Goal: Task Accomplishment & Management: Manage account settings

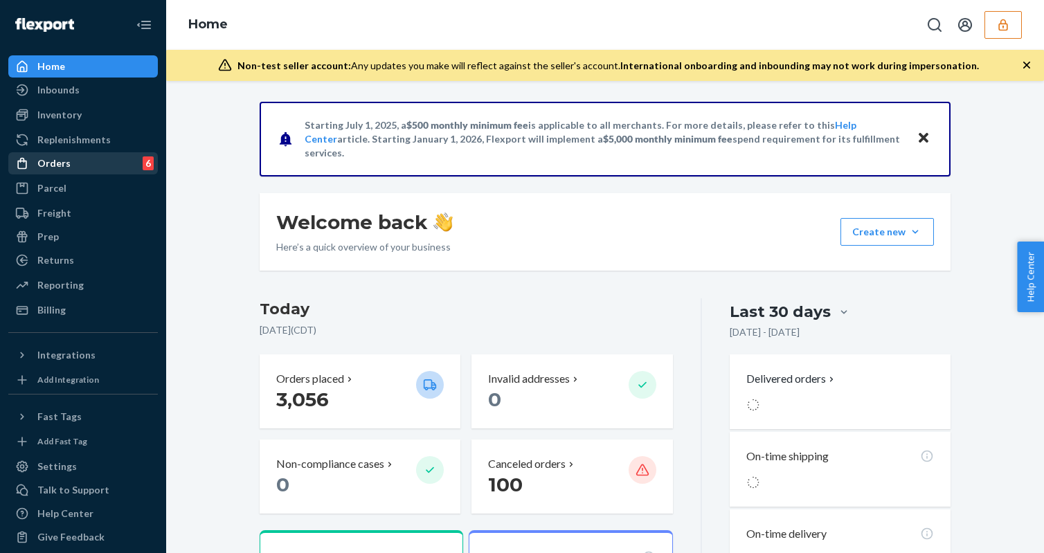
click at [116, 163] on div "Orders 6" at bounding box center [83, 163] width 147 height 19
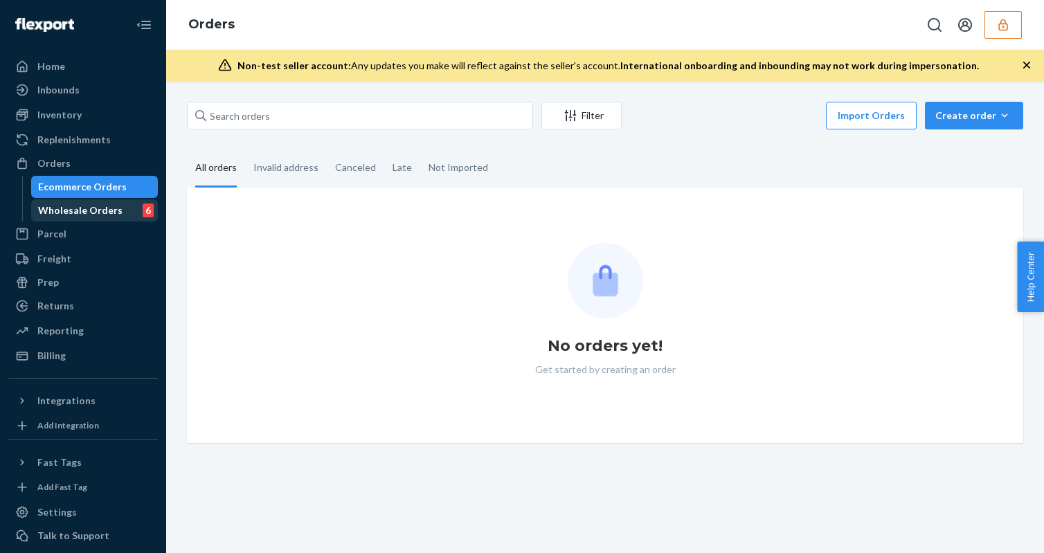
click at [114, 202] on div "Wholesale Orders 6" at bounding box center [95, 210] width 125 height 19
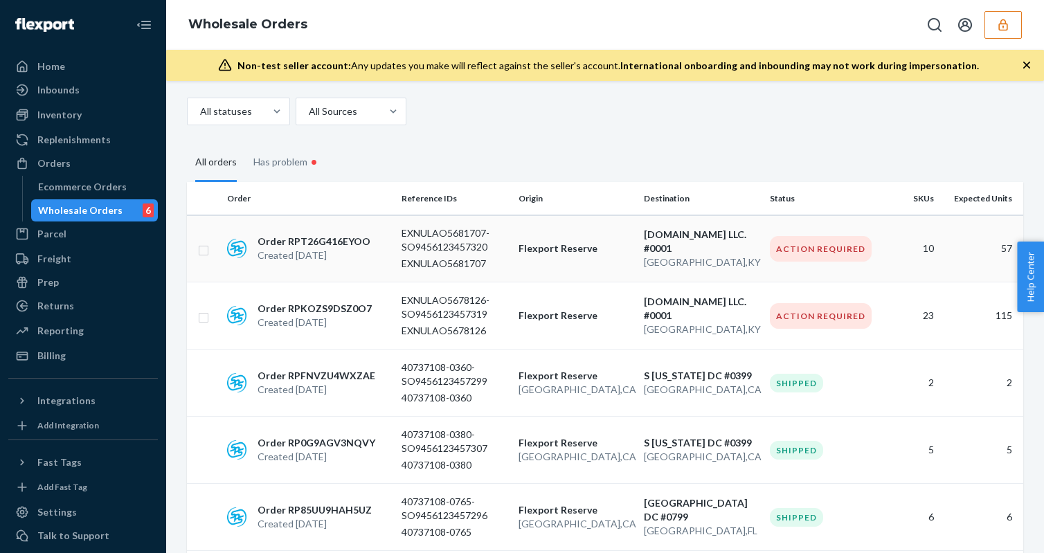
scroll to position [53, 0]
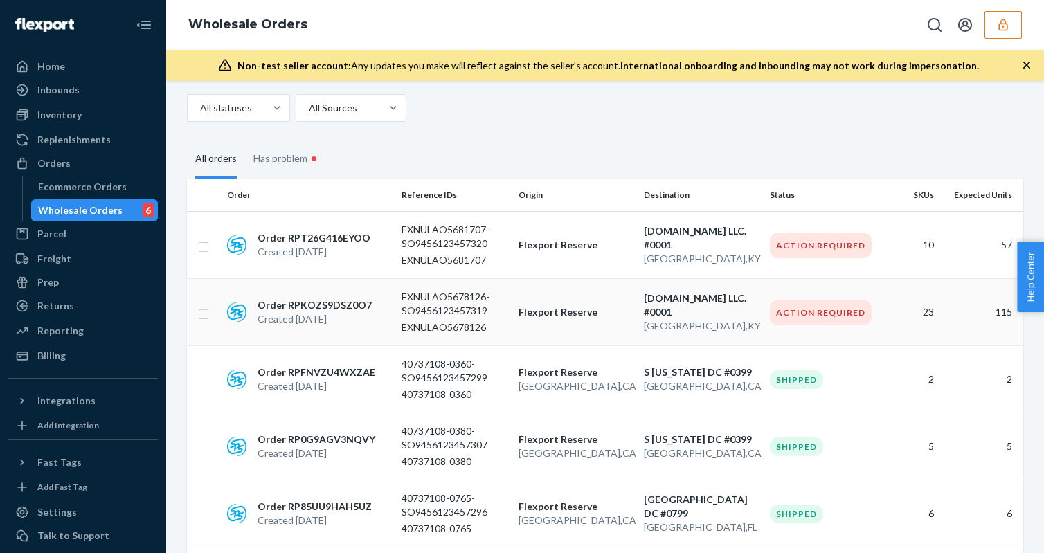
click at [539, 307] on p "Flexport Reserve" at bounding box center [576, 312] width 114 height 14
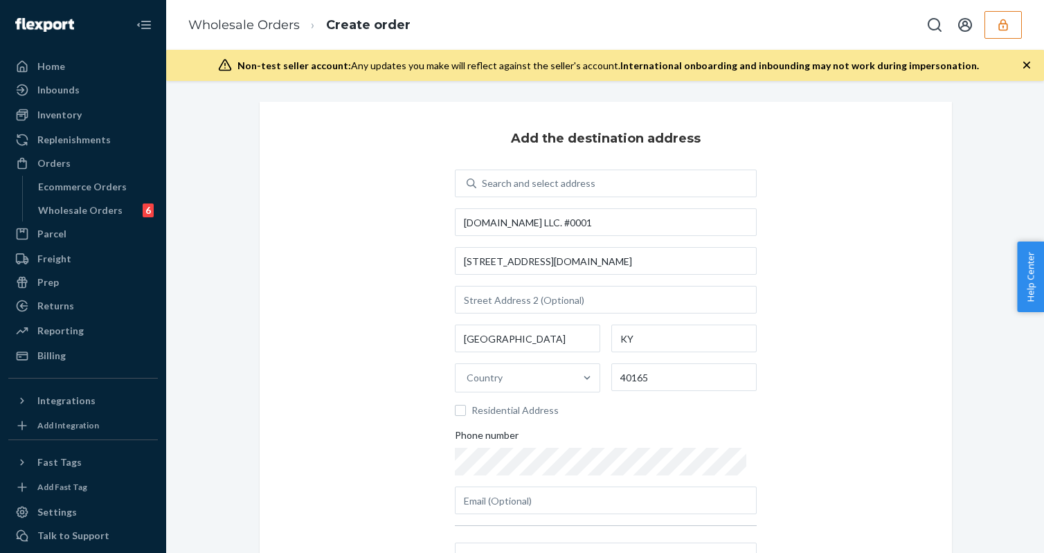
scroll to position [186, 0]
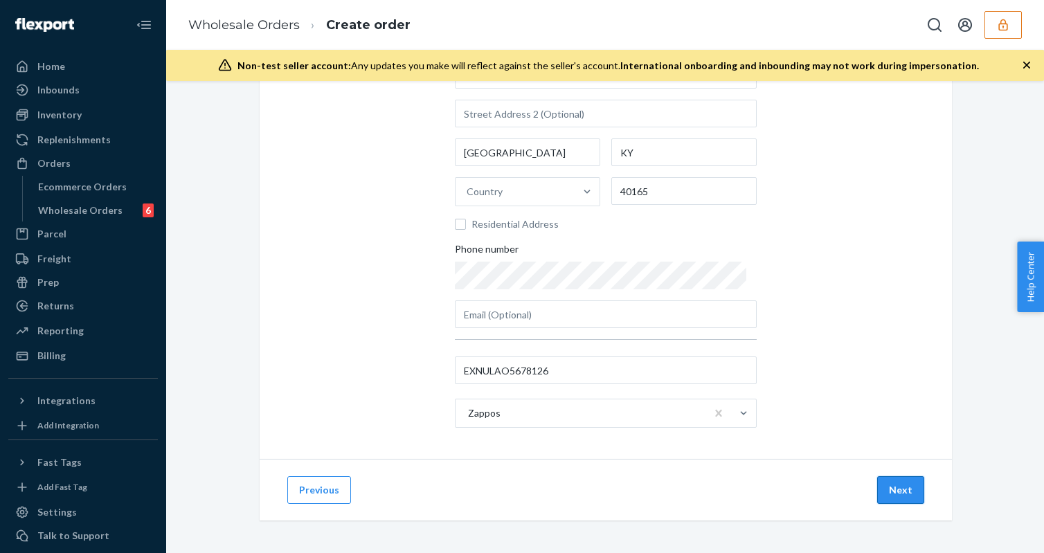
click at [900, 493] on button "Next" at bounding box center [900, 490] width 47 height 28
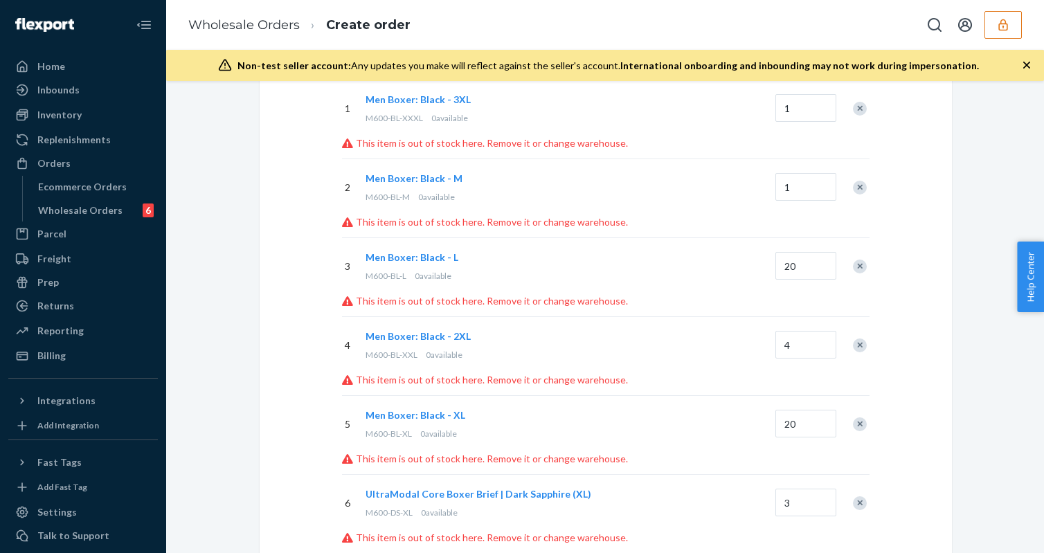
scroll to position [0, 0]
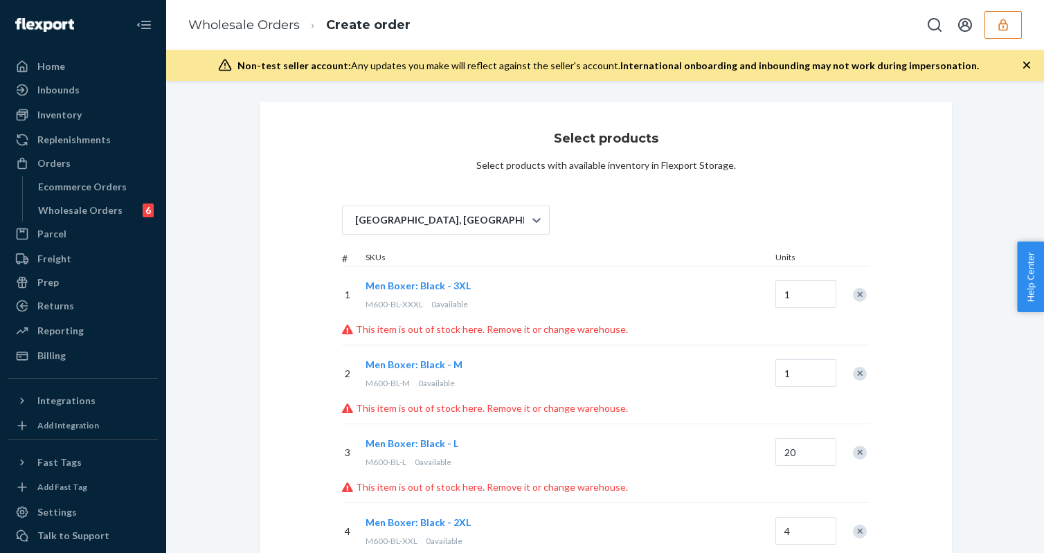
click at [440, 287] on span "Men Boxer: Black - 3XL" at bounding box center [418, 286] width 105 height 12
click at [516, 223] on div "Phillipsburg, NJ" at bounding box center [433, 220] width 181 height 28
click at [355, 223] on input "Phillipsburg, NJ" at bounding box center [354, 220] width 1 height 14
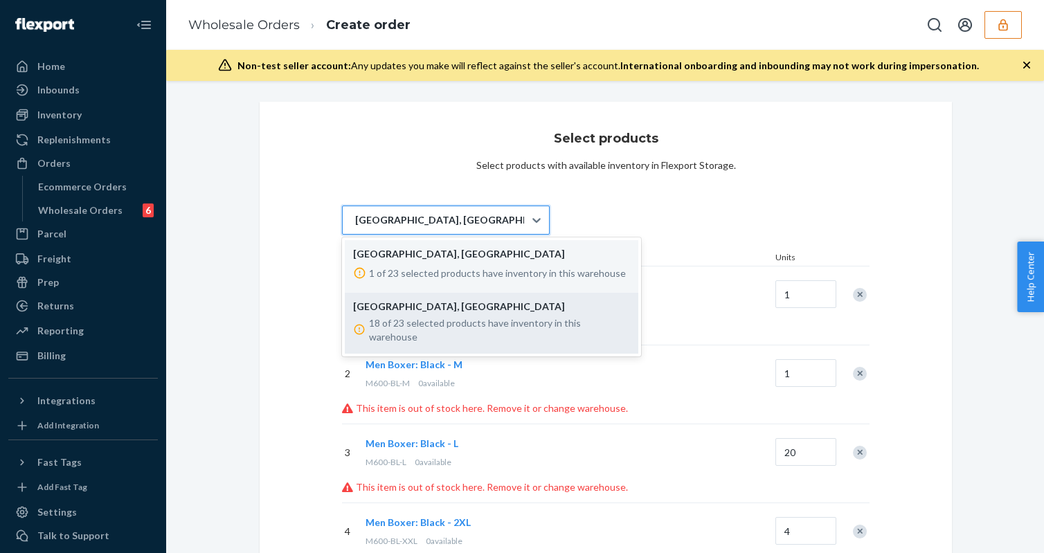
click at [465, 316] on div "18 of 23 selected products have inventory in this warehouse" at bounding box center [491, 330] width 277 height 28
click at [355, 227] on input "option LAX1 focused, 2 of 2. 2 results available. Use Up and Down to choose opt…" at bounding box center [354, 220] width 1 height 14
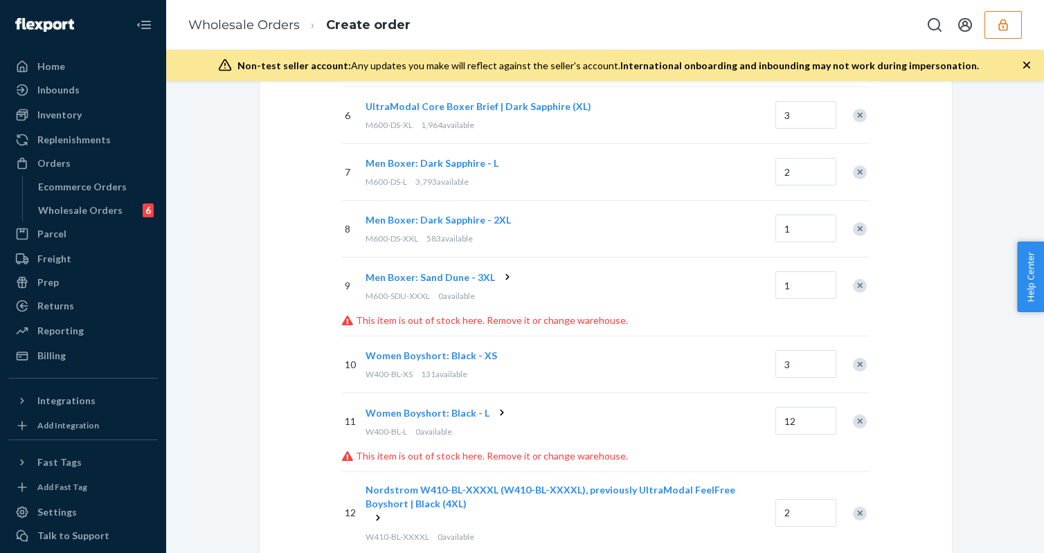
scroll to position [479, 0]
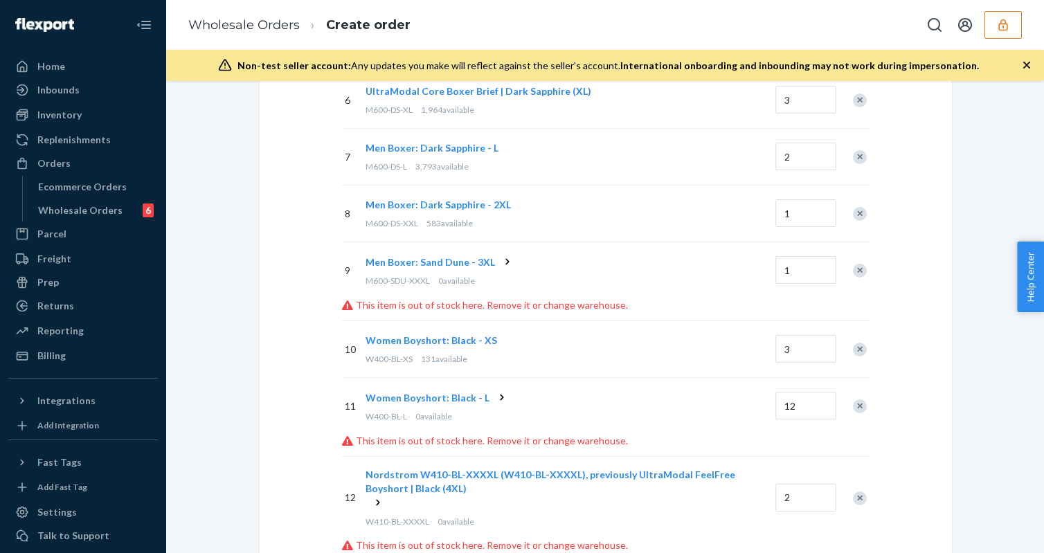
click at [506, 261] on icon at bounding box center [507, 261] width 3 height 6
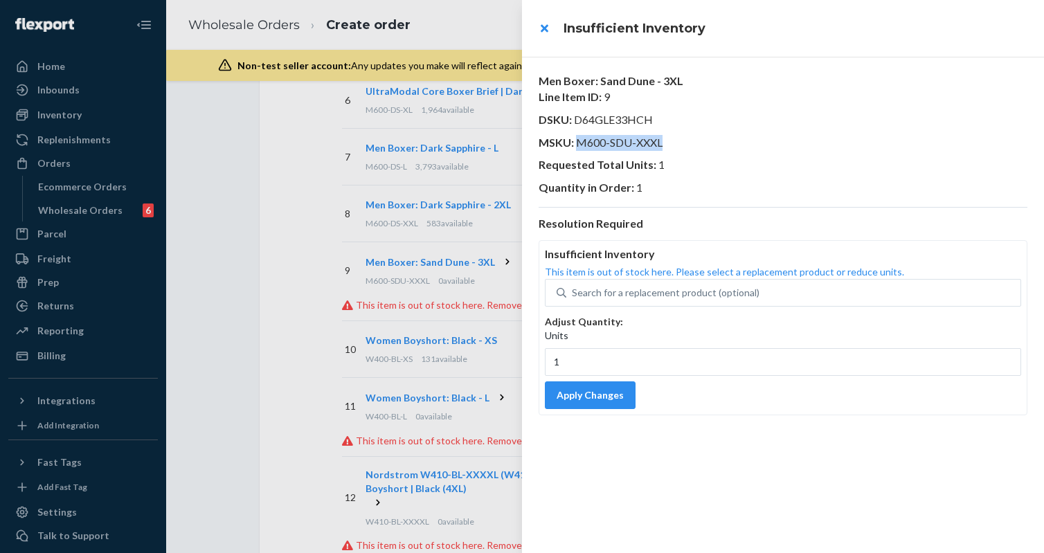
drag, startPoint x: 575, startPoint y: 141, endPoint x: 721, endPoint y: 141, distance: 145.4
click at [721, 141] on p "MSKU : M600-SDU-XXXL" at bounding box center [783, 143] width 489 height 16
copy span "M600-SDU-XXXL"
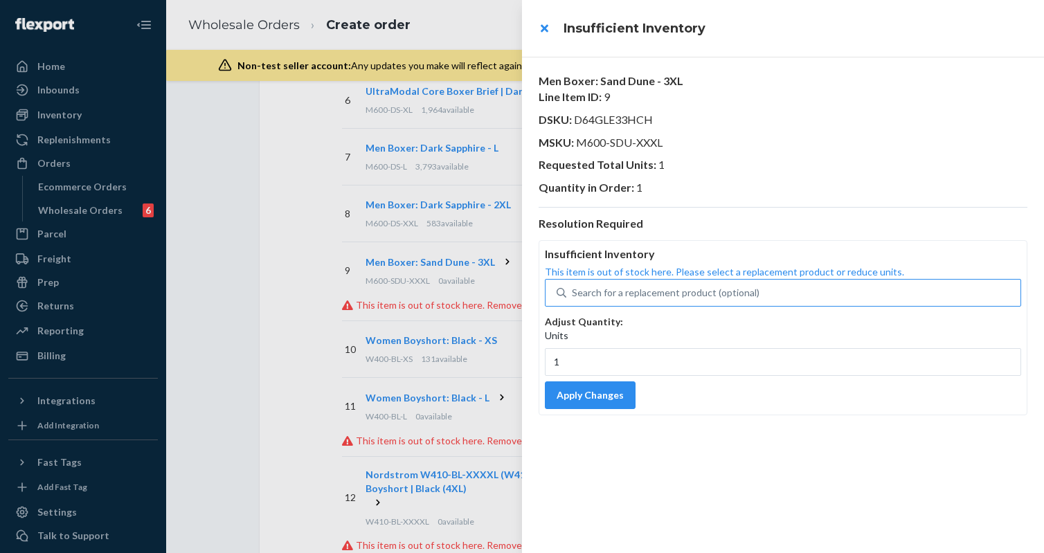
click at [616, 298] on div "Search for a replacement product (optional)" at bounding box center [666, 293] width 188 height 14
click at [573, 298] on input "Search for a replacement product (optional)" at bounding box center [572, 293] width 1 height 14
paste input "M600-SDU-XXXL"
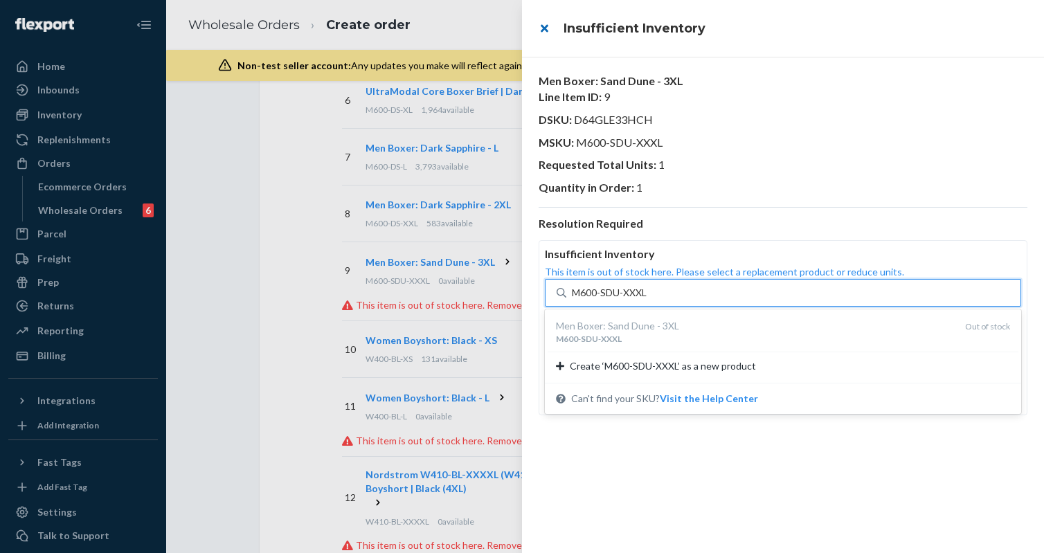
type input "M600-SDU-XXXL"
click at [546, 27] on button "close" at bounding box center [544, 29] width 28 height 28
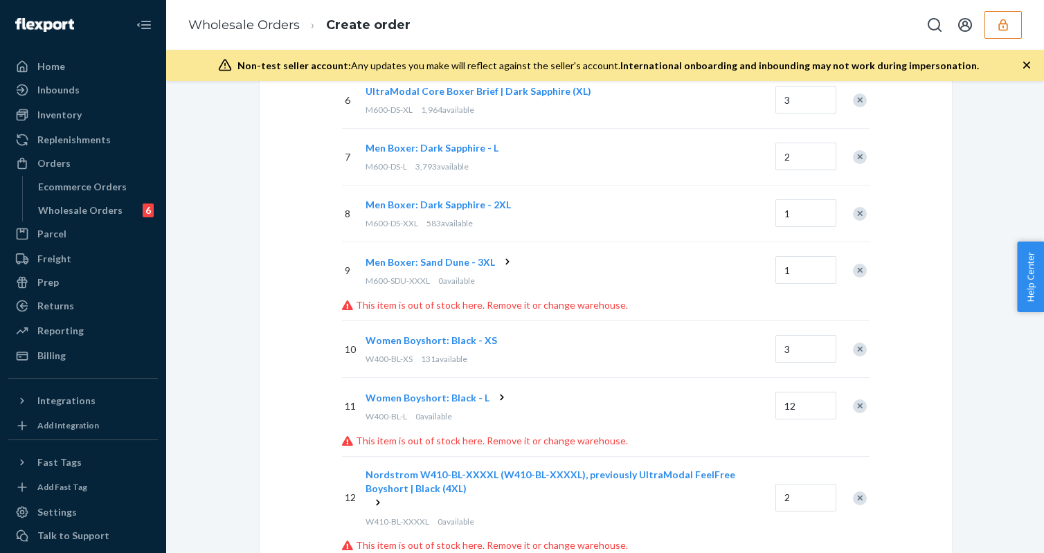
click at [859, 272] on div "Remove Item" at bounding box center [860, 271] width 14 height 14
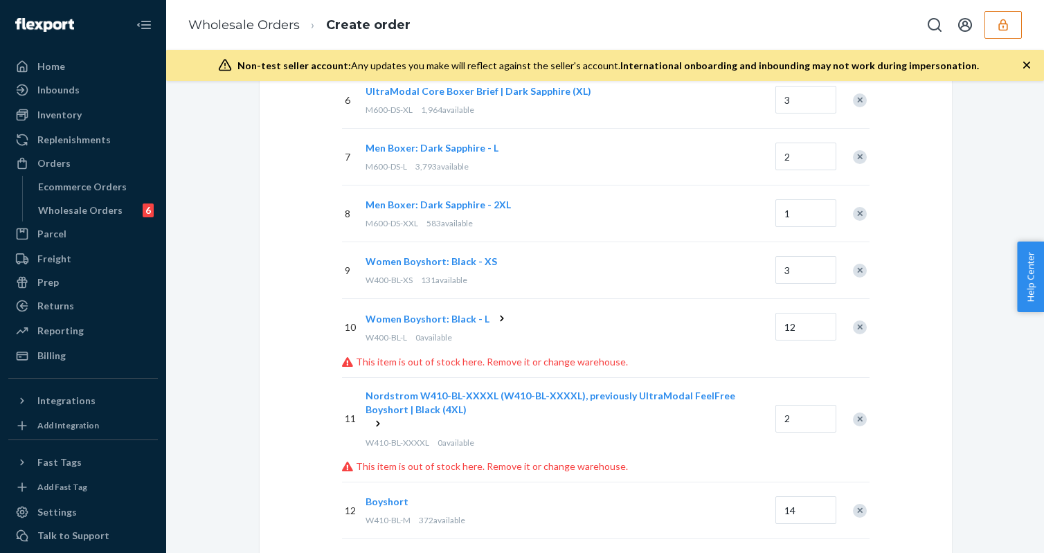
click at [495, 319] on icon at bounding box center [502, 319] width 14 height 14
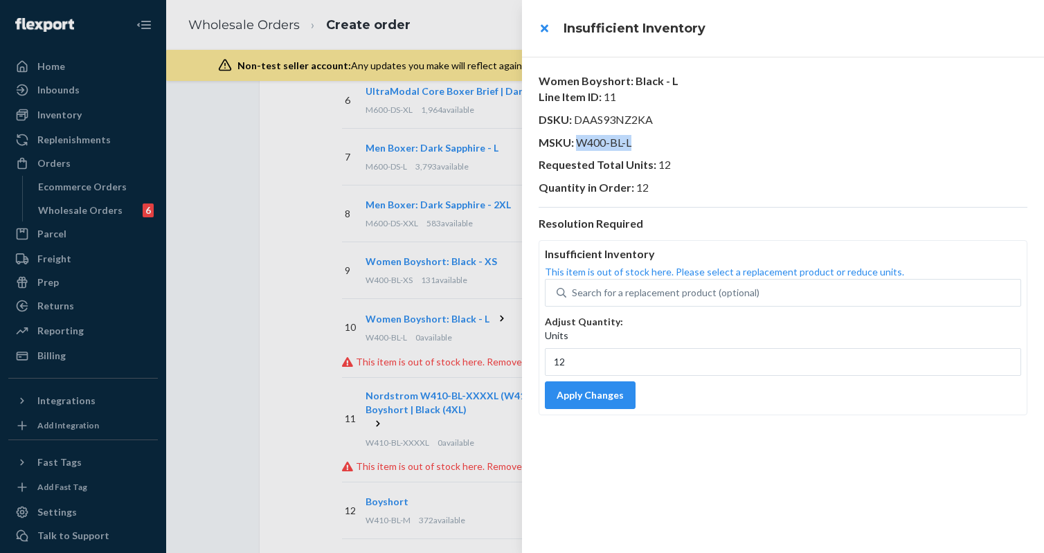
drag, startPoint x: 575, startPoint y: 141, endPoint x: 715, endPoint y: 141, distance: 139.9
click at [715, 141] on p "MSKU : W400-BL-L" at bounding box center [783, 143] width 489 height 16
copy span "W400-BL-L"
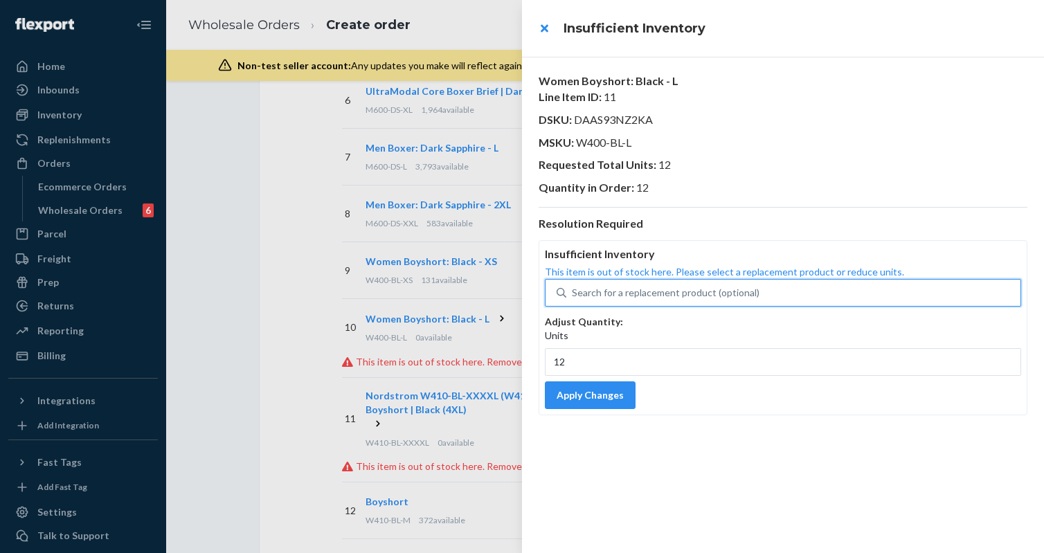
click at [629, 291] on div "Search for a replacement product (optional)" at bounding box center [666, 293] width 188 height 14
click at [573, 291] on input "0 results available. Use Up and Down to choose options, press Enter to select t…" at bounding box center [572, 293] width 1 height 14
paste input "W400-BL-L"
type input "W400-BL-L"
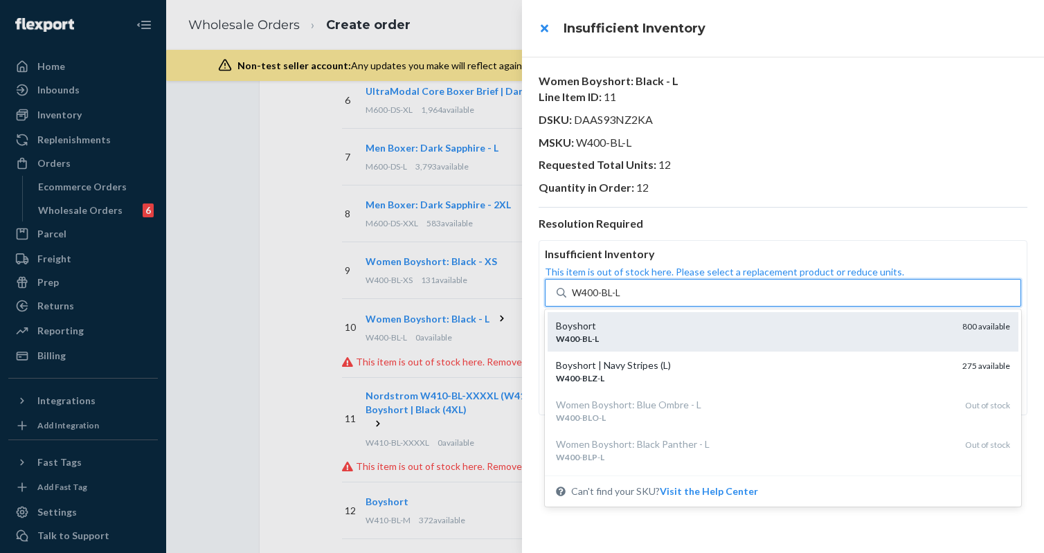
click at [616, 331] on div "Boyshort" at bounding box center [753, 326] width 395 height 14
click at [616, 300] on input "W400-BL-L" at bounding box center [597, 293] width 50 height 14
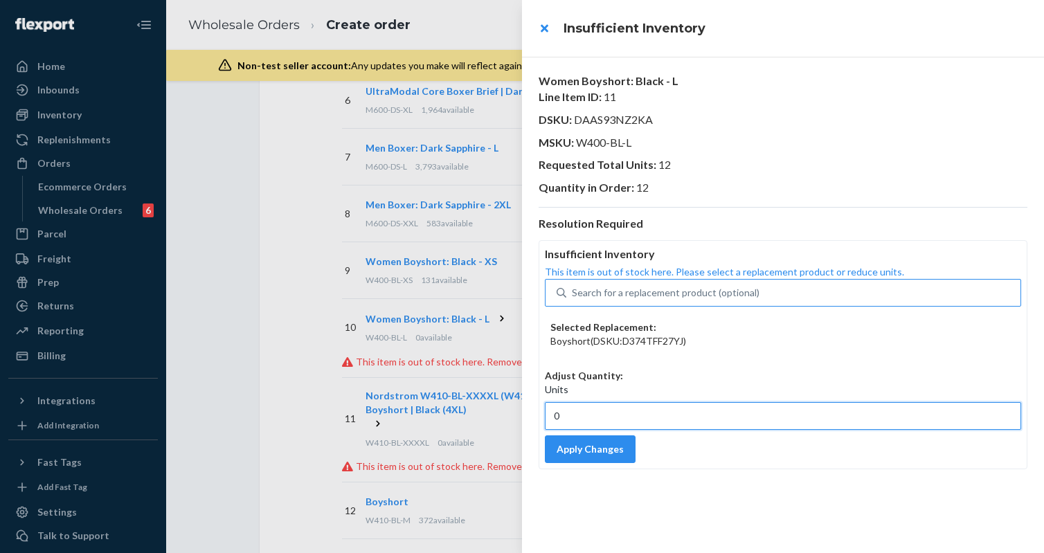
click at [584, 420] on input "0" at bounding box center [783, 416] width 476 height 28
type input "12"
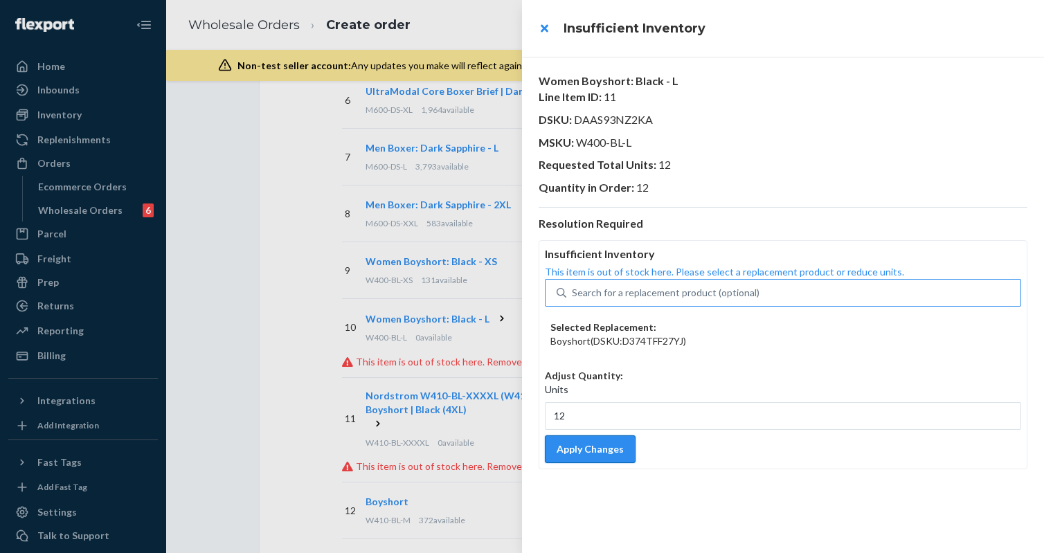
click at [585, 452] on button "Apply Changes" at bounding box center [590, 450] width 91 height 28
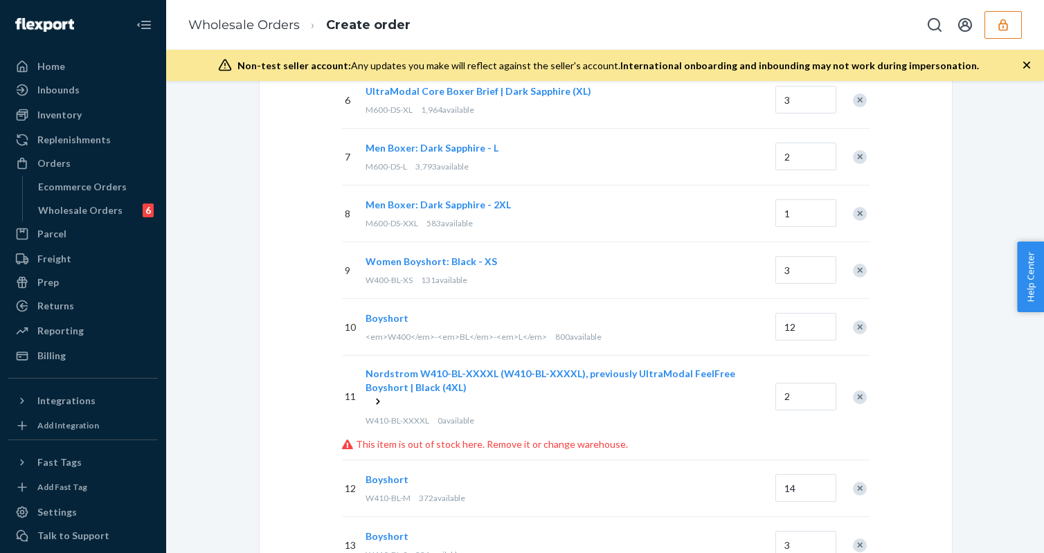
click at [377, 402] on icon at bounding box center [378, 402] width 14 height 14
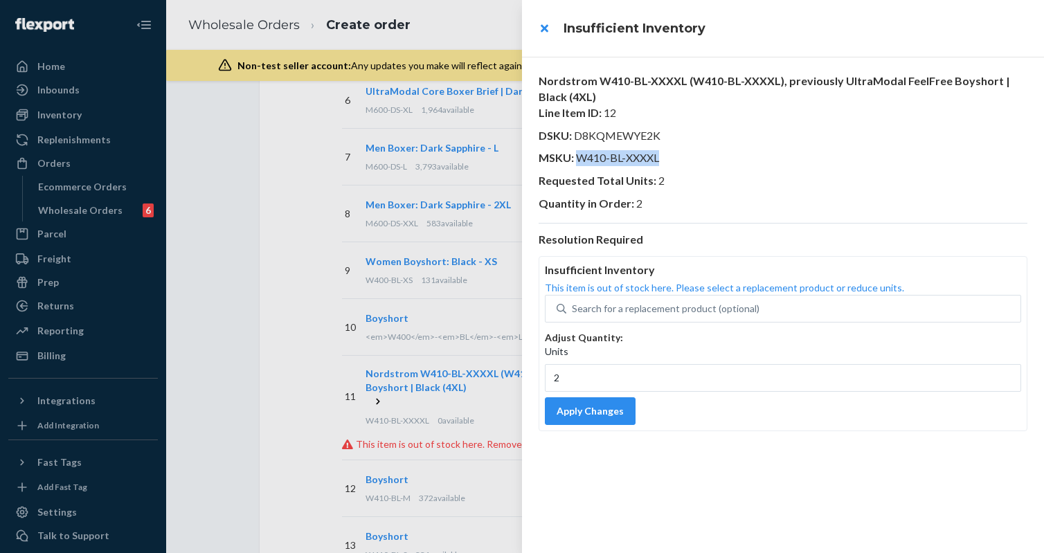
drag, startPoint x: 576, startPoint y: 158, endPoint x: 775, endPoint y: 158, distance: 198.8
click at [775, 158] on p "MSKU : W410-BL-XXXXL" at bounding box center [783, 158] width 489 height 16
copy span "W410-BL-XXXXL"
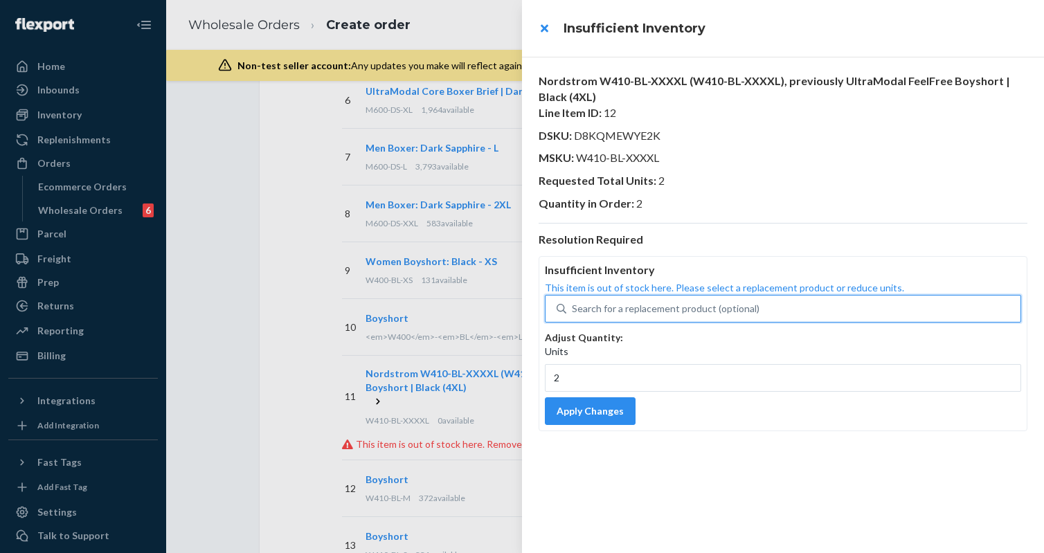
click at [652, 308] on div "Search for a replacement product (optional)" at bounding box center [666, 309] width 188 height 14
click at [573, 308] on input "0 results available. Use Up and Down to choose options, press Enter to select t…" at bounding box center [572, 309] width 1 height 14
paste input "W410-BL-XXXXL"
type input "W410-BL-XXXXL"
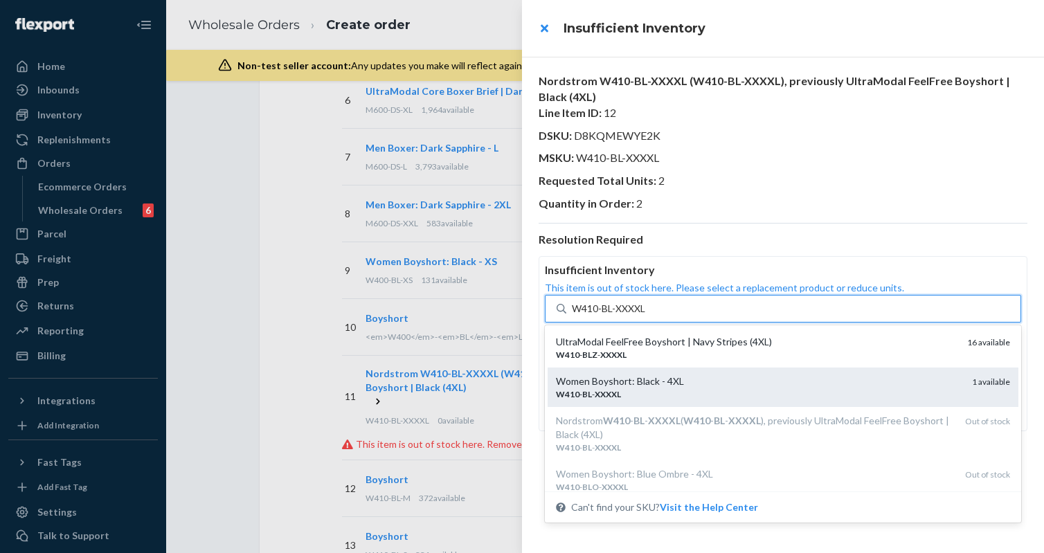
click at [630, 389] on div "W410 - BL - XXXXL" at bounding box center [758, 395] width 405 height 12
click at [630, 316] on input "W410-BL-XXXXL" at bounding box center [609, 309] width 75 height 14
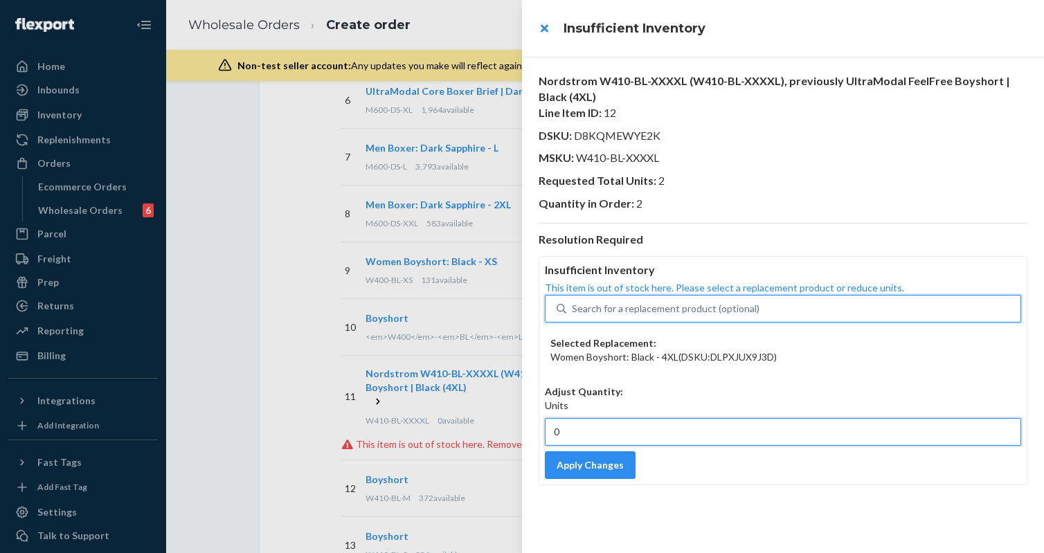
click at [596, 427] on input "0" at bounding box center [783, 432] width 476 height 28
type input "2"
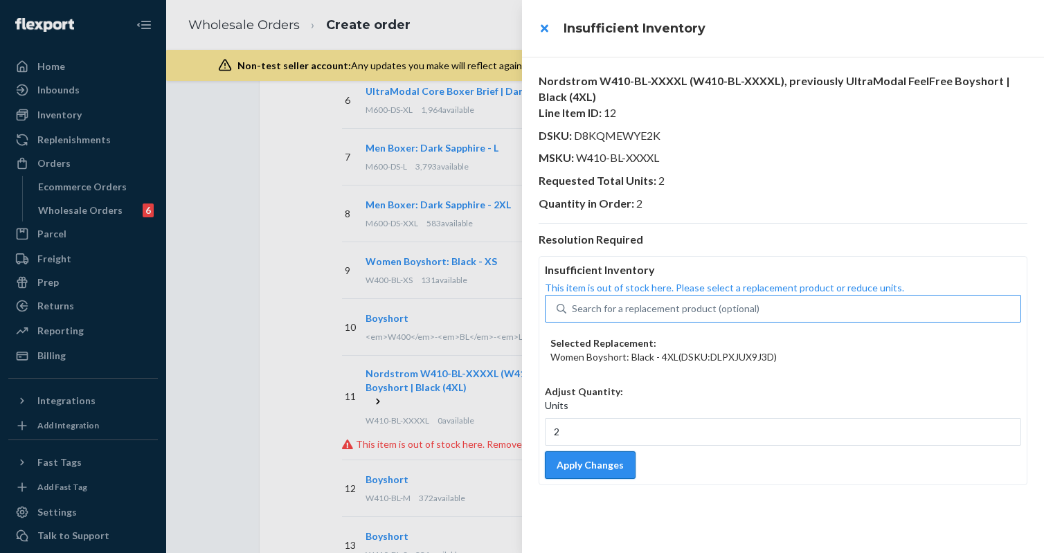
click at [573, 465] on button "Apply Changes" at bounding box center [590, 466] width 91 height 28
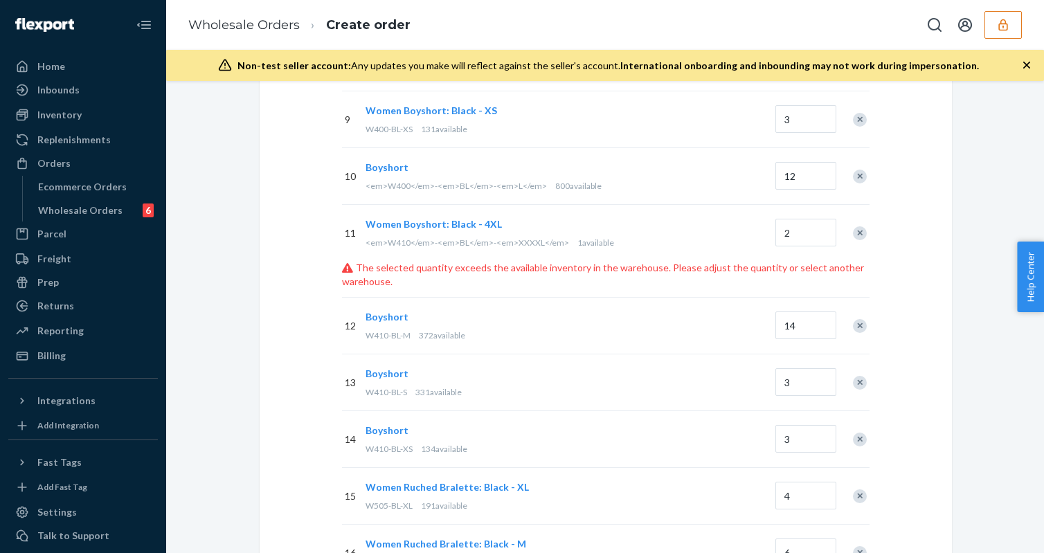
scroll to position [615, 0]
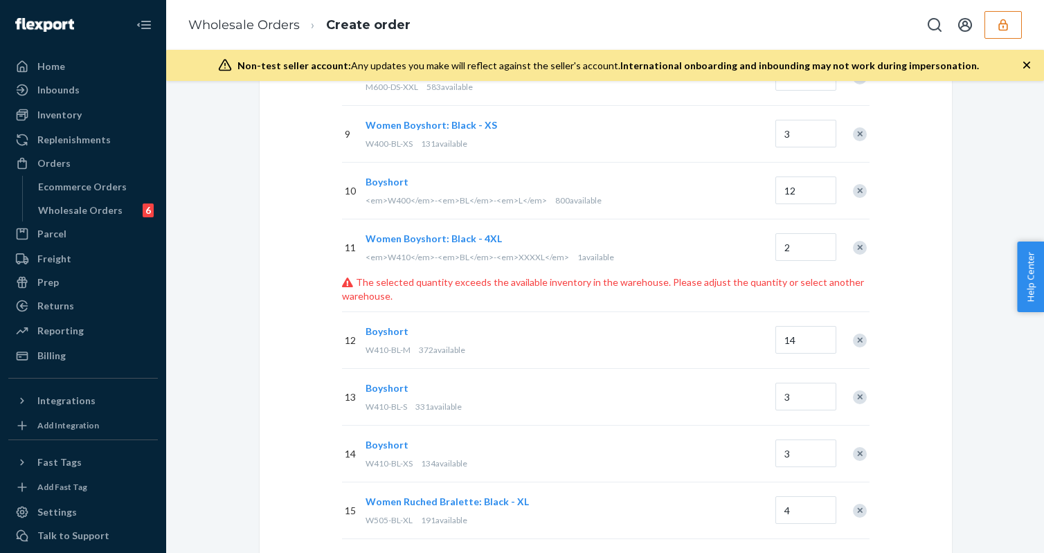
click at [464, 238] on span "Women Boyshort: Black - 4XL" at bounding box center [434, 239] width 136 height 12
click at [798, 250] on input "2" at bounding box center [806, 247] width 61 height 28
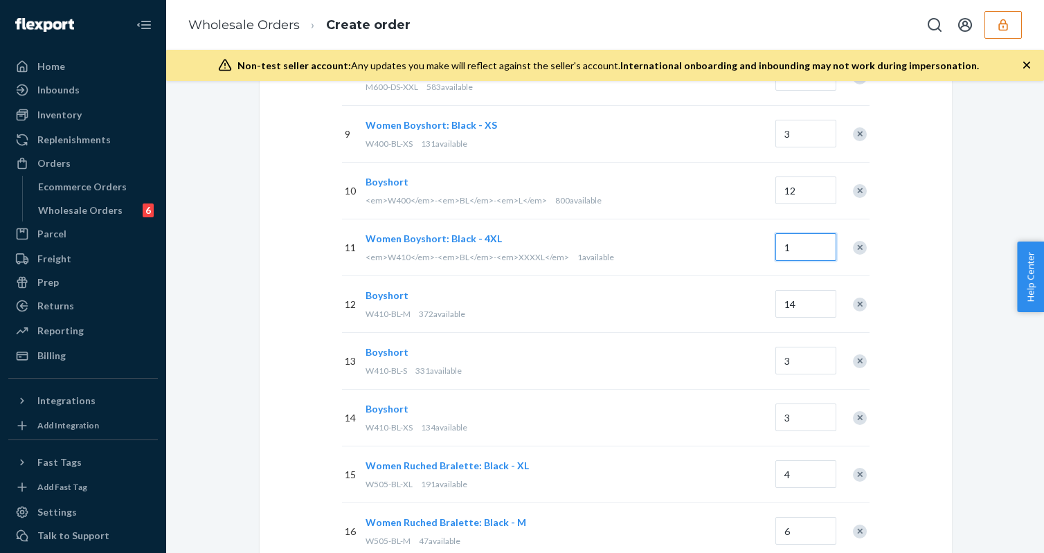
type input "1"
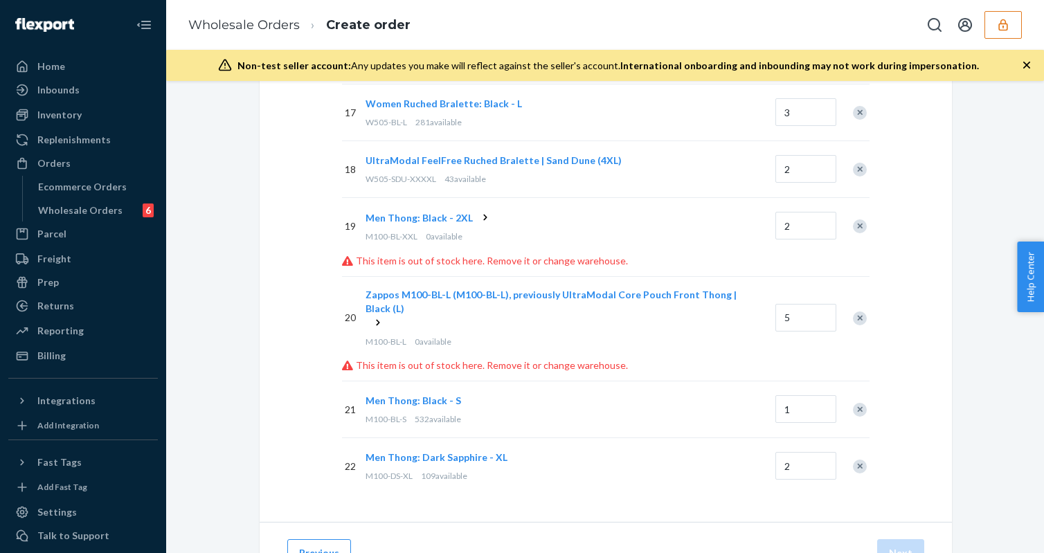
scroll to position [1096, 0]
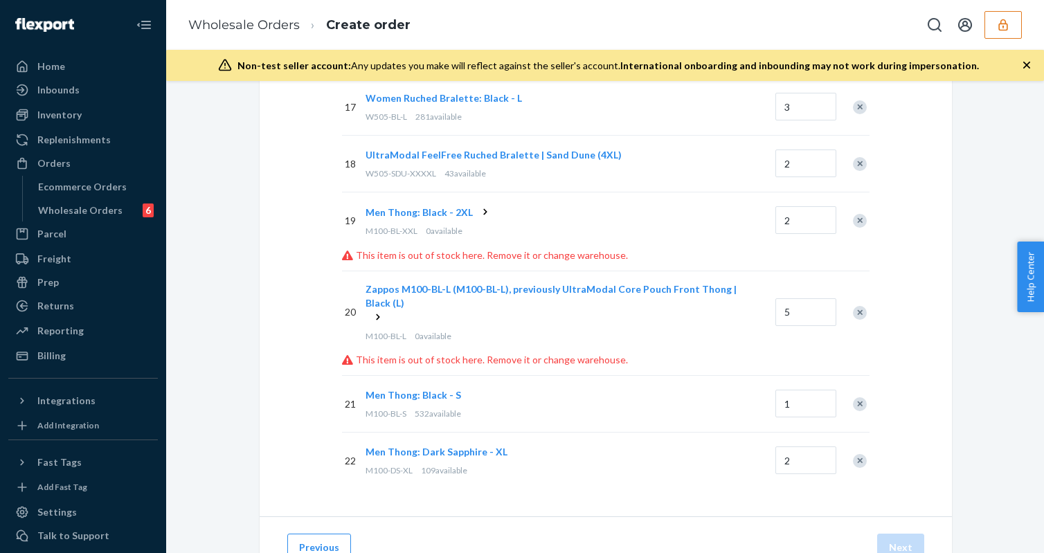
click at [479, 210] on icon at bounding box center [486, 212] width 14 height 14
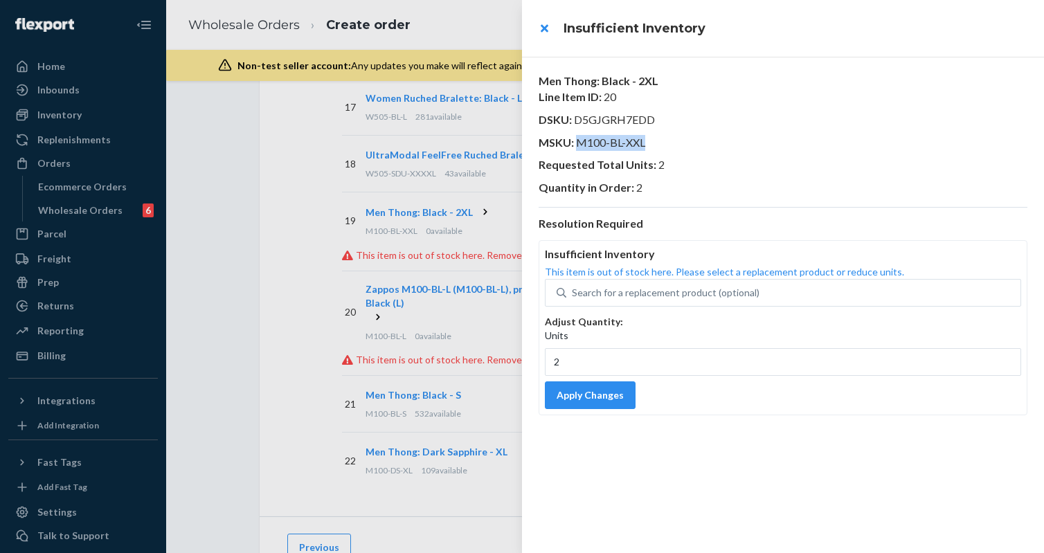
drag, startPoint x: 578, startPoint y: 142, endPoint x: 723, endPoint y: 142, distance: 145.4
click at [723, 142] on p "MSKU : M100-BL-XXL" at bounding box center [783, 143] width 489 height 16
copy span "M100-BL-XXL"
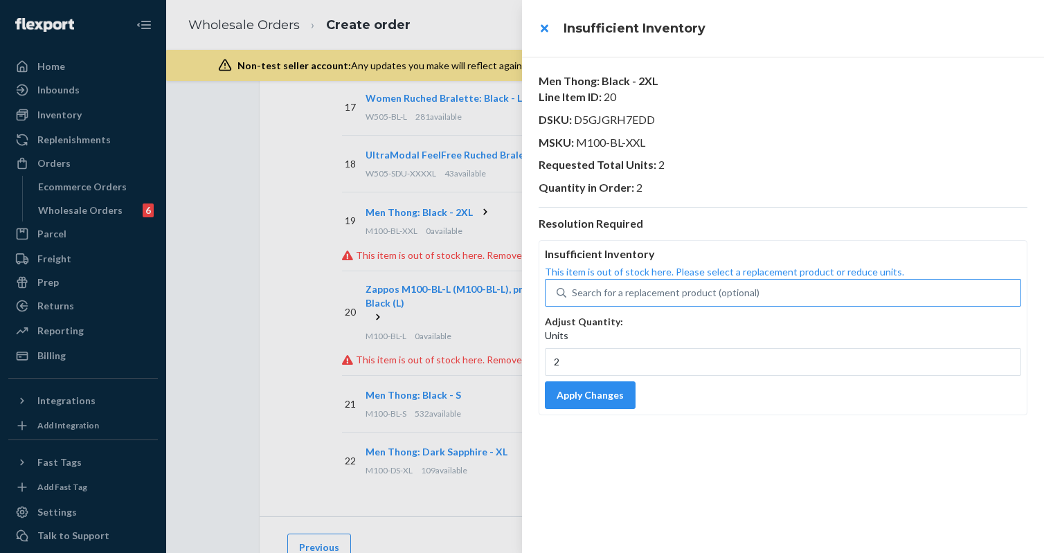
click at [610, 304] on div "Search for a replacement product (optional)" at bounding box center [793, 292] width 454 height 25
click at [573, 300] on input "Search for a replacement product (optional)" at bounding box center [572, 293] width 1 height 14
paste input "M100-BL-XXL"
type input "M100-BL-XXL"
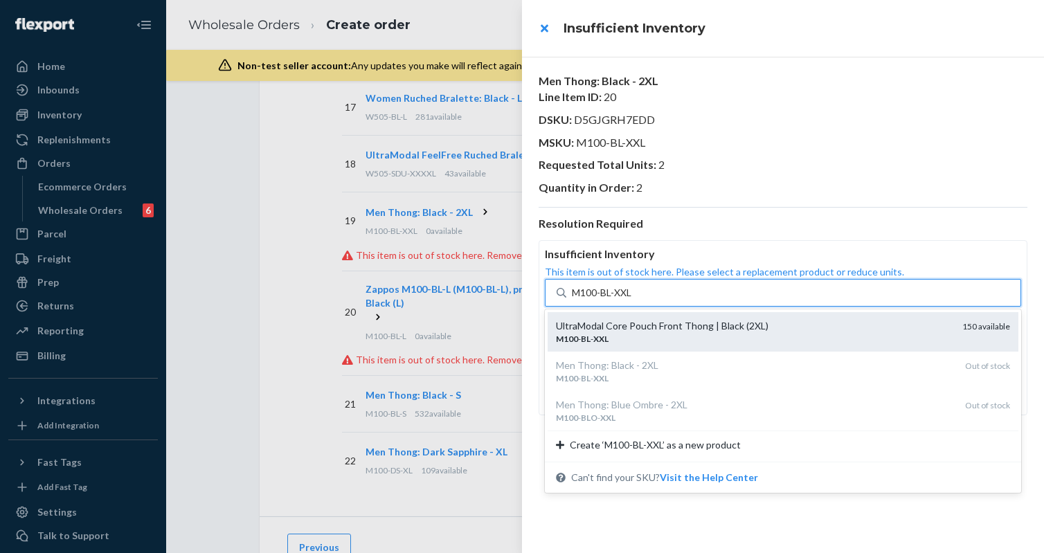
click at [610, 329] on div "UltraModal Core Pouch Front Thong | Black (2XL)" at bounding box center [753, 326] width 395 height 14
click at [610, 300] on input "M100-BL-XXL" at bounding box center [603, 293] width 62 height 14
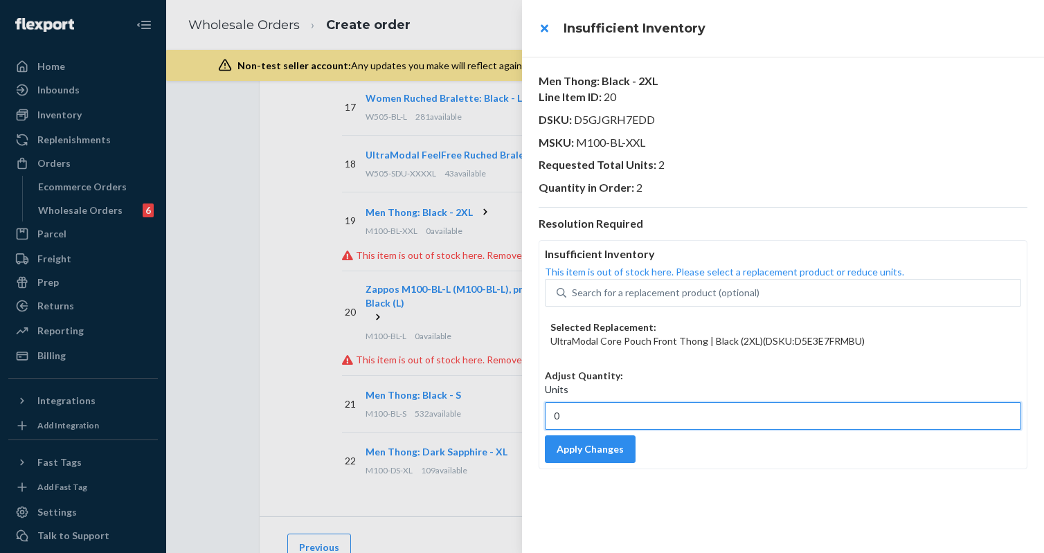
click at [582, 413] on input "0" at bounding box center [783, 416] width 476 height 28
type input "2"
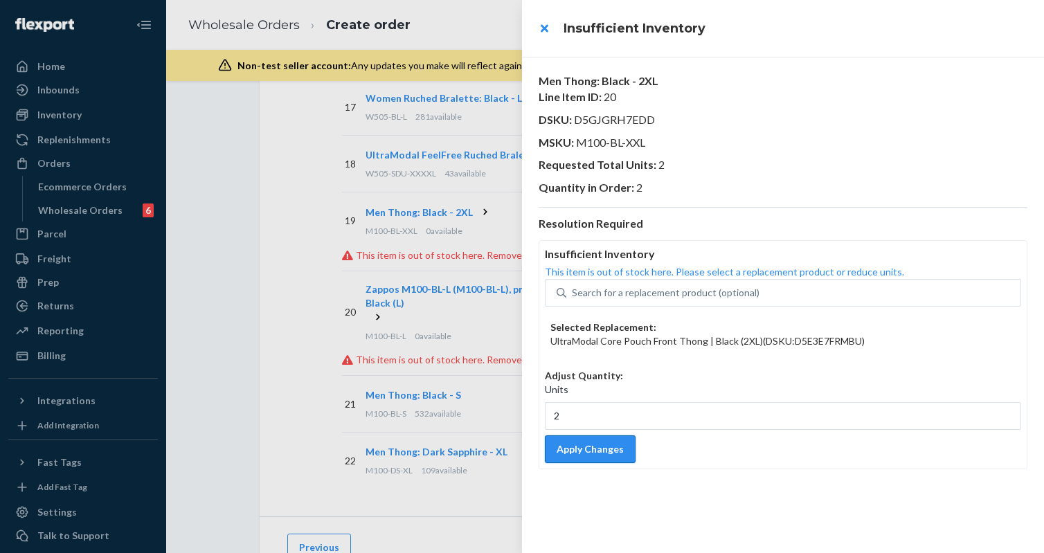
click at [574, 459] on button "Apply Changes" at bounding box center [590, 450] width 91 height 28
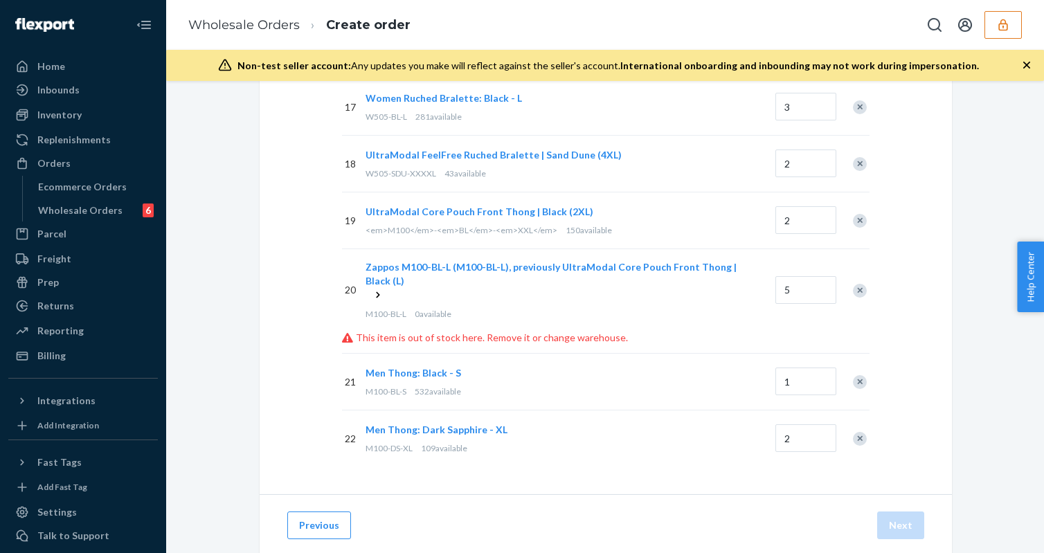
click at [377, 288] on icon at bounding box center [378, 295] width 14 height 14
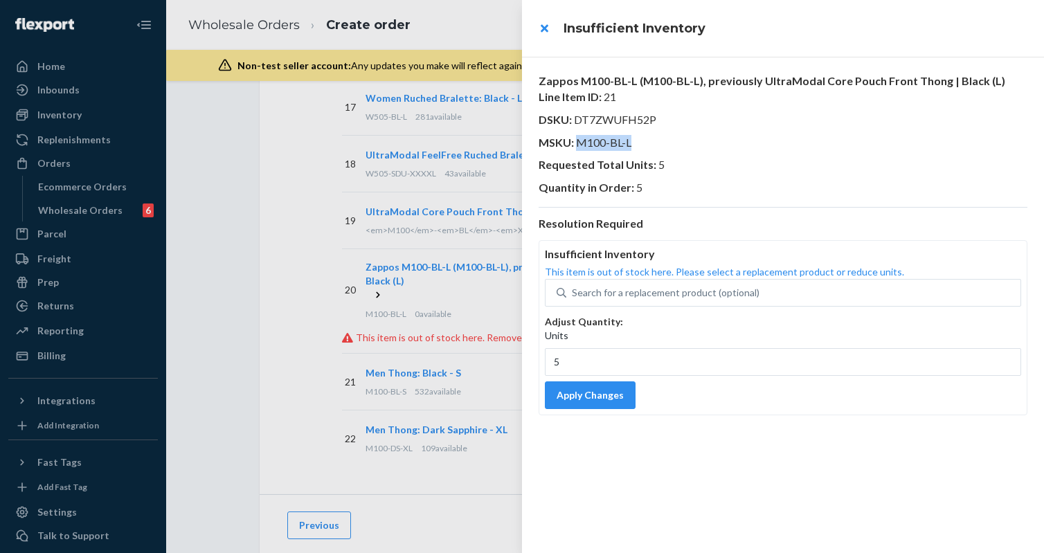
drag, startPoint x: 579, startPoint y: 145, endPoint x: 706, endPoint y: 146, distance: 126.7
click at [706, 146] on p "MSKU : M100-BL-L" at bounding box center [783, 143] width 489 height 16
copy span "M100-BL-L"
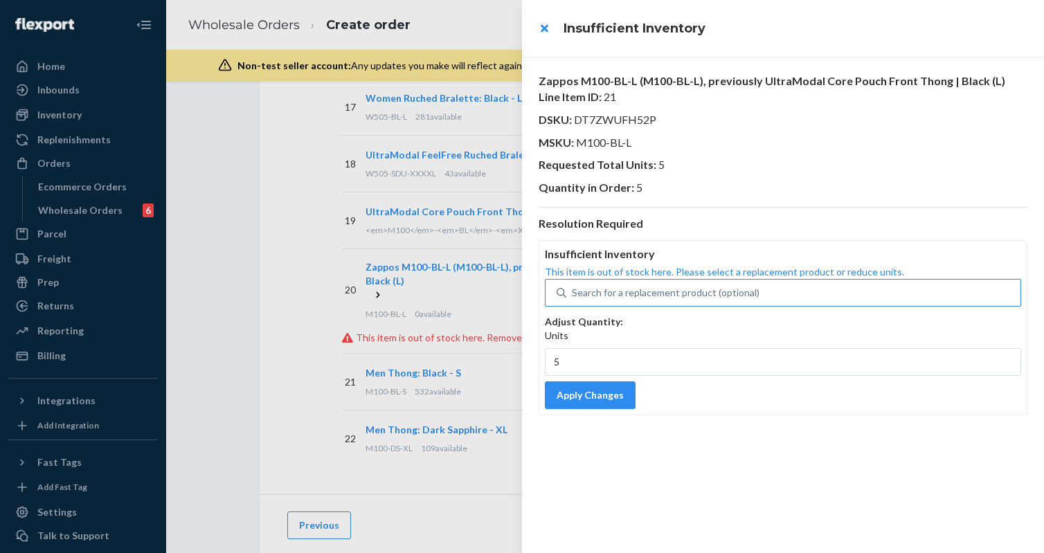
click at [620, 296] on div "Search for a replacement product (optional)" at bounding box center [666, 293] width 188 height 14
click at [573, 296] on input "Search for a replacement product (optional)" at bounding box center [572, 293] width 1 height 14
paste input "M100-BL-L"
type input "M100-BL-L"
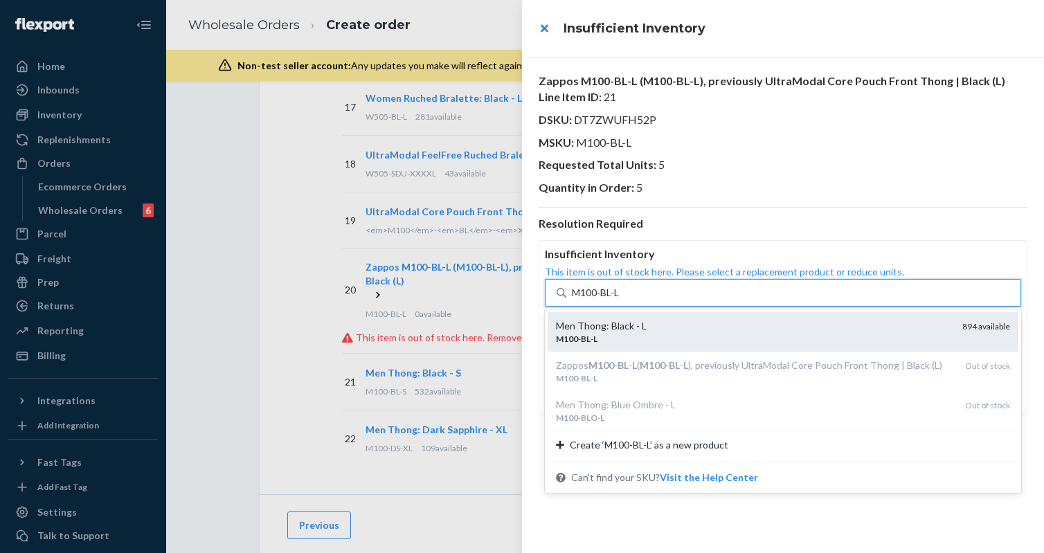
click at [607, 343] on div "M100 - BL - L" at bounding box center [753, 339] width 395 height 12
click at [607, 300] on input "M100-BL-L" at bounding box center [596, 293] width 49 height 14
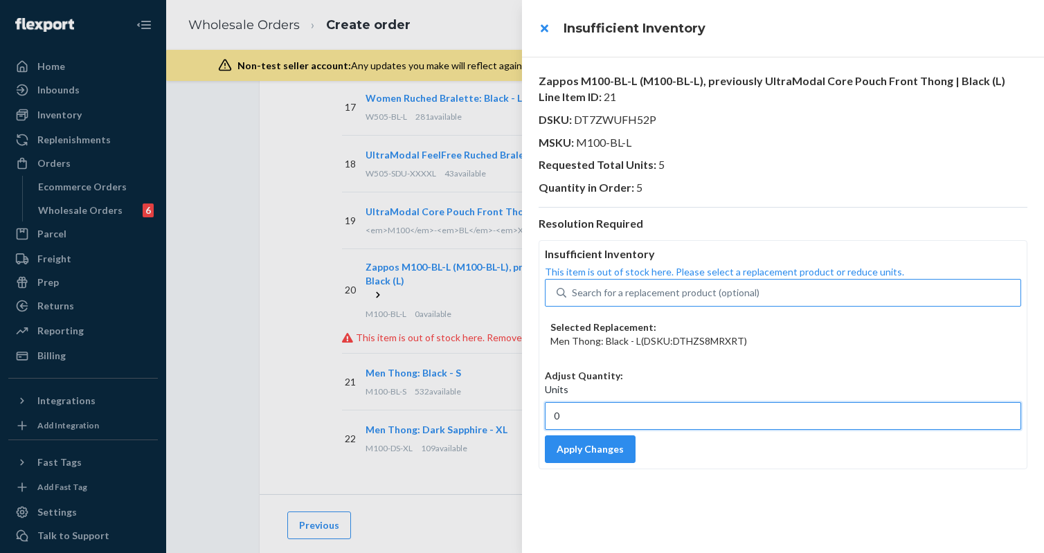
click at [580, 420] on input "0" at bounding box center [783, 416] width 476 height 28
type input "5"
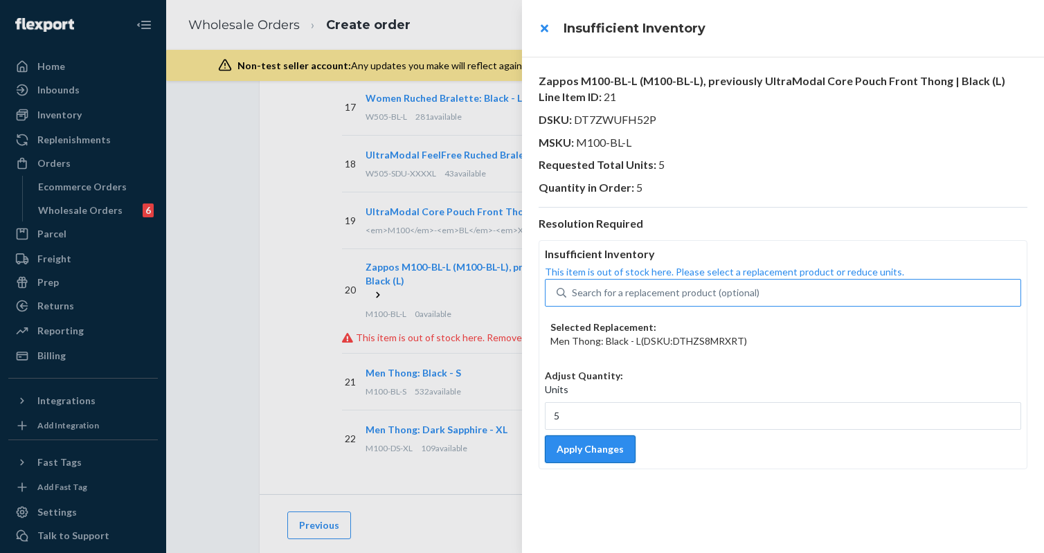
click at [583, 450] on button "Apply Changes" at bounding box center [590, 450] width 91 height 28
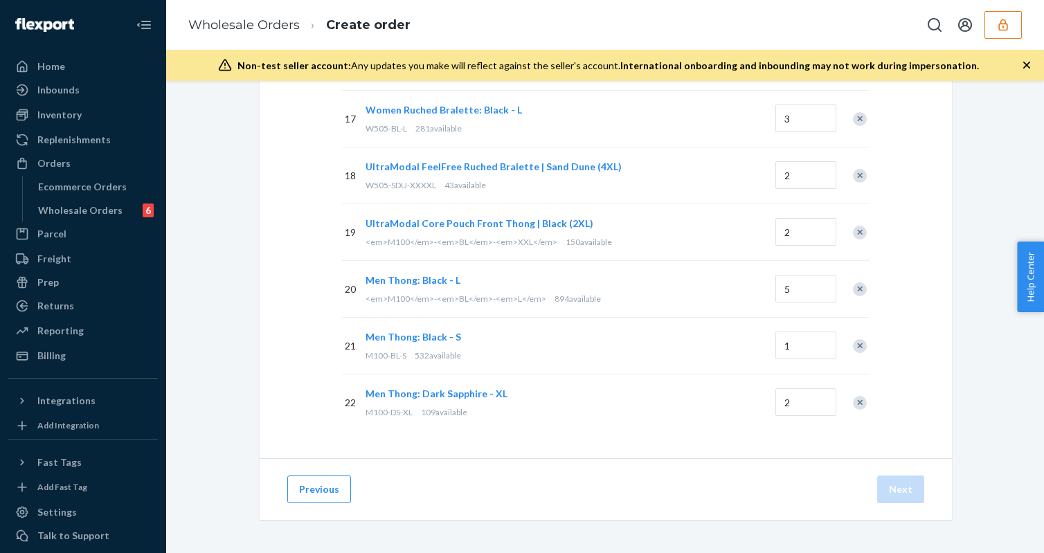
scroll to position [1084, 0]
click at [892, 492] on button "Next" at bounding box center [900, 490] width 47 height 28
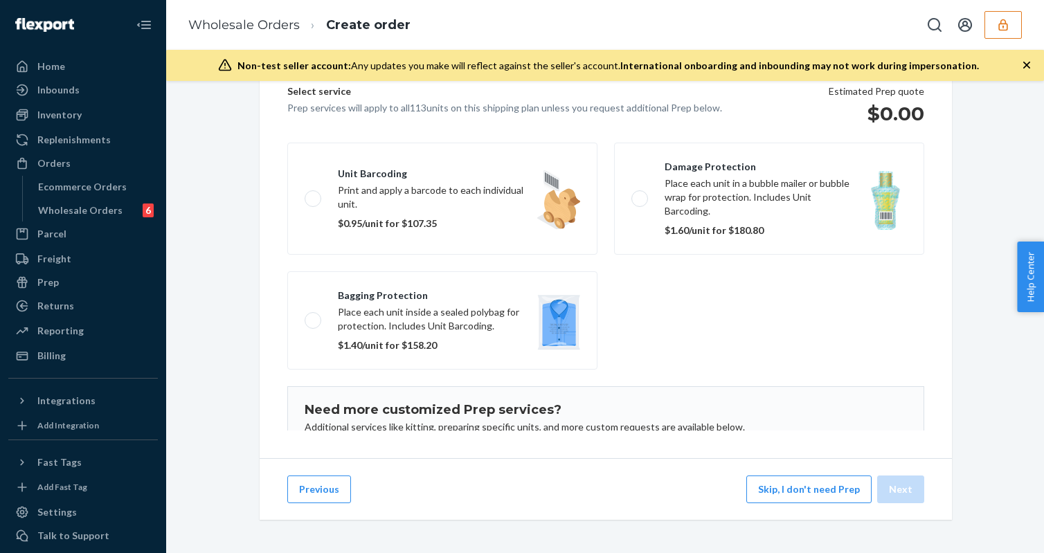
scroll to position [183, 0]
click at [796, 492] on button "Skip, I don't need Prep" at bounding box center [809, 490] width 125 height 28
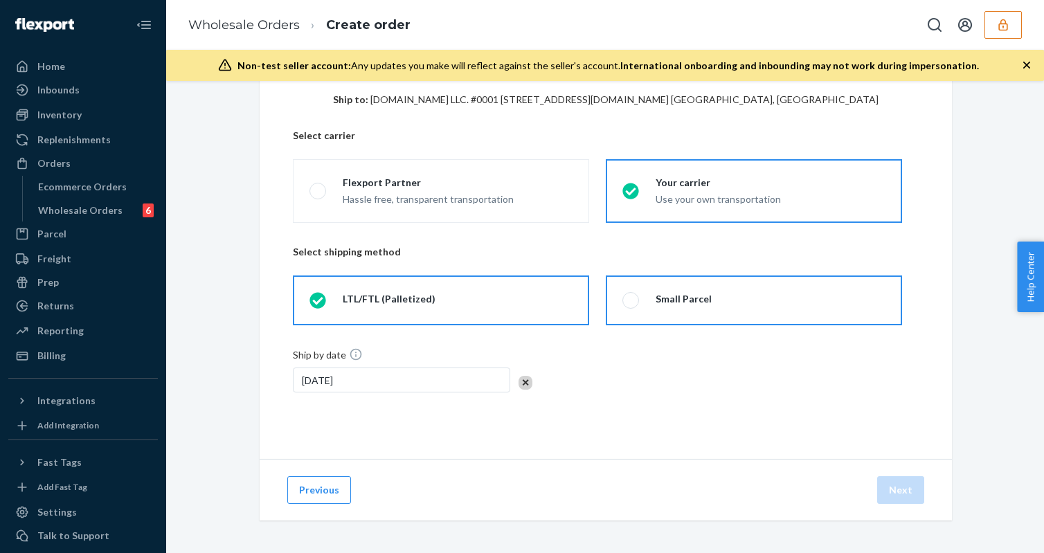
click at [686, 303] on div "Small Parcel" at bounding box center [684, 299] width 56 height 14
click at [632, 303] on input "Small Parcel" at bounding box center [627, 300] width 9 height 9
radio input "true"
radio input "false"
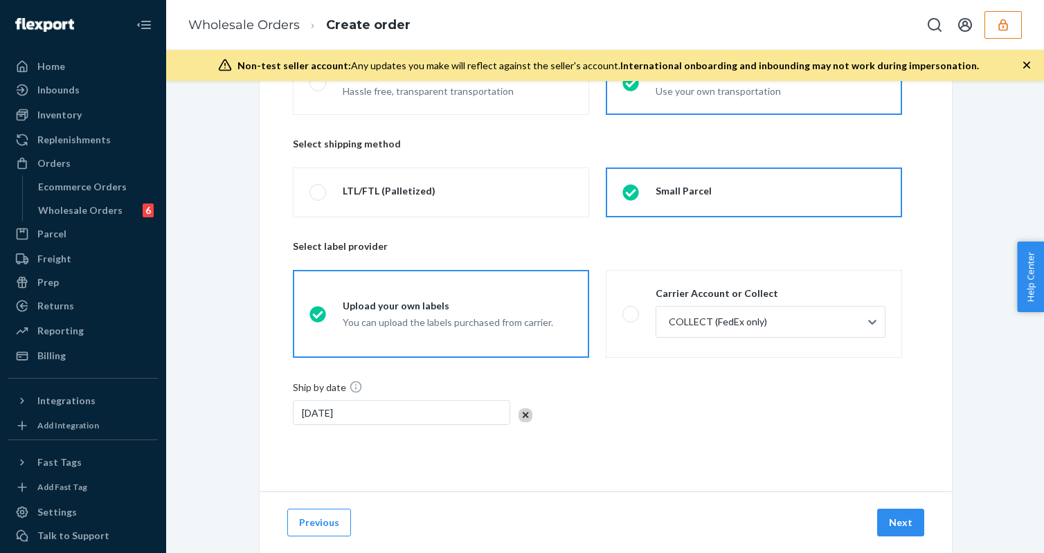
scroll to position [206, 0]
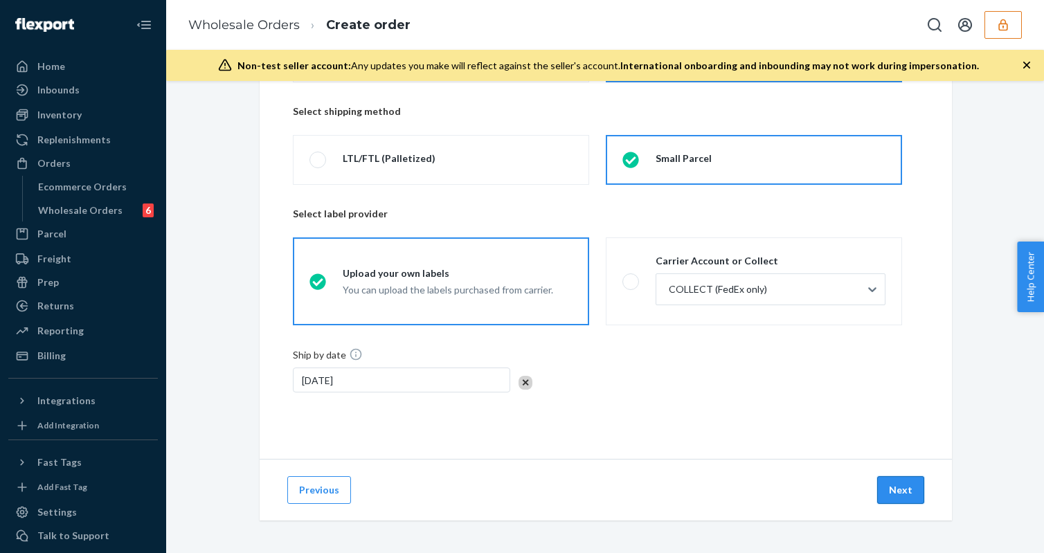
click at [900, 489] on button "Next" at bounding box center [900, 490] width 47 height 28
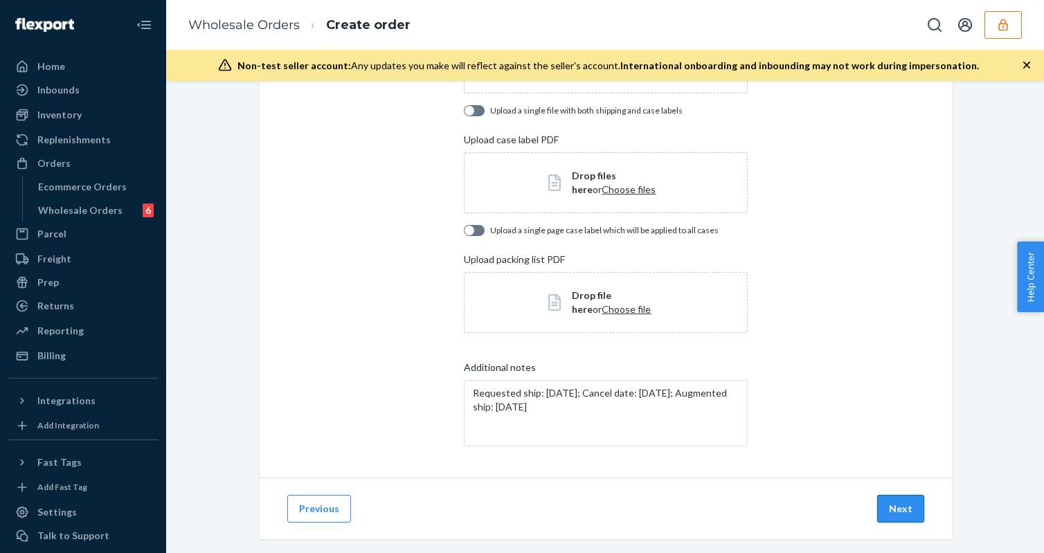
click at [894, 515] on button "Next" at bounding box center [900, 509] width 47 height 28
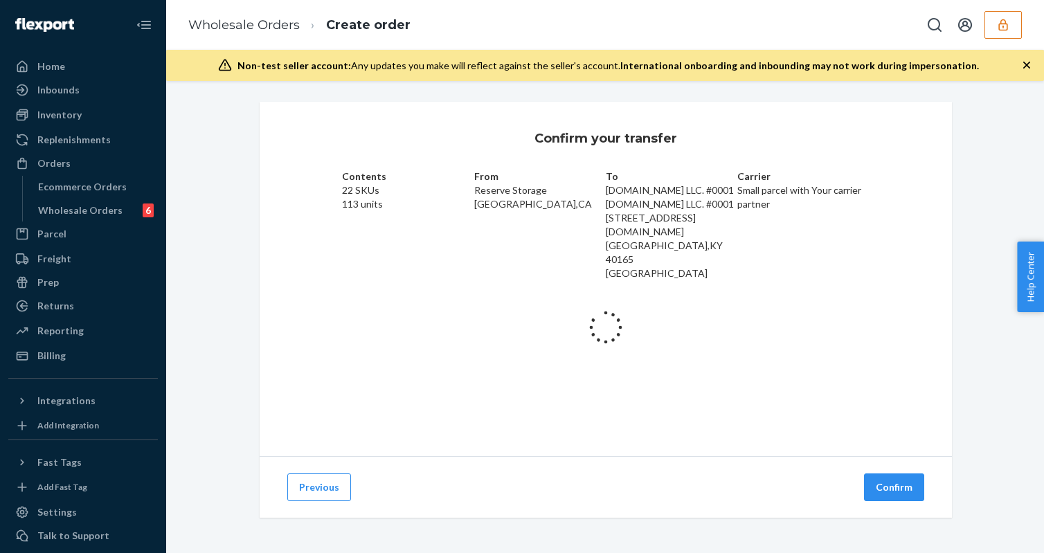
scroll to position [0, 0]
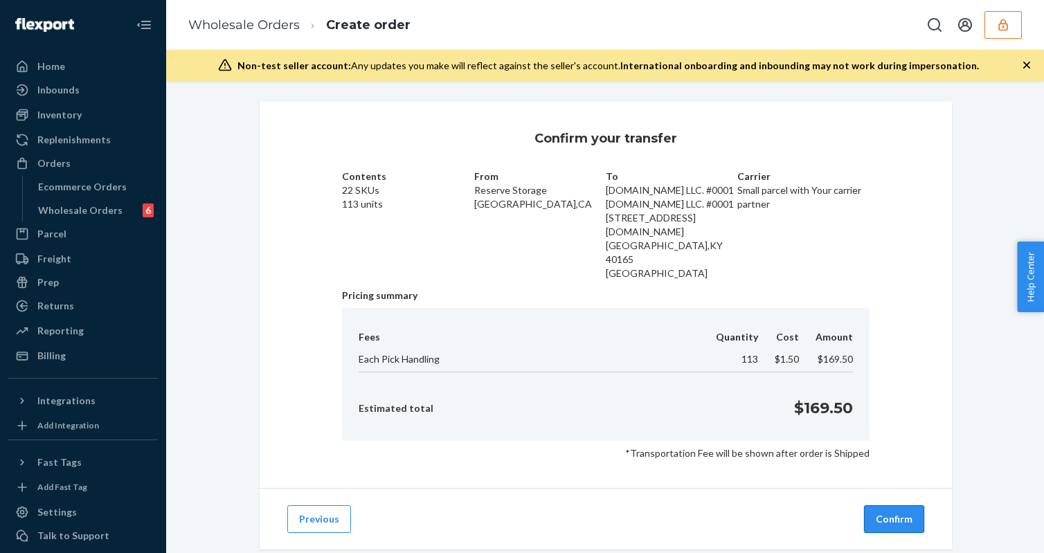
click at [886, 506] on button "Confirm" at bounding box center [894, 520] width 60 height 28
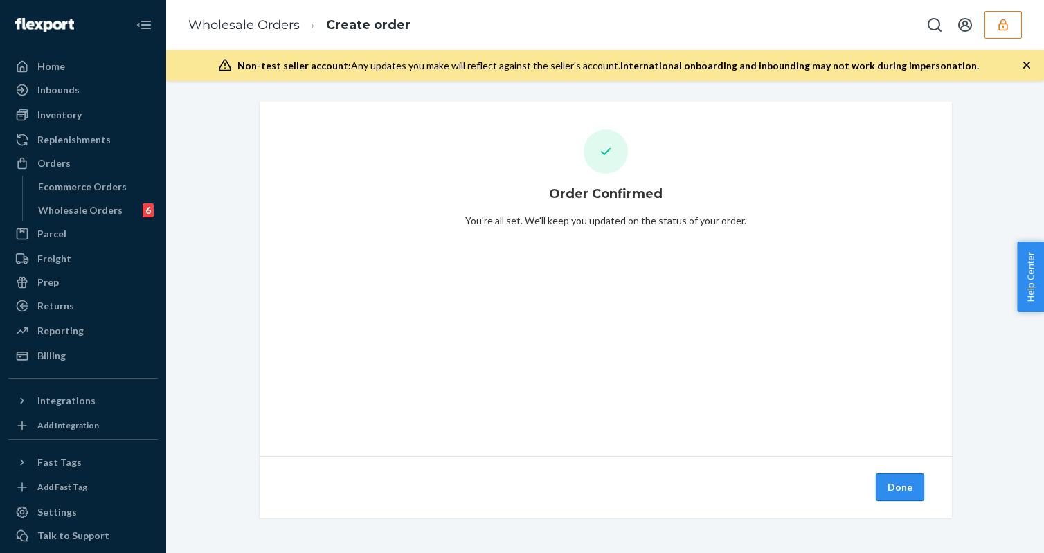
click at [889, 485] on button "Done" at bounding box center [900, 488] width 48 height 28
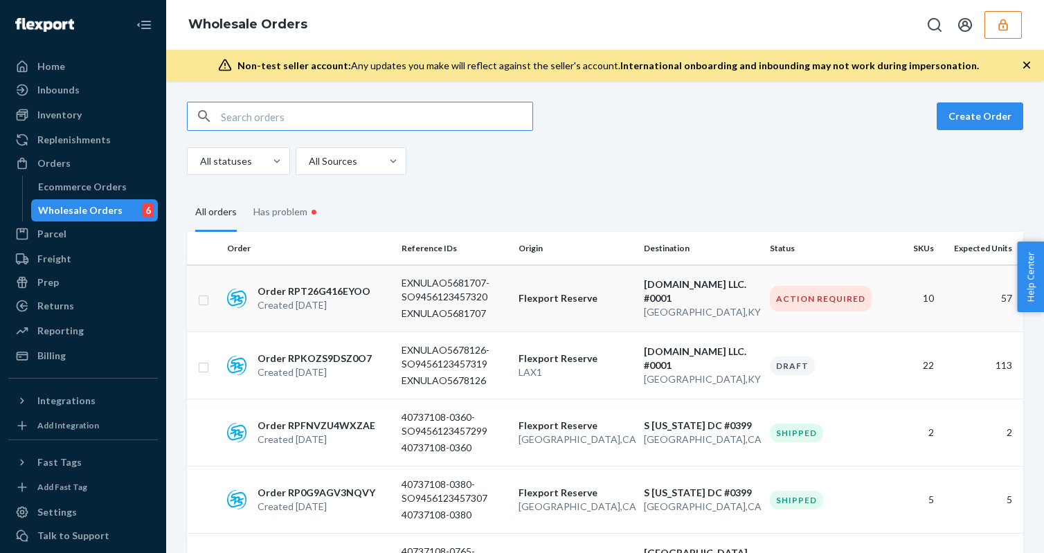
click at [510, 303] on td "EXNULAO5681707-SO9456123457320 EXNULAO5681707" at bounding box center [454, 298] width 117 height 67
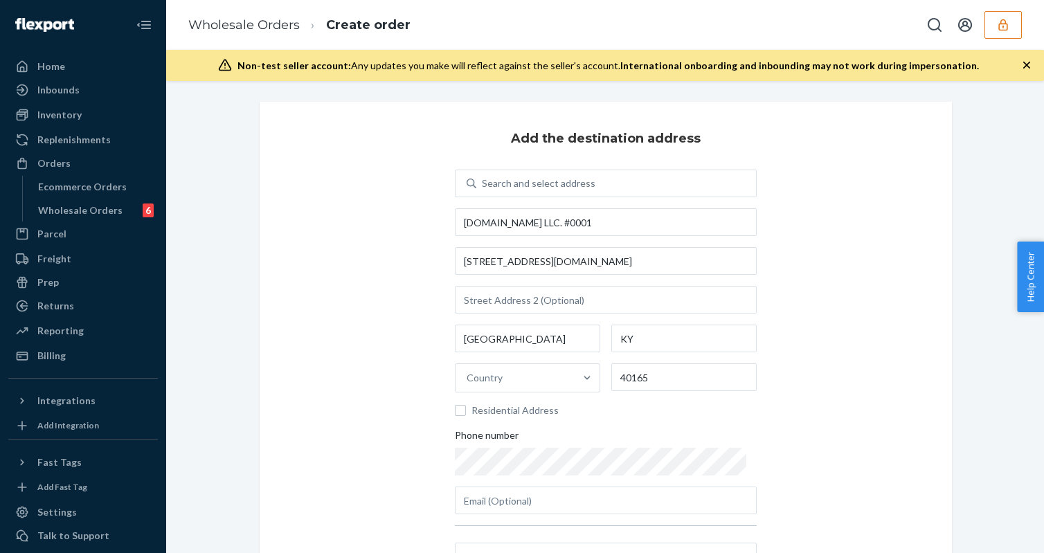
scroll to position [186, 0]
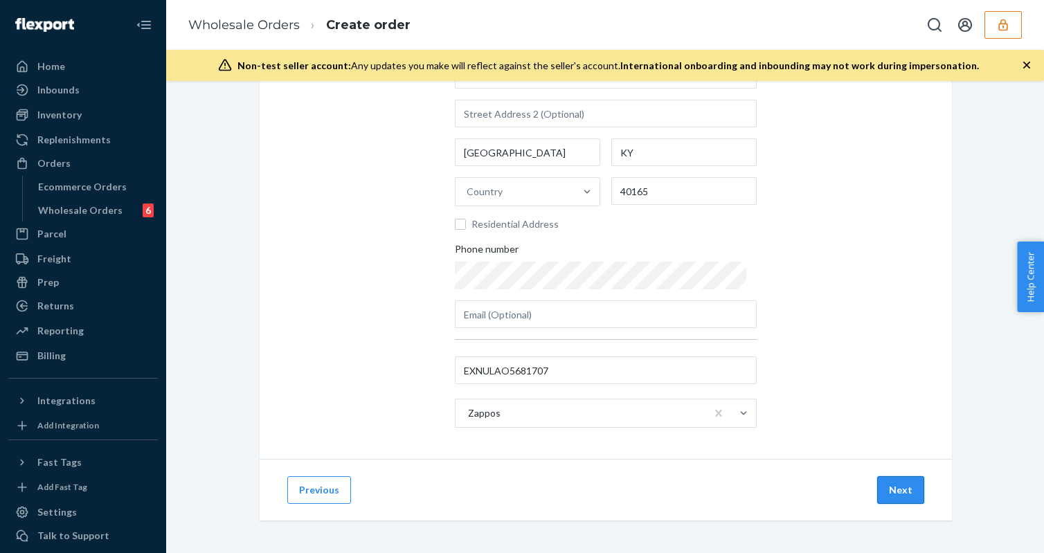
click at [900, 489] on button "Next" at bounding box center [900, 490] width 47 height 28
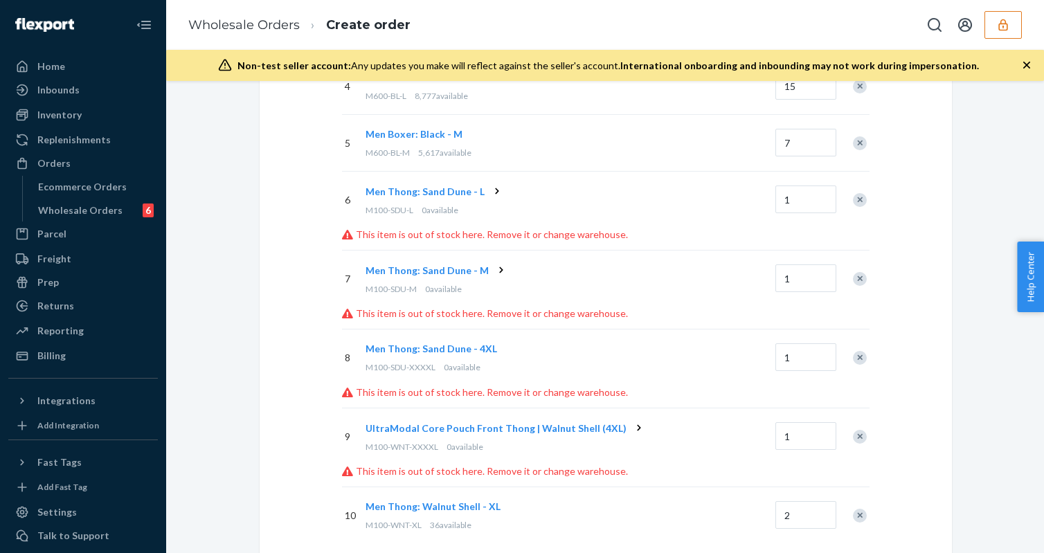
scroll to position [381, 0]
click at [496, 187] on icon at bounding box center [497, 189] width 3 height 6
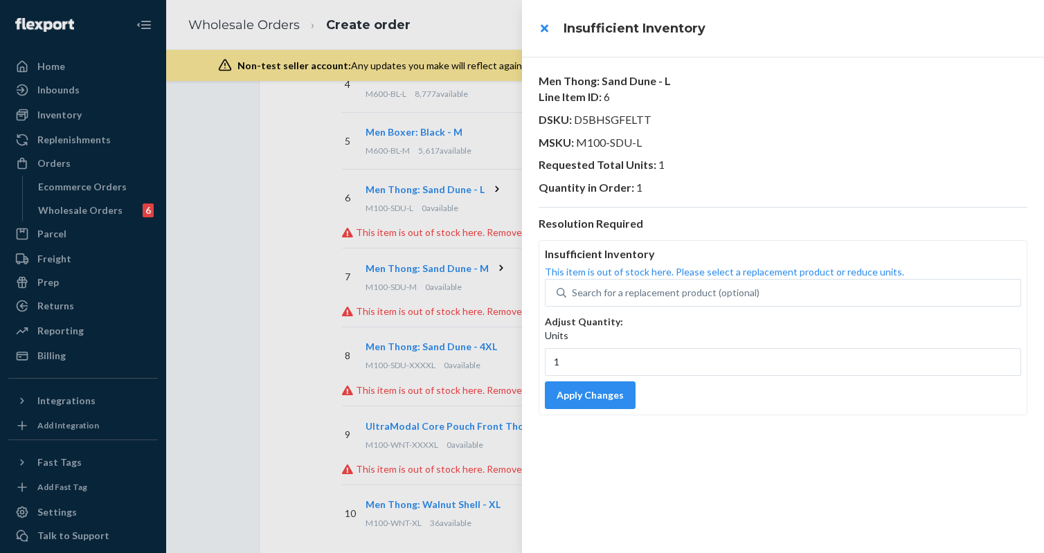
drag, startPoint x: 578, startPoint y: 139, endPoint x: 715, endPoint y: 142, distance: 137.9
click at [714, 143] on p "MSKU : M100-SDU-L" at bounding box center [783, 143] width 489 height 16
drag, startPoint x: 575, startPoint y: 143, endPoint x: 756, endPoint y: 143, distance: 180.1
click at [754, 143] on p "MSKU : M100-SDU-L" at bounding box center [783, 143] width 489 height 16
copy span "M100-SDU-L"
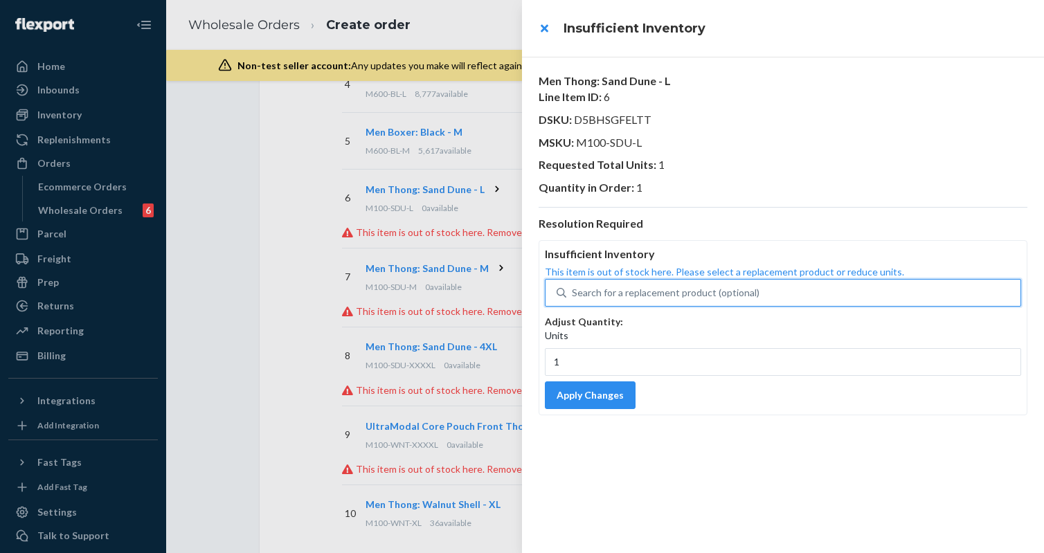
click at [644, 292] on div "Search for a replacement product (optional)" at bounding box center [666, 293] width 188 height 14
click at [573, 292] on input "0 results available. Use Up and Down to choose options, press Enter to select t…" at bounding box center [572, 293] width 1 height 14
paste input "M100-SDU-L"
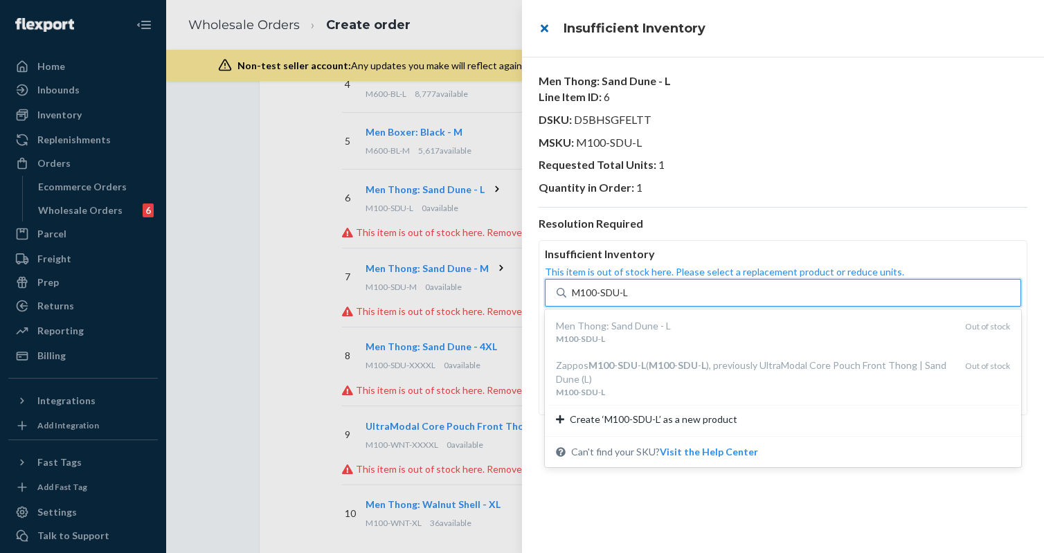
type input "M100-SDU-L"
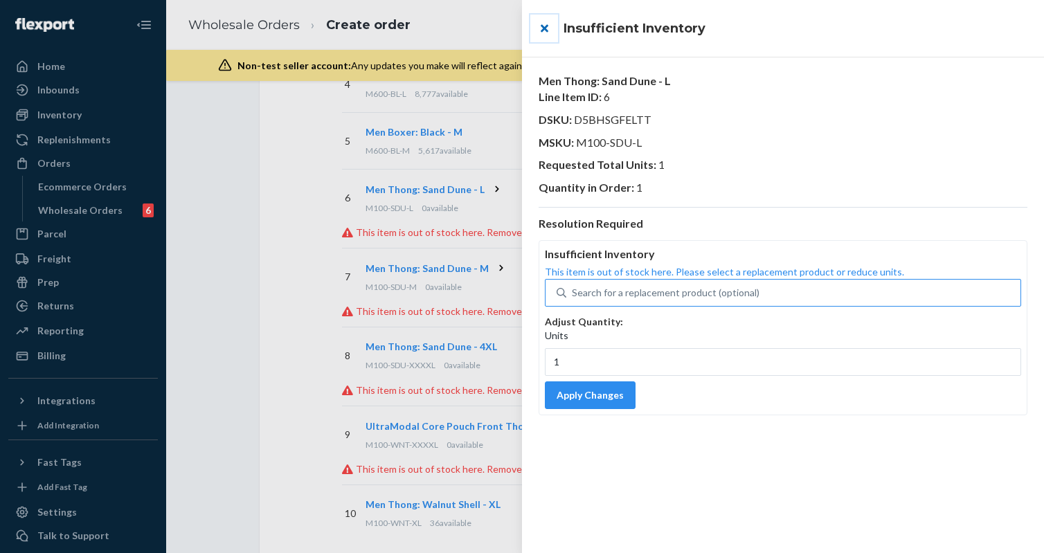
click at [546, 30] on button "close" at bounding box center [544, 29] width 28 height 28
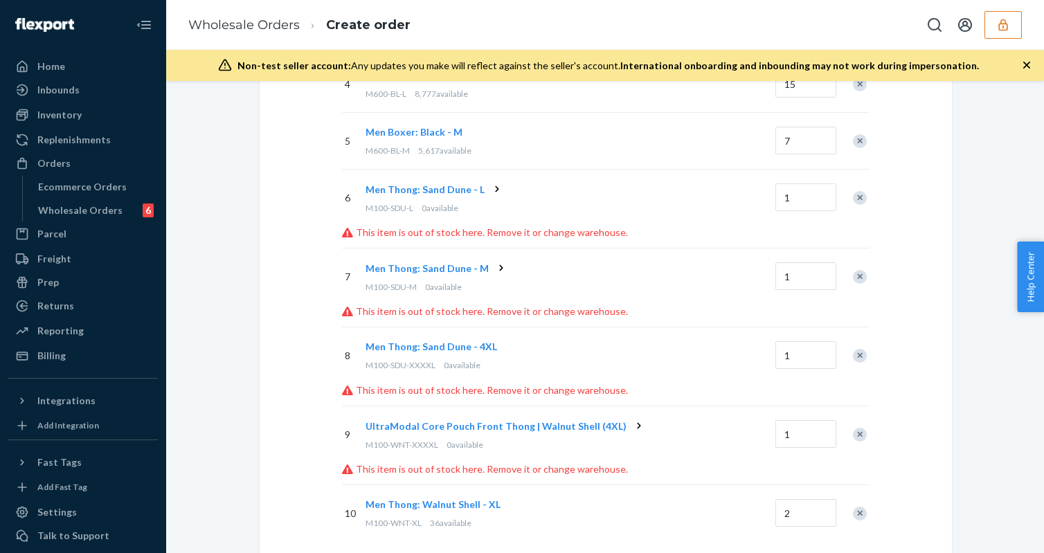
click at [861, 198] on div "Remove Item" at bounding box center [860, 198] width 14 height 14
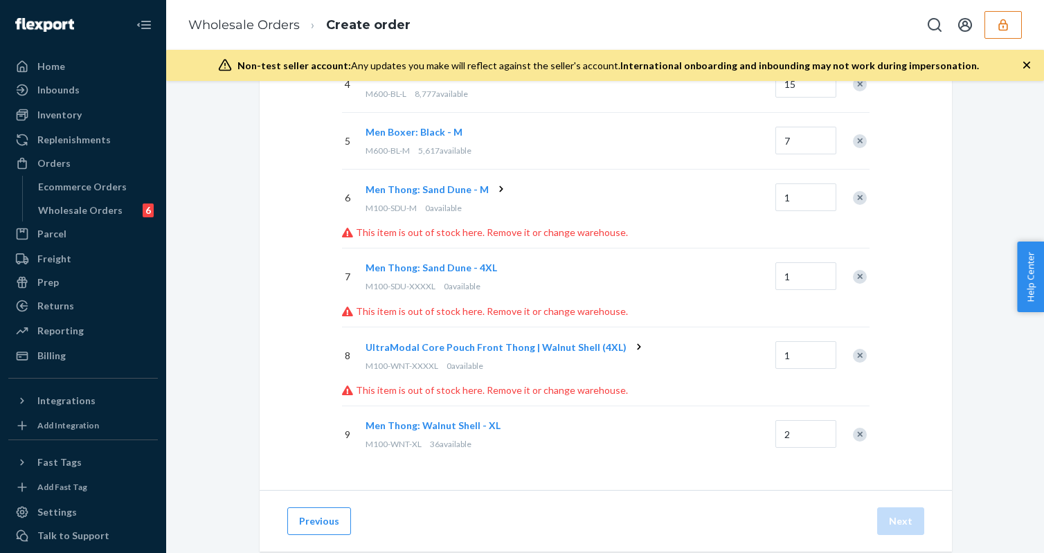
click at [497, 186] on icon at bounding box center [501, 189] width 14 height 14
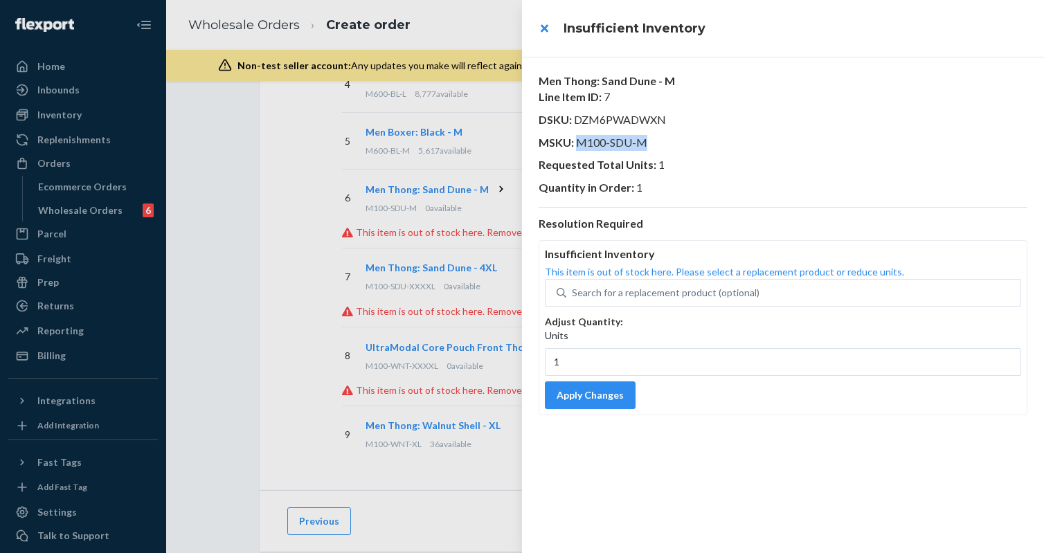
drag, startPoint x: 575, startPoint y: 143, endPoint x: 735, endPoint y: 143, distance: 160.0
click at [735, 143] on p "MSKU : M100-SDU-M" at bounding box center [783, 143] width 489 height 16
copy span "M100-SDU-M"
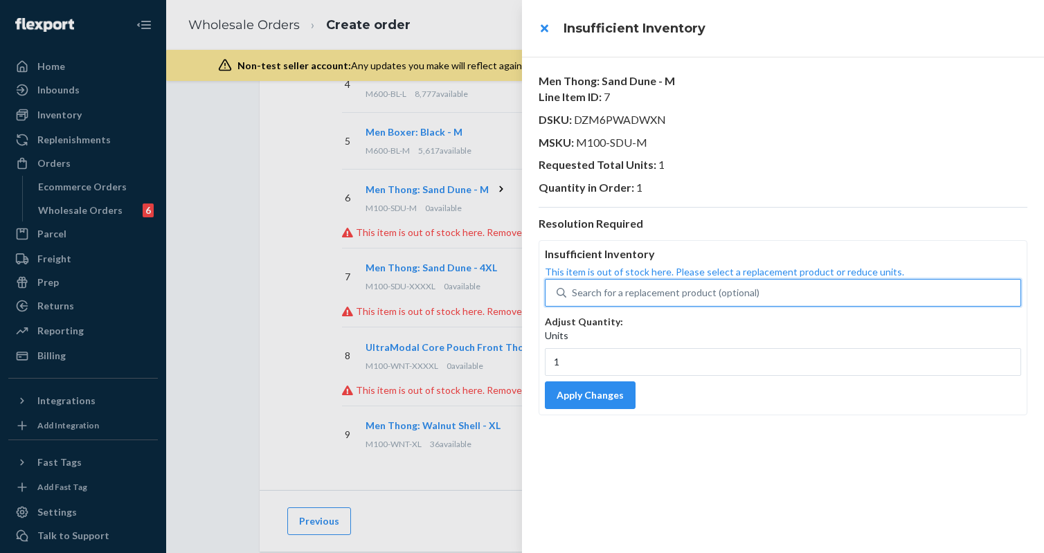
click at [639, 293] on div "Search for a replacement product (optional)" at bounding box center [666, 293] width 188 height 14
click at [573, 293] on input "0 results available. Use Up and Down to choose options, press Enter to select t…" at bounding box center [572, 293] width 1 height 14
paste input "M100-SDU-M"
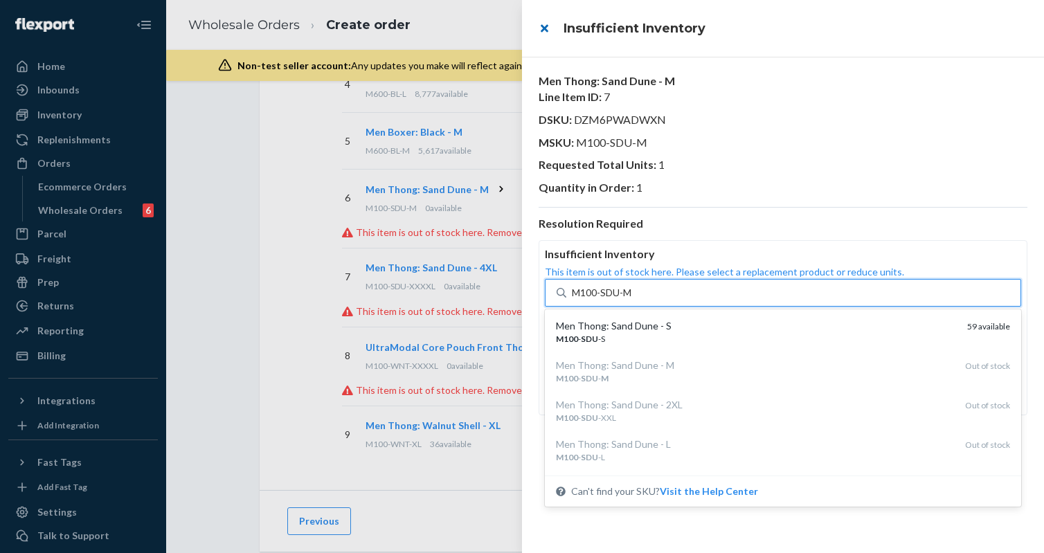
type input "M100-SDU-M"
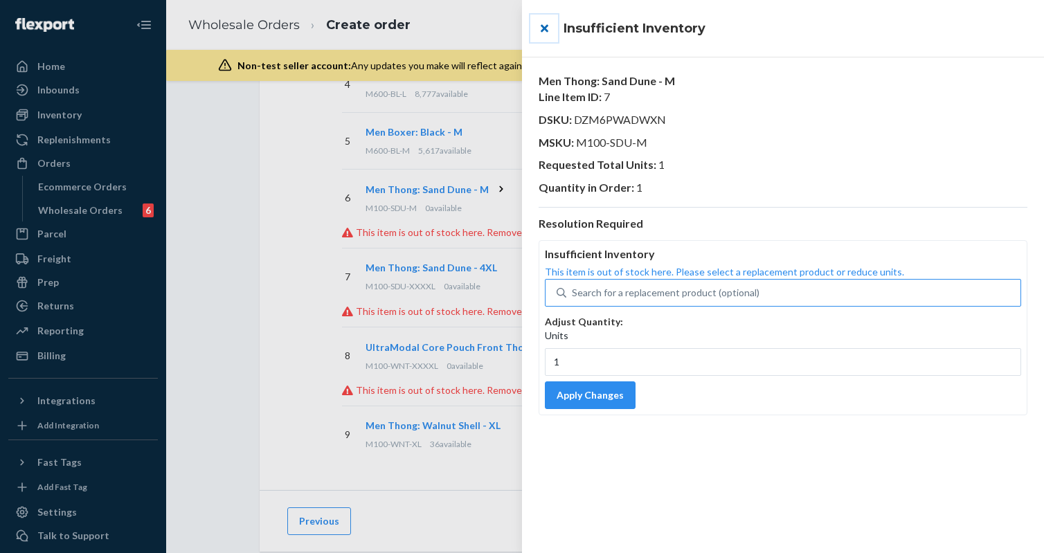
click at [544, 30] on button "close" at bounding box center [544, 29] width 28 height 28
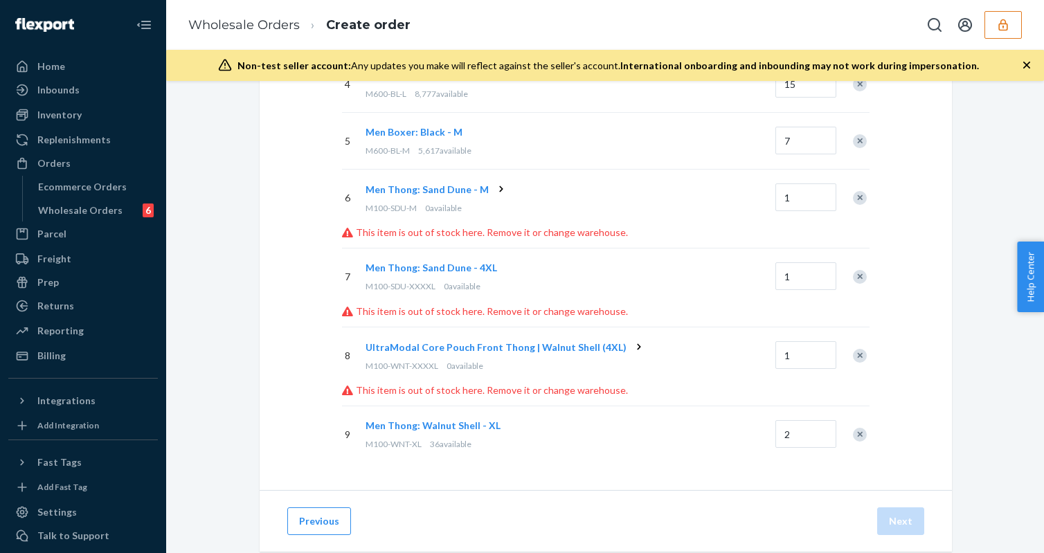
click at [862, 197] on div "Remove Item" at bounding box center [860, 198] width 14 height 14
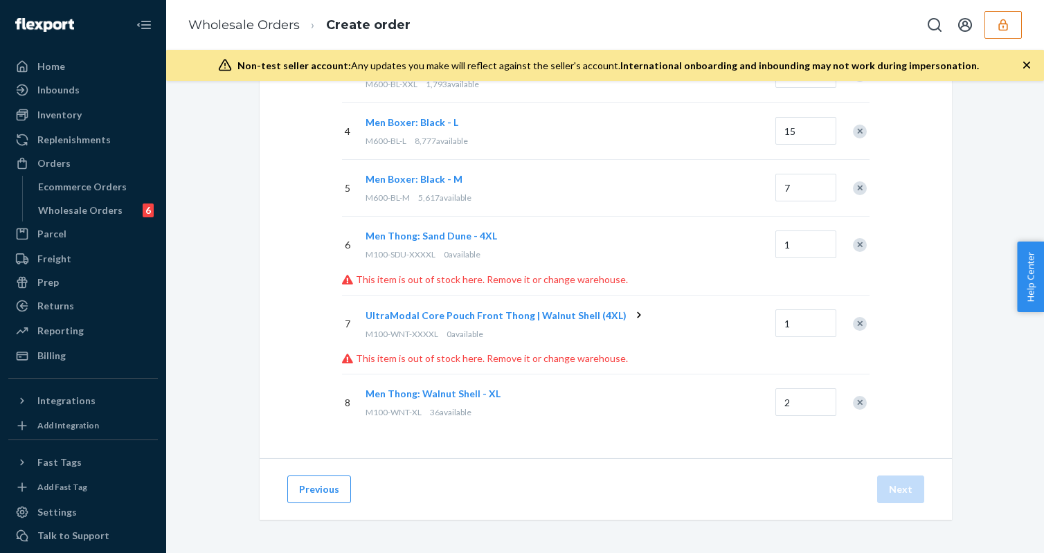
scroll to position [333, 0]
click at [472, 238] on span "Men Thong: Sand Dune - 4XL" at bounding box center [432, 237] width 132 height 12
drag, startPoint x: 366, startPoint y: 253, endPoint x: 440, endPoint y: 253, distance: 73.4
click at [440, 253] on div "M100-SDU-XXXXL 0 available" at bounding box center [568, 255] width 404 height 12
copy span "M100-SDU-XXXXL"
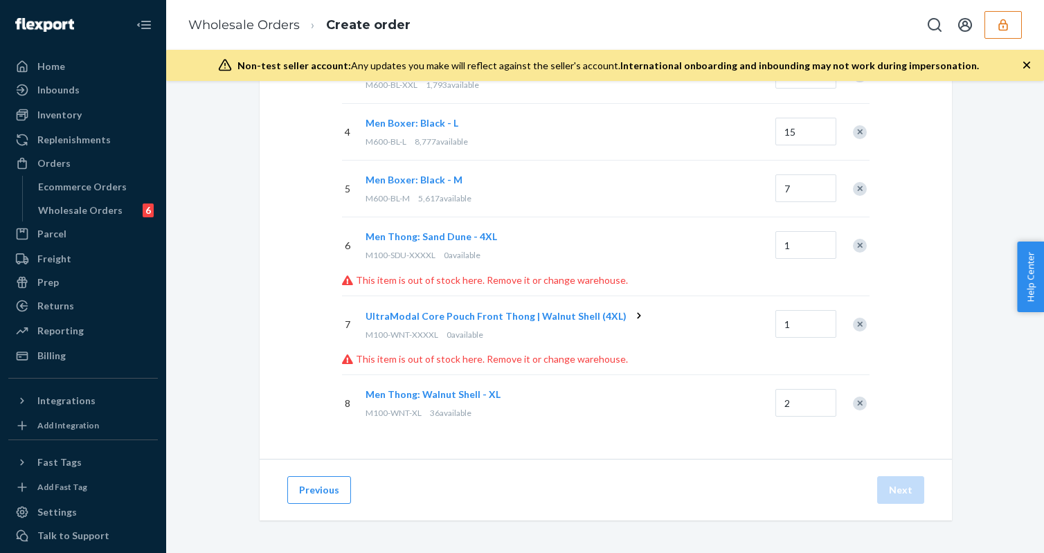
click at [861, 244] on div "Remove Item" at bounding box center [860, 246] width 14 height 14
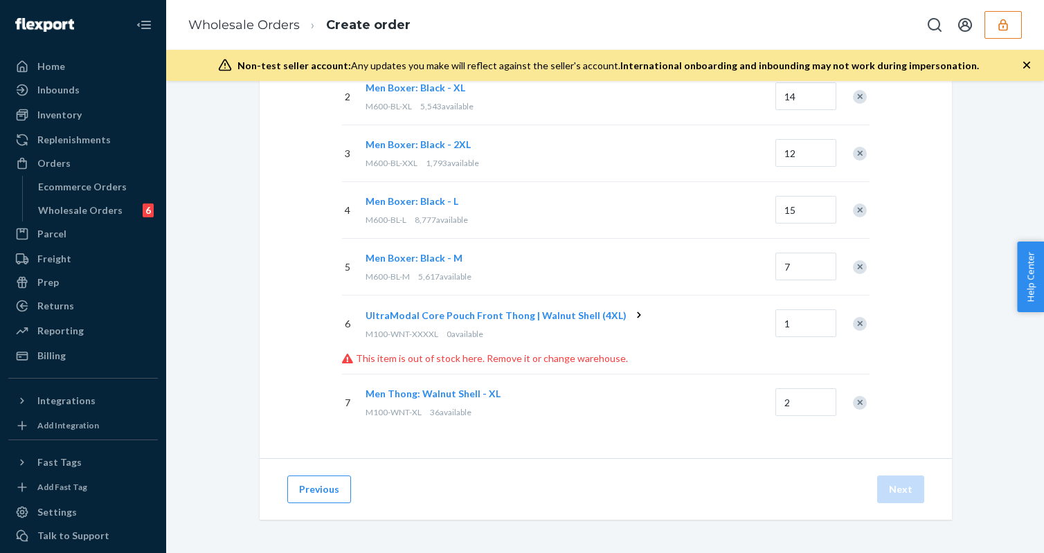
scroll to position [254, 0]
click at [632, 313] on icon at bounding box center [639, 316] width 14 height 14
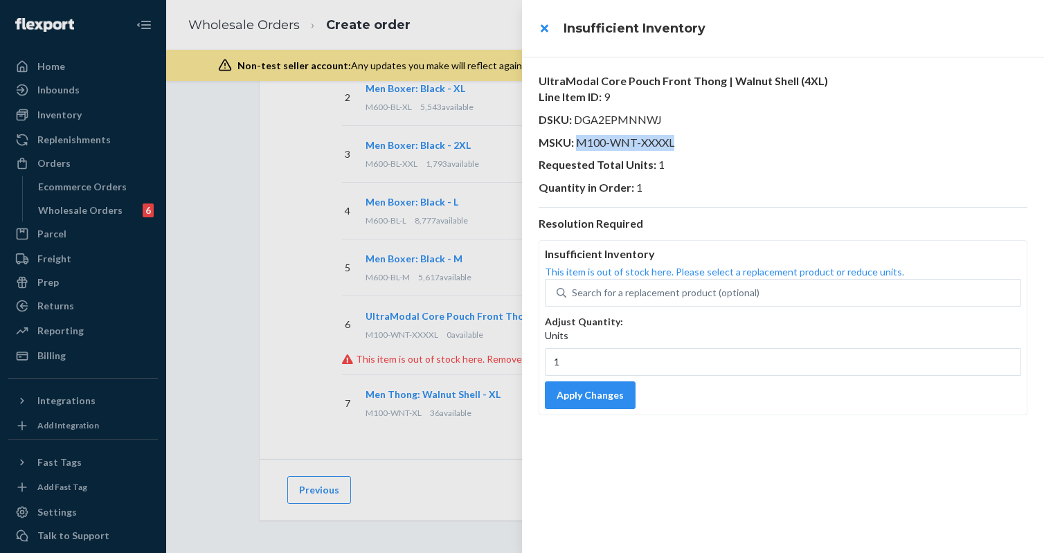
drag, startPoint x: 579, startPoint y: 143, endPoint x: 761, endPoint y: 144, distance: 182.1
click at [761, 144] on p "MSKU : M100-WNT-XXXXL" at bounding box center [783, 143] width 489 height 16
copy span "M100-WNT-XXXXL"
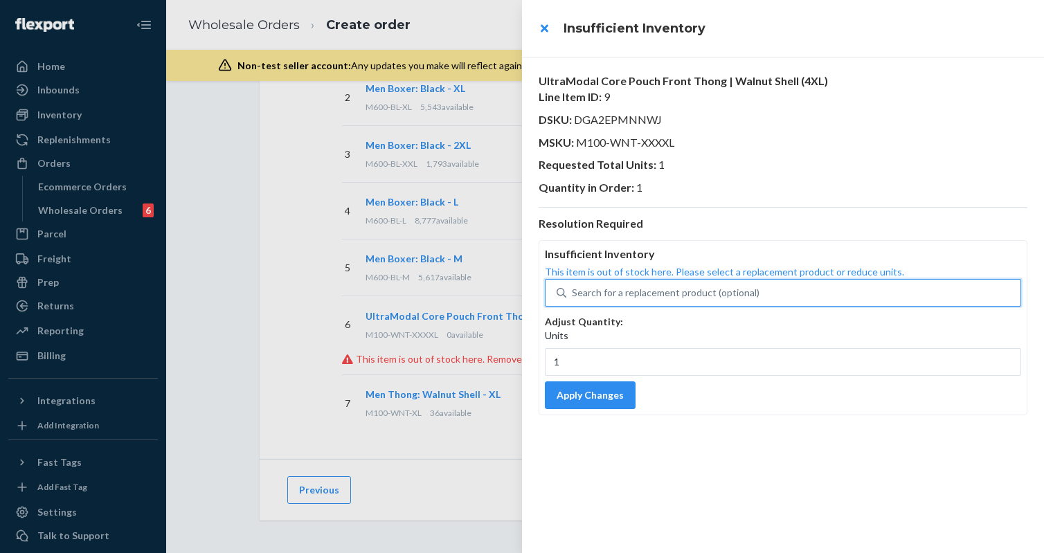
click at [616, 288] on div "Search for a replacement product (optional)" at bounding box center [666, 293] width 188 height 14
click at [573, 288] on input "0 results available. Use Up and Down to choose options, press Enter to select t…" at bounding box center [572, 293] width 1 height 14
paste input "M100-WNT-XXXXL"
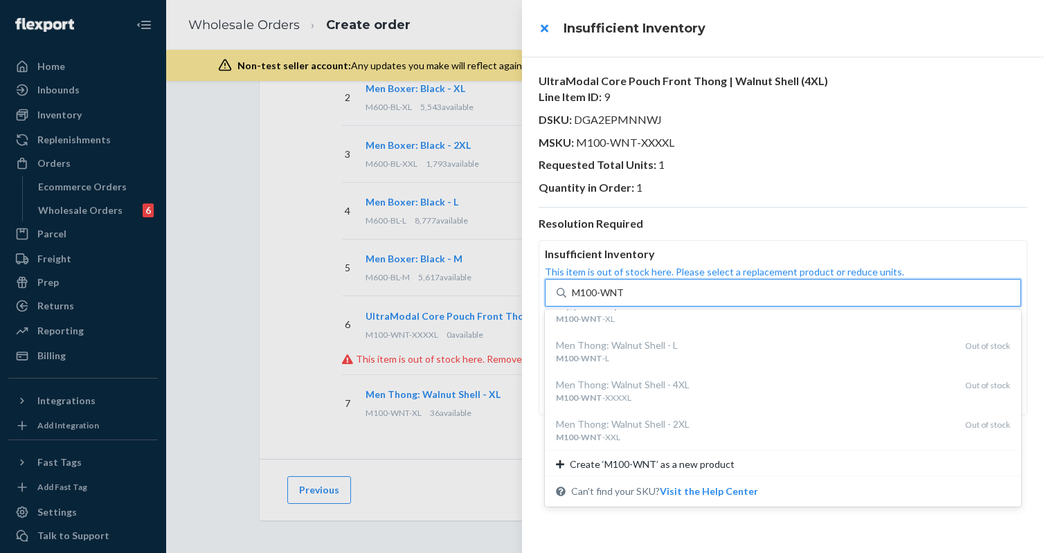
scroll to position [277, 0]
type input "M100-WNT"
click at [544, 26] on button "close" at bounding box center [544, 29] width 28 height 28
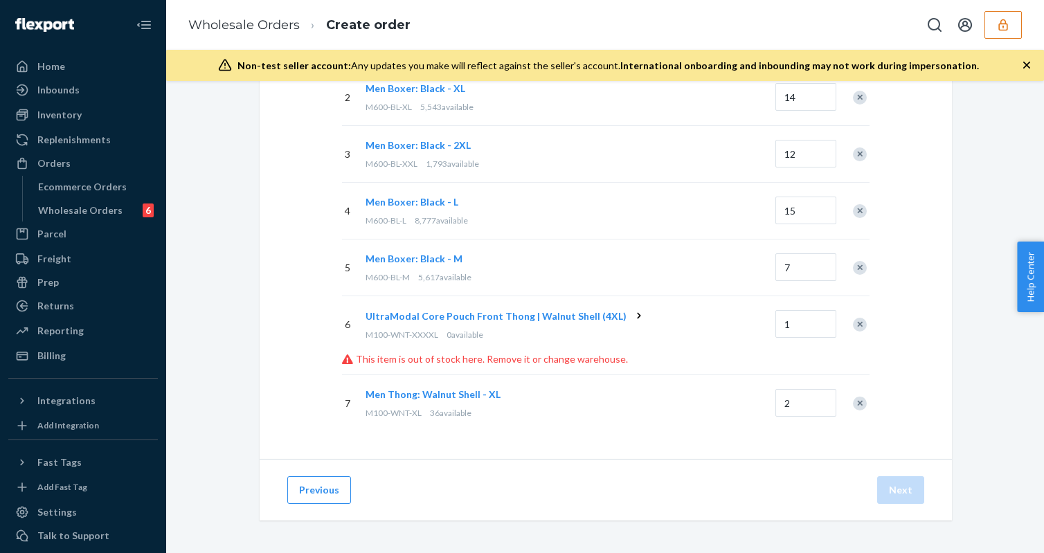
click at [863, 325] on div "Remove Item" at bounding box center [860, 325] width 14 height 14
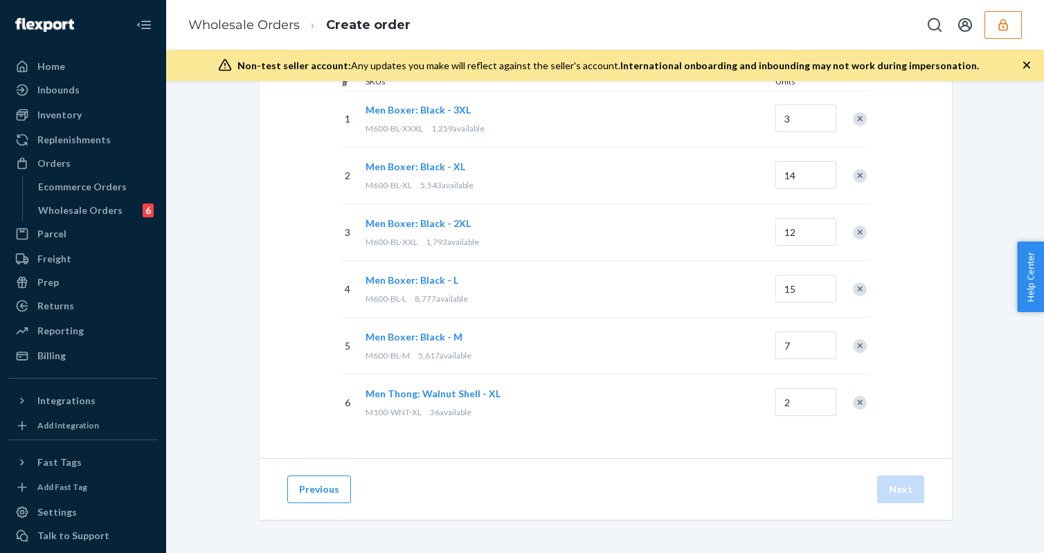
scroll to position [175, 0]
click at [902, 495] on button "Next" at bounding box center [900, 490] width 47 height 28
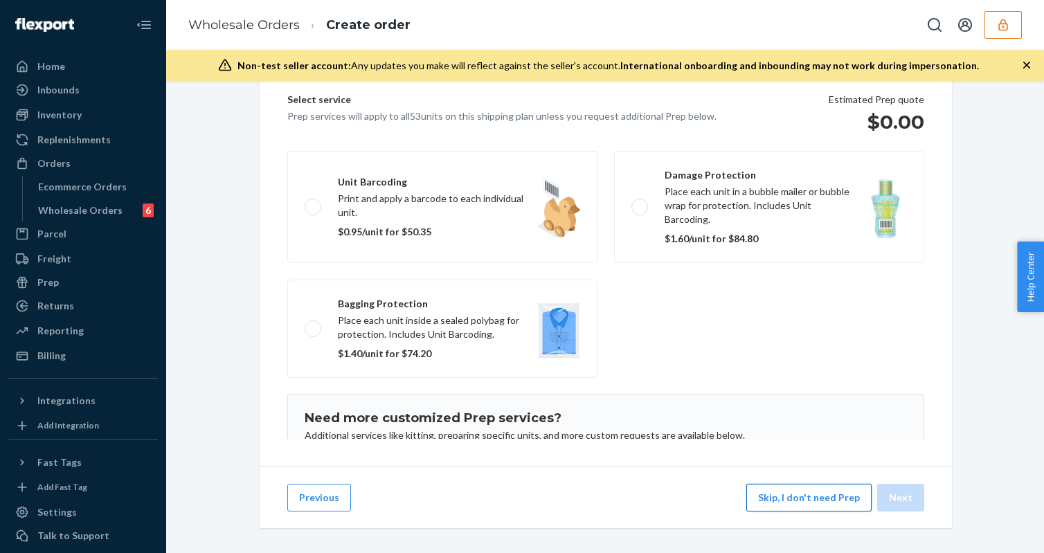
click at [767, 501] on button "Skip, I don't need Prep" at bounding box center [809, 498] width 125 height 28
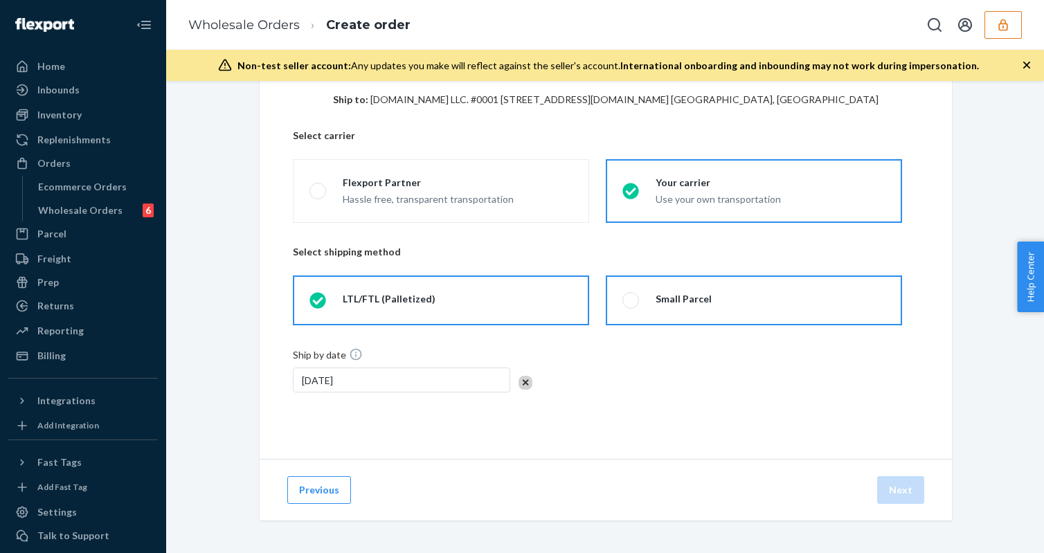
click at [699, 313] on label "Small Parcel" at bounding box center [754, 301] width 296 height 50
click at [632, 305] on input "Small Parcel" at bounding box center [627, 300] width 9 height 9
radio input "true"
radio input "false"
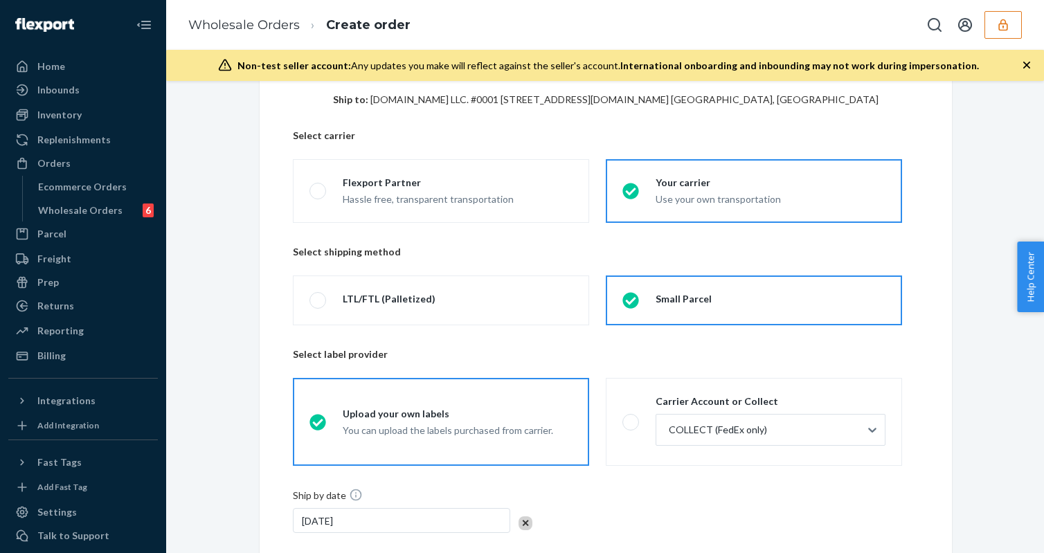
scroll to position [206, 0]
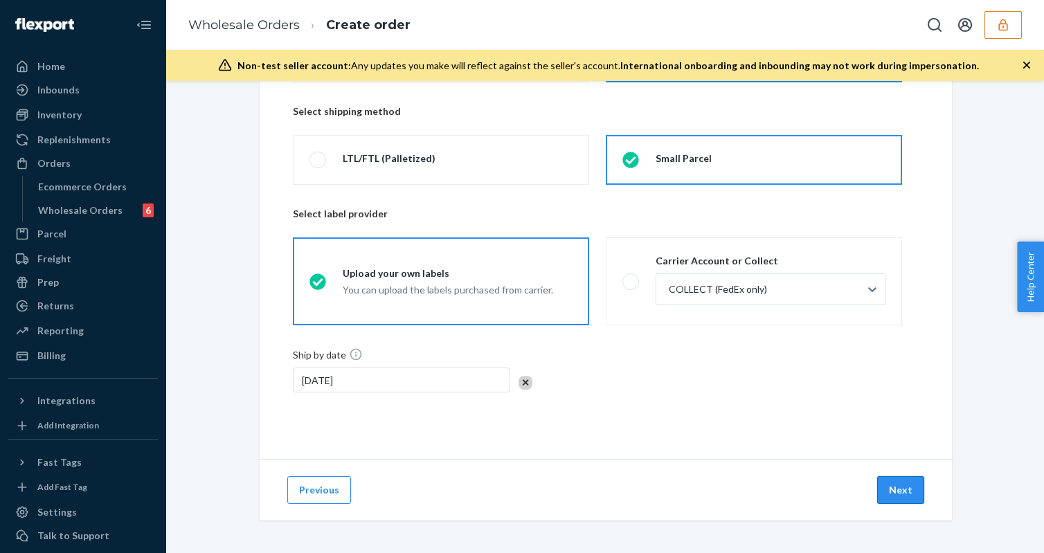
click at [904, 492] on button "Next" at bounding box center [900, 490] width 47 height 28
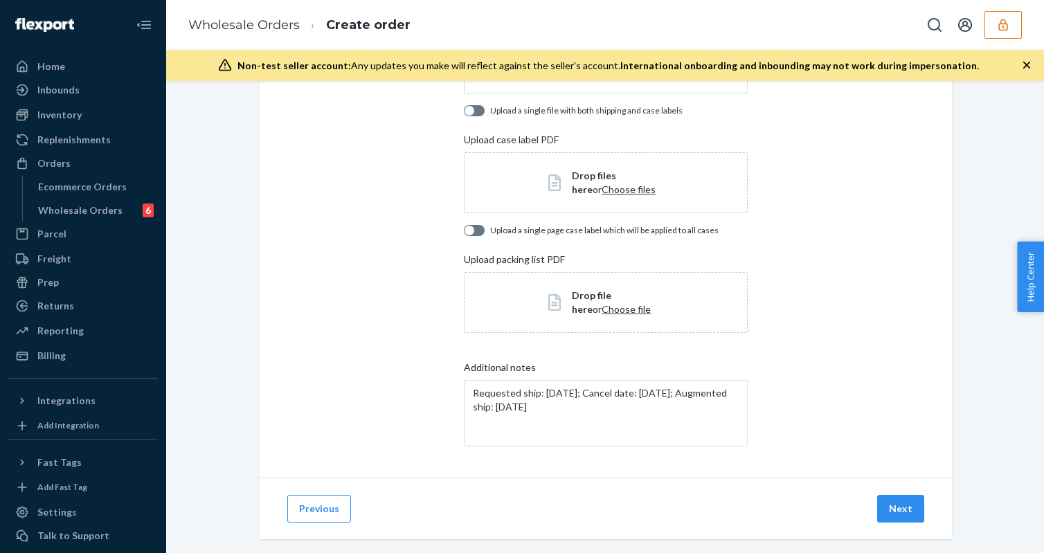
click at [936, 506] on div "Previous Next" at bounding box center [606, 509] width 693 height 62
click at [902, 510] on button "Next" at bounding box center [900, 509] width 47 height 28
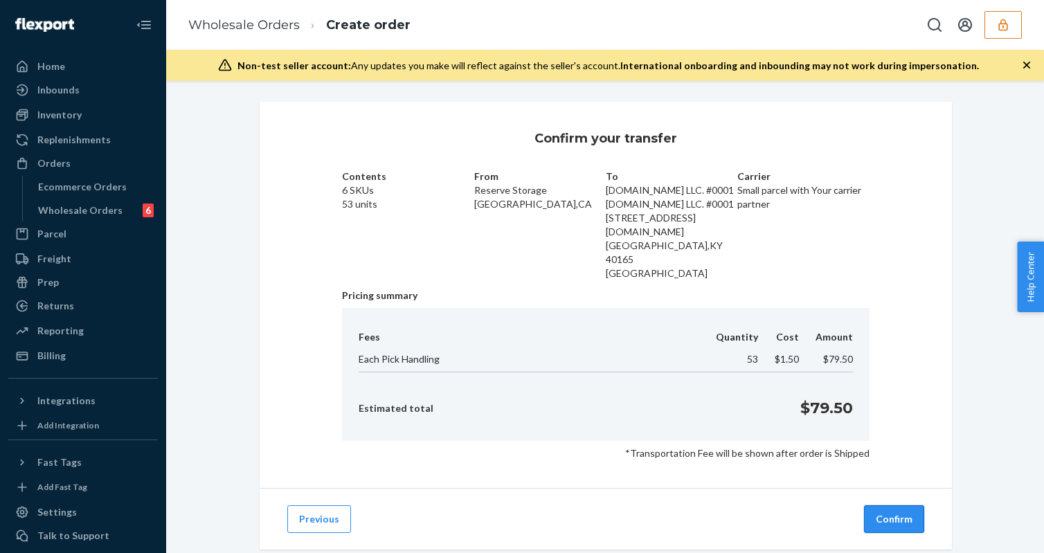
click at [891, 506] on button "Confirm" at bounding box center [894, 520] width 60 height 28
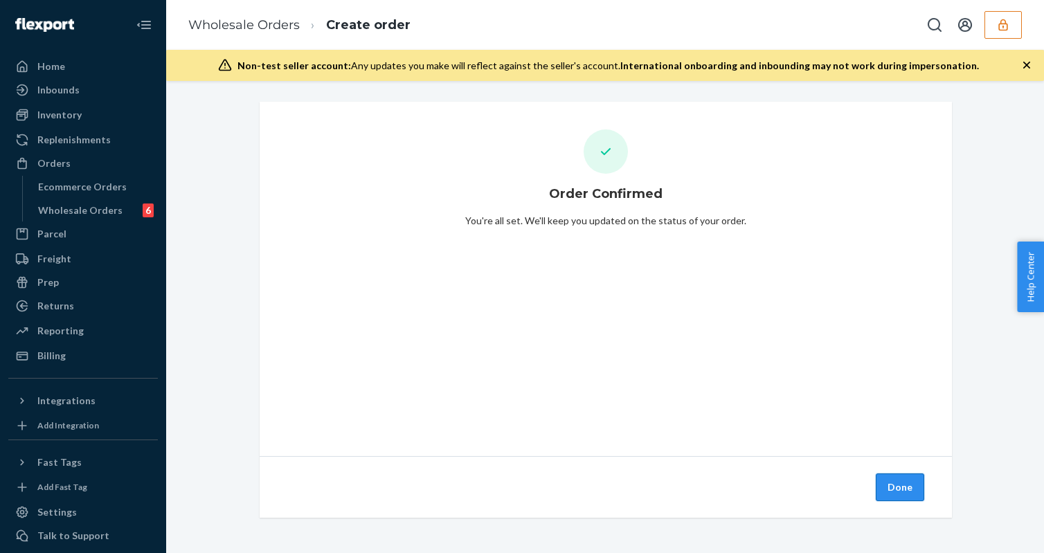
click at [887, 492] on button "Done" at bounding box center [900, 488] width 48 height 28
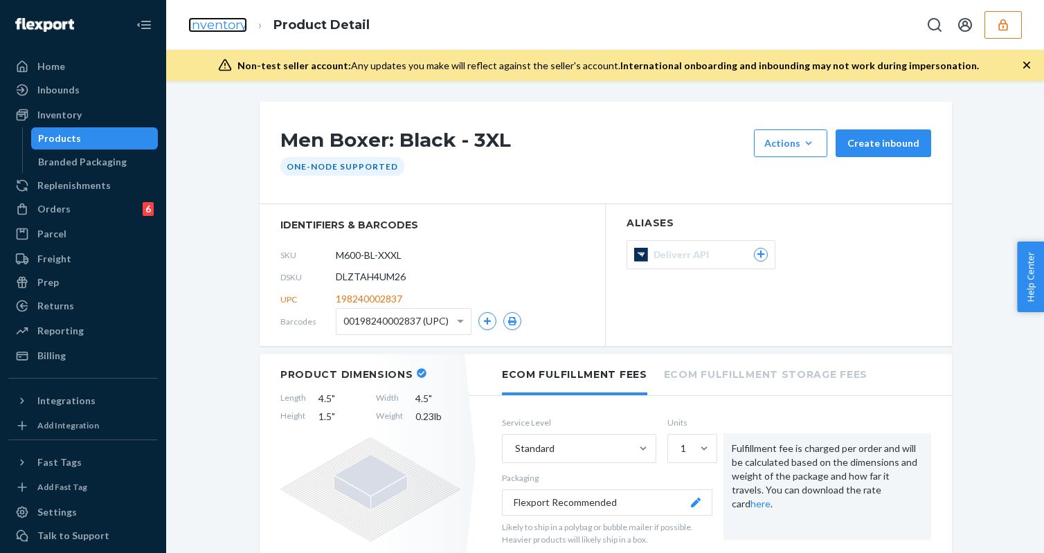
click at [219, 32] on link "Inventory" at bounding box center [217, 24] width 59 height 15
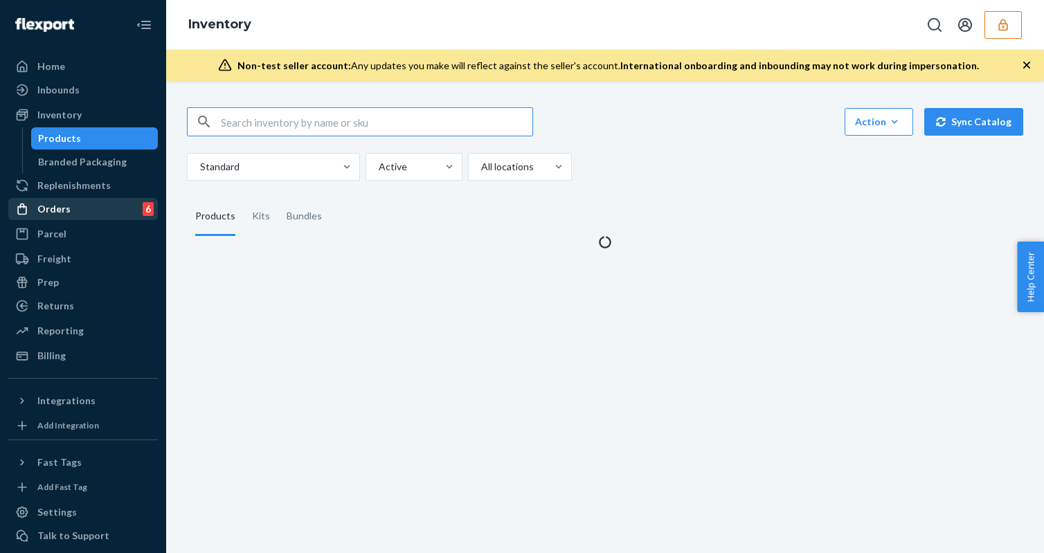
click at [91, 202] on div "Orders 6" at bounding box center [83, 208] width 147 height 19
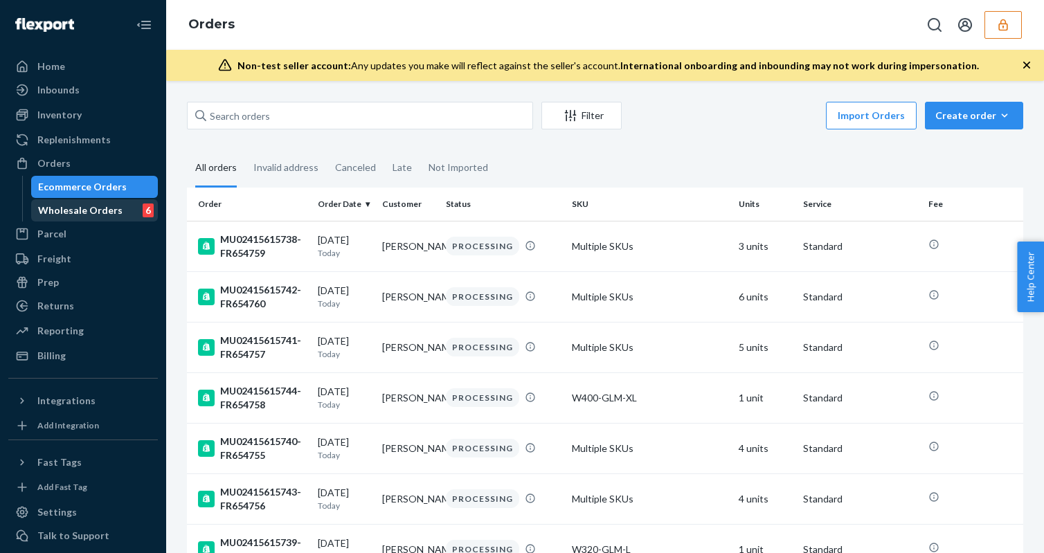
click at [134, 215] on div "Wholesale Orders 6" at bounding box center [95, 210] width 125 height 19
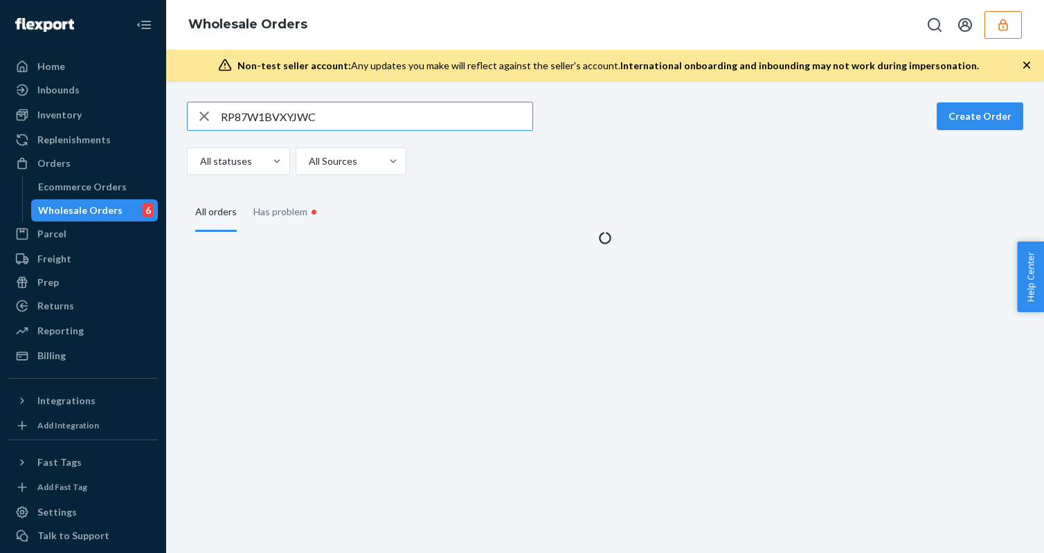
type input "RP87W1BVXYJWC"
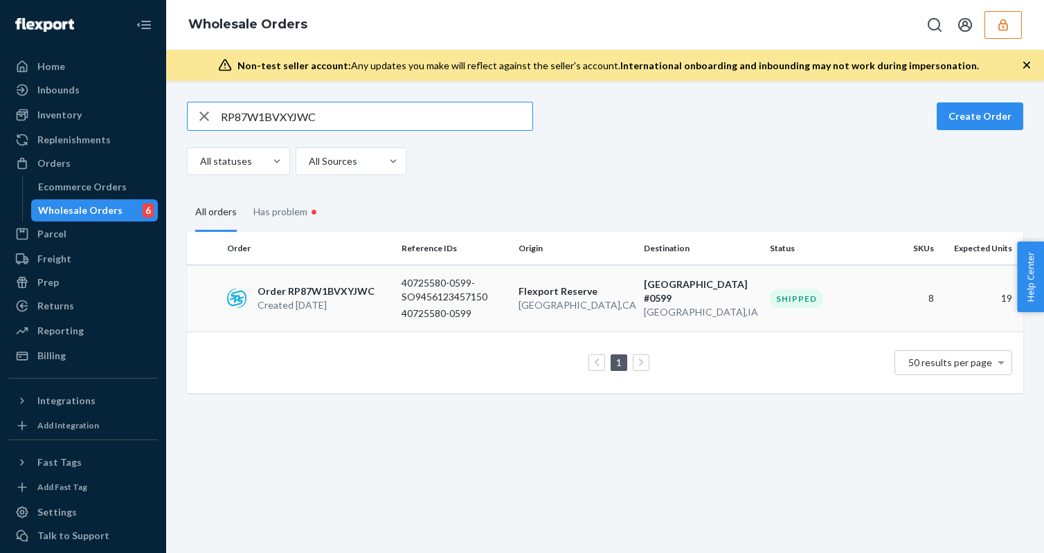
click at [377, 296] on div "Order RP87W1BVXYJWC Created Sep 9, 2025" at bounding box center [309, 299] width 175 height 28
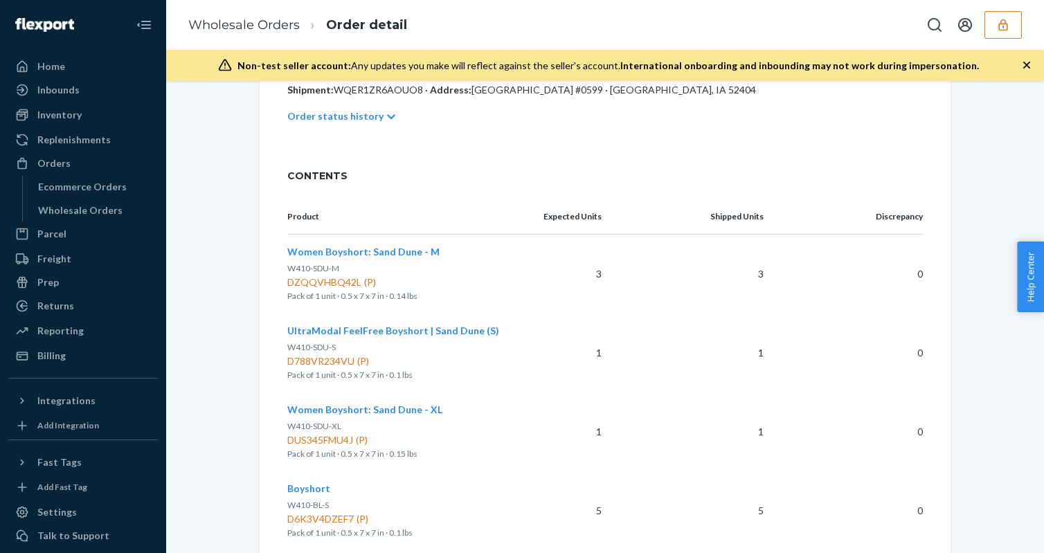
scroll to position [375, 0]
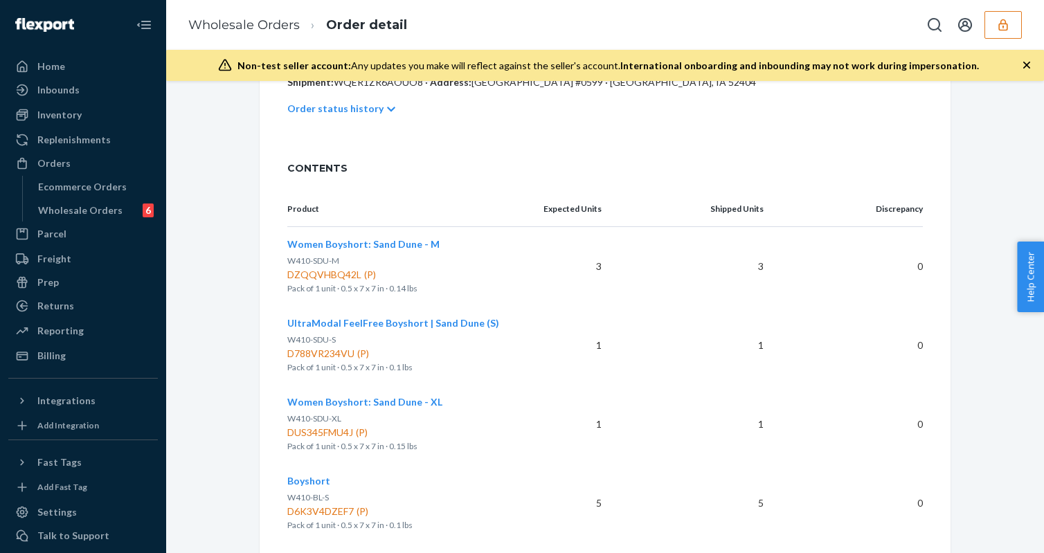
click at [469, 322] on span "UltraModal FeelFree Boyshort | Sand Dune (S)" at bounding box center [393, 323] width 212 height 12
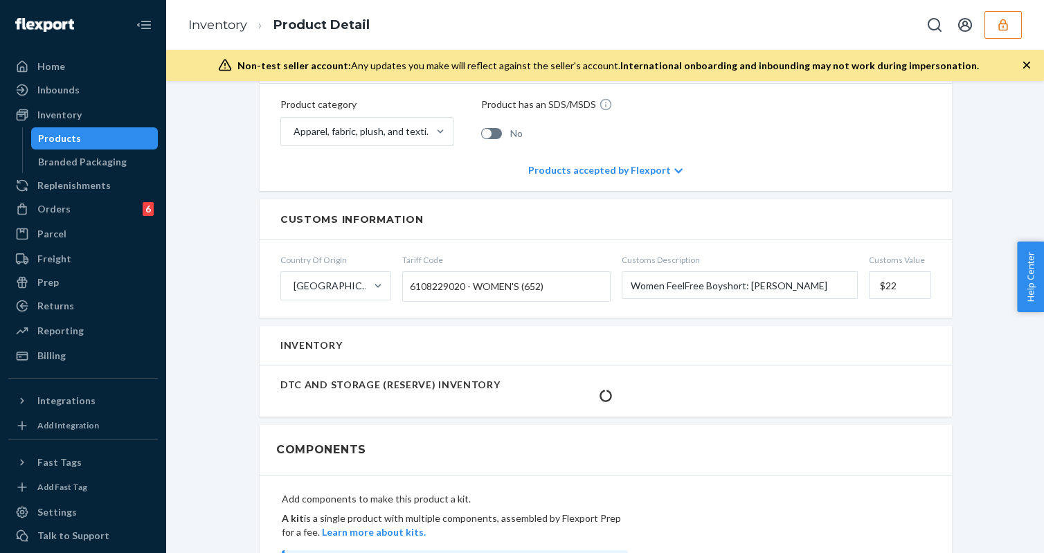
scroll to position [546, 0]
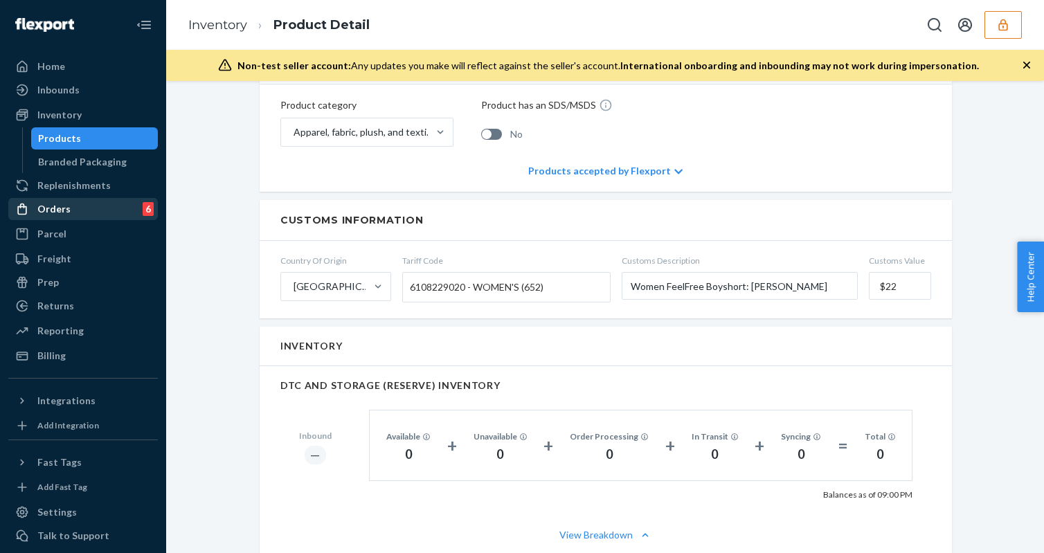
click at [83, 210] on div "Orders 6" at bounding box center [83, 208] width 147 height 19
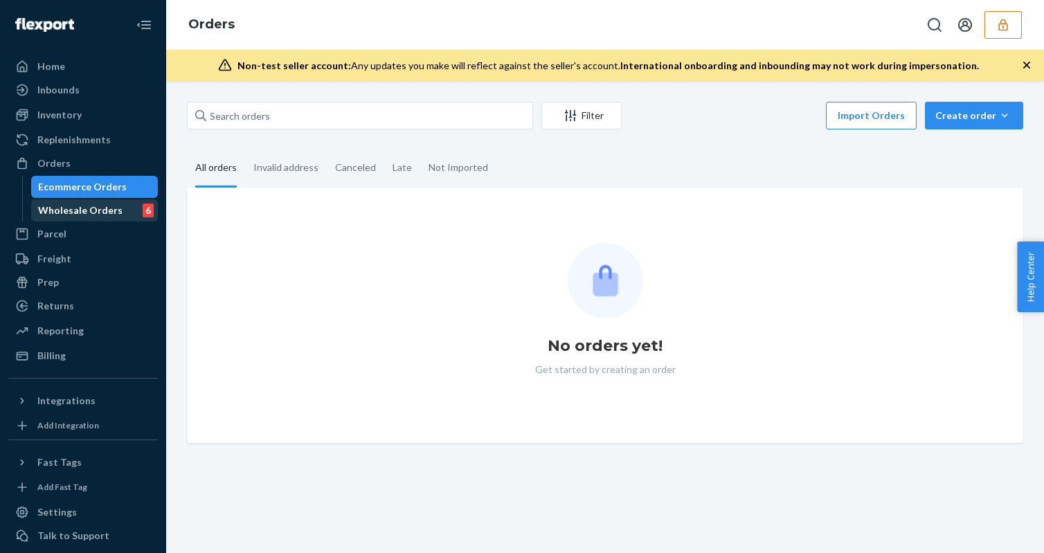
click at [89, 215] on div "Wholesale Orders" at bounding box center [80, 211] width 84 height 14
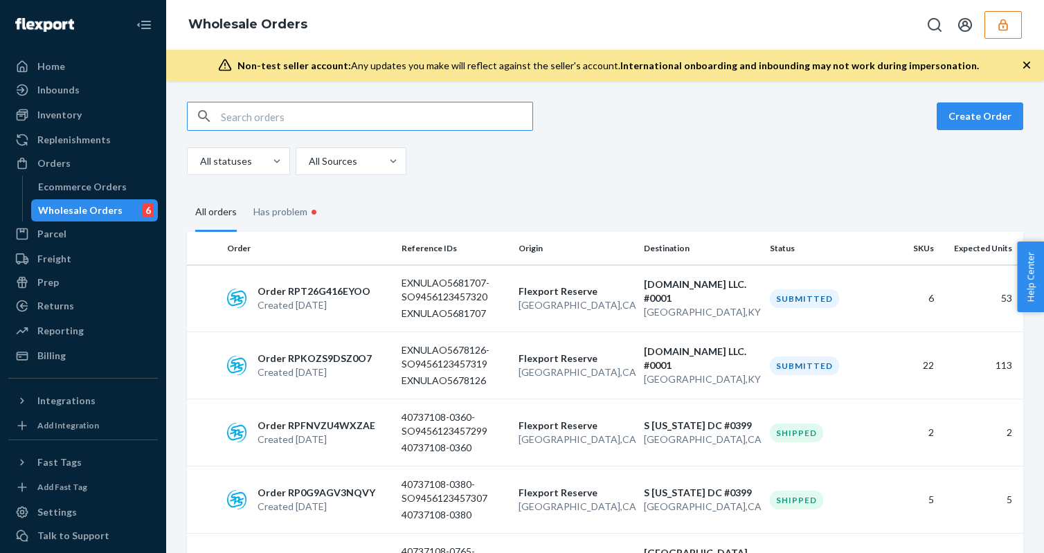
click at [290, 122] on input "text" at bounding box center [377, 116] width 312 height 28
type input "EXNULAO5660804"
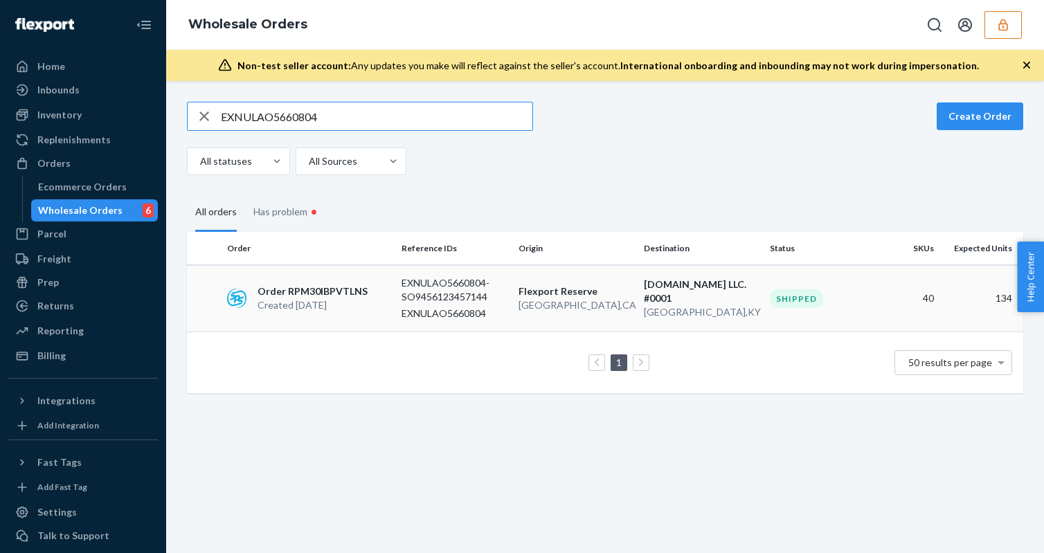
click at [388, 283] on td "Order RPM30IBPVTLNS Created Aug 28, 2025" at bounding box center [309, 298] width 175 height 67
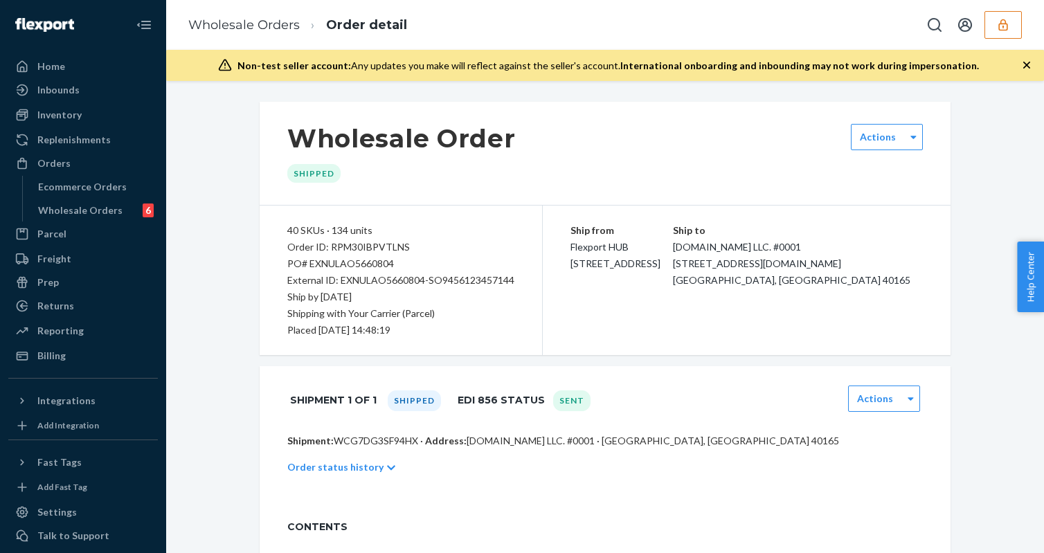
click at [372, 446] on p "Shipment: WCG7DG3SF94HX · Address: ZAPPOS.COM LLC. #0001 · SHEPHERDSVILLE, KY 4…" at bounding box center [605, 441] width 636 height 14
copy p "WCG7DG3SF94HX"
click at [260, 12] on ol "Wholesale Orders Order detail" at bounding box center [297, 25] width 241 height 41
click at [260, 17] on li "Wholesale Orders" at bounding box center [243, 26] width 111 height 18
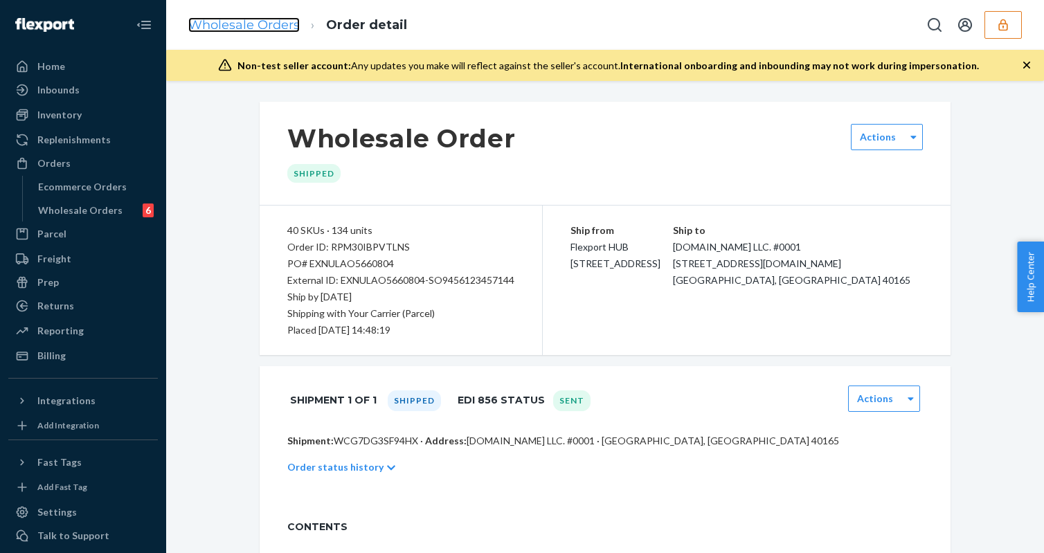
click at [255, 29] on link "Wholesale Orders" at bounding box center [243, 24] width 111 height 15
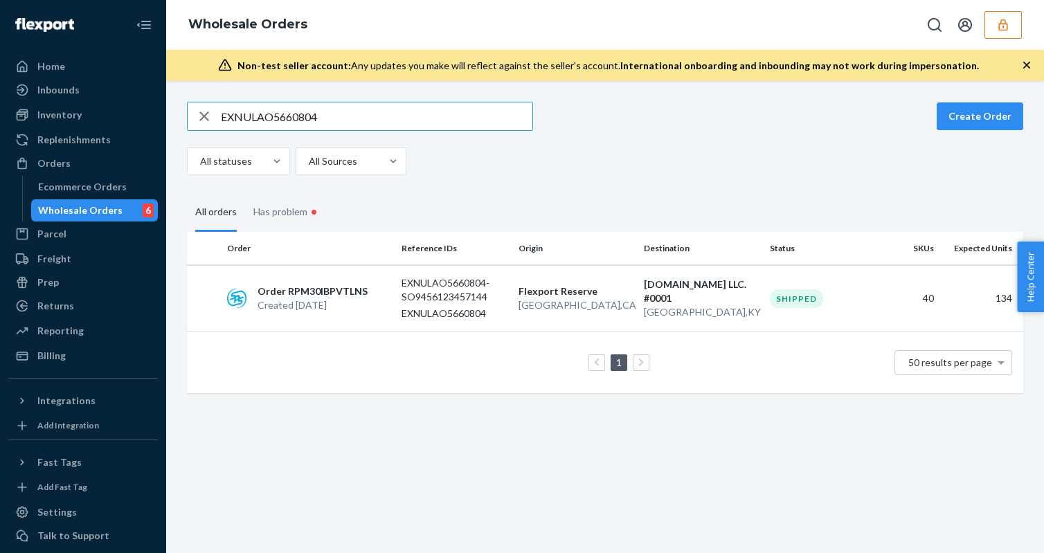
click at [207, 117] on icon "button" at bounding box center [204, 116] width 17 height 28
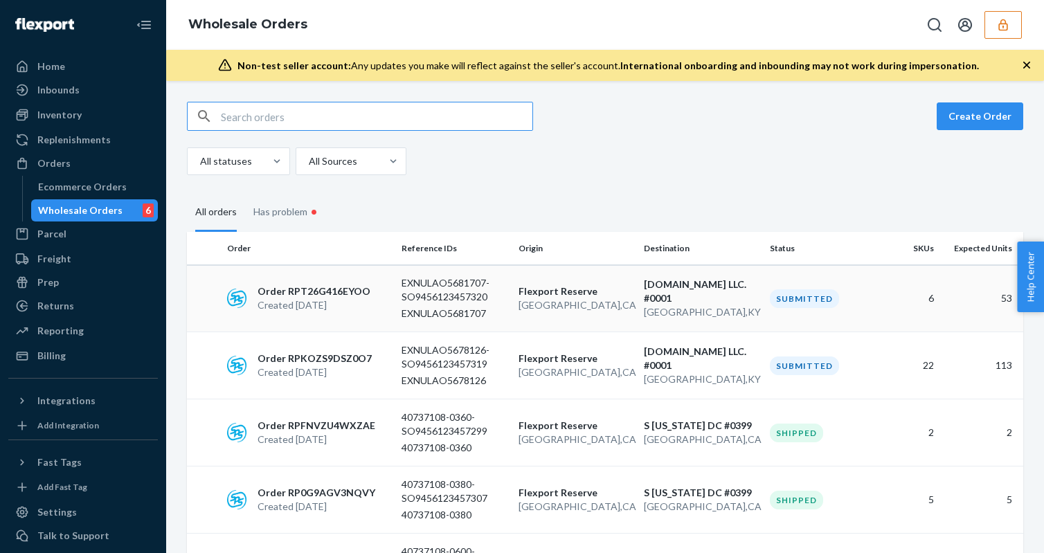
click at [503, 316] on p "EXNULAO5681707" at bounding box center [455, 314] width 106 height 14
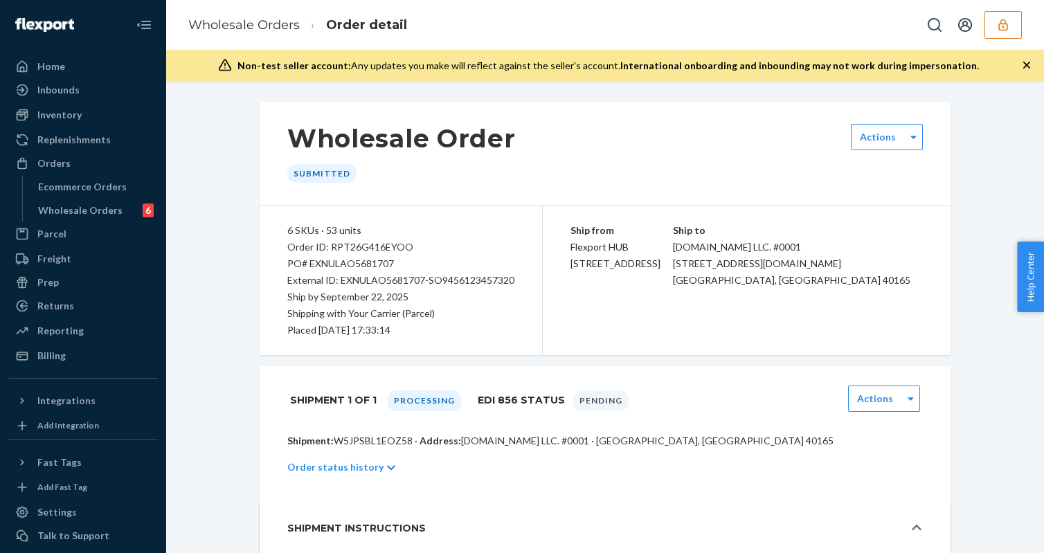
click at [389, 443] on p "Shipment: W5JPSBL1EOZ58 · Address: ZAPPOS.COM LLC. #0001 · SHEPHERDSVILLE, KY 4…" at bounding box center [605, 441] width 636 height 14
copy p "W5JPSBL1EOZ58"
click at [261, 47] on div "Wholesale Orders Order detail" at bounding box center [605, 25] width 878 height 50
click at [261, 24] on link "Wholesale Orders" at bounding box center [243, 24] width 111 height 15
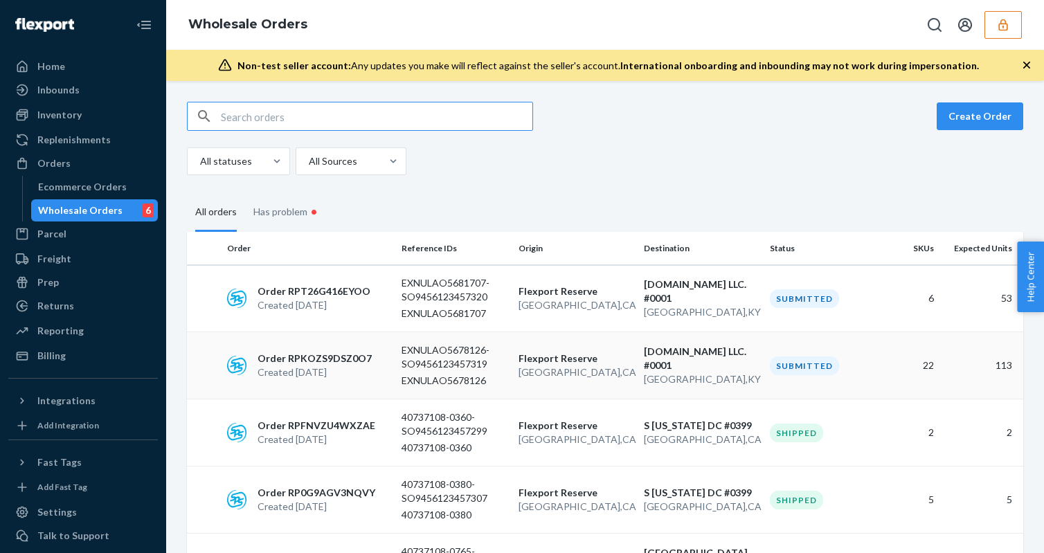
click at [488, 368] on p "EXNULAO5678126-SO9456123457319" at bounding box center [455, 357] width 106 height 28
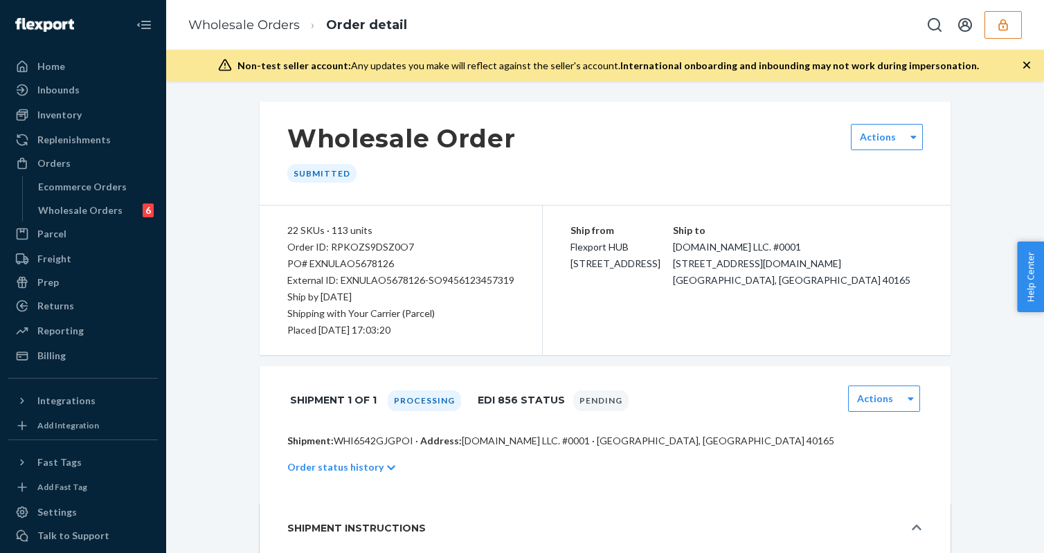
click at [377, 443] on p "Shipment: WHI6542GJGPOI · Address: ZAPPOS.COM LLC. #0001 · SHEPHERDSVILLE, KY 4…" at bounding box center [605, 441] width 636 height 14
copy p "WHI6542GJGPOI"
click at [1009, 25] on icon "button" at bounding box center [1004, 25] width 14 height 14
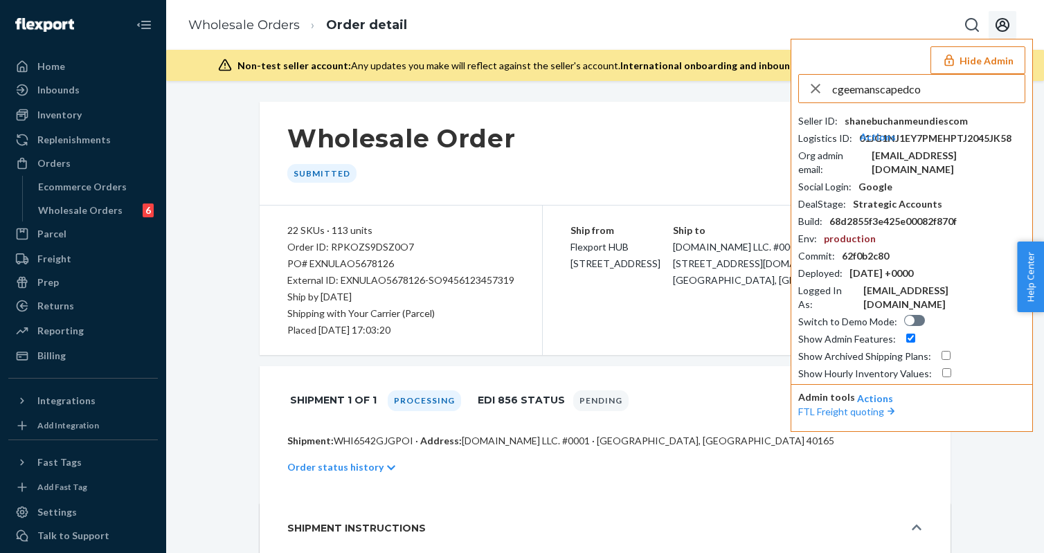
type input "cgeemanscapedcom"
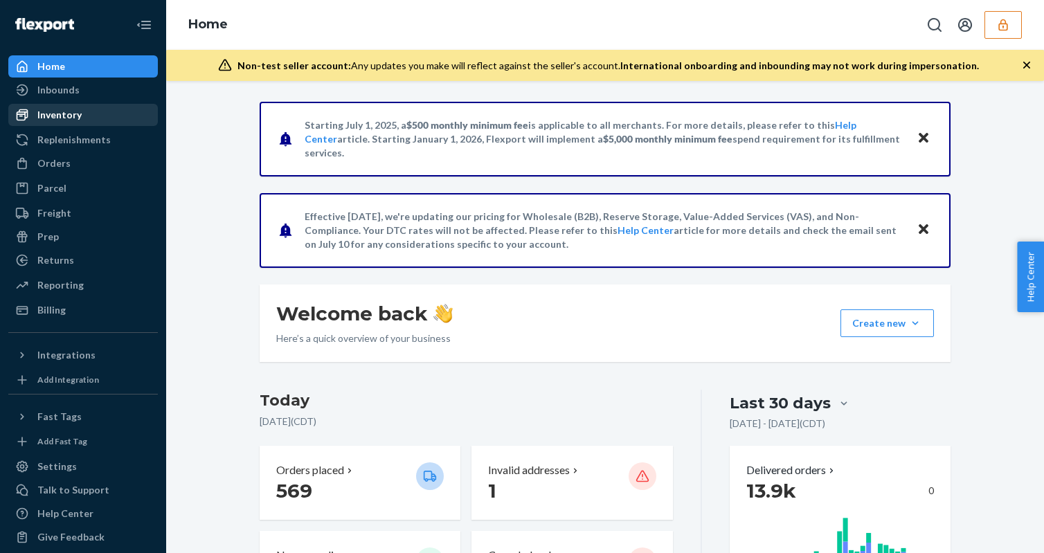
click at [97, 111] on div "Inventory" at bounding box center [83, 114] width 147 height 19
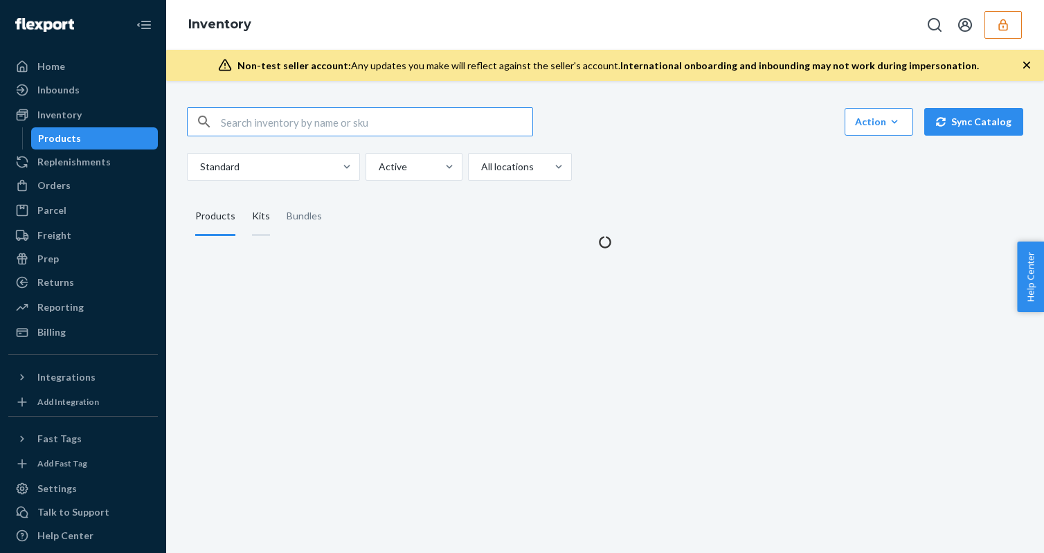
click at [252, 217] on div "Kits" at bounding box center [261, 216] width 18 height 39
click at [244, 197] on input "Kits" at bounding box center [244, 197] width 0 height 0
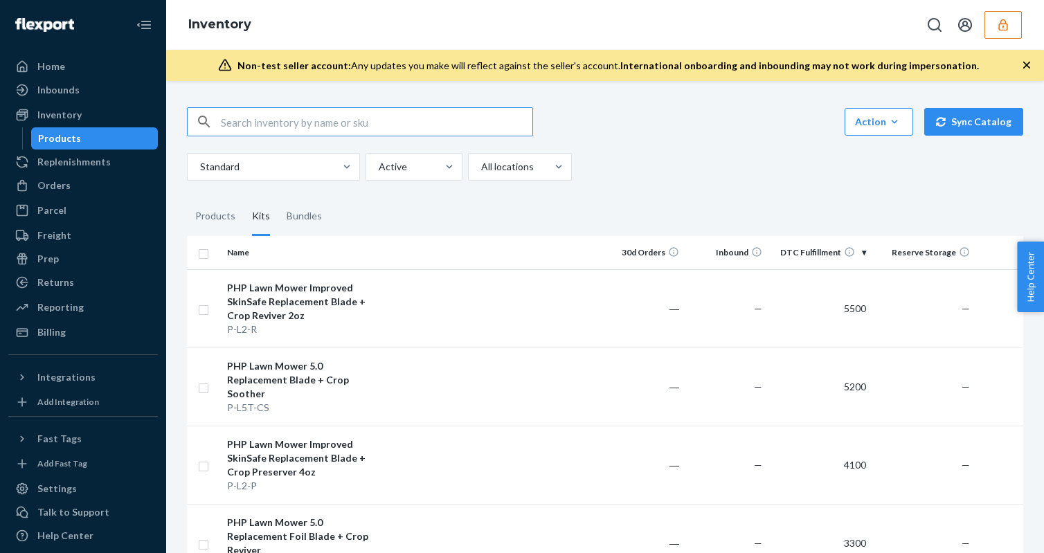
click at [296, 126] on input "text" at bounding box center [377, 122] width 312 height 28
paste input "P-BC-BS"
type input "P-BC-BS"
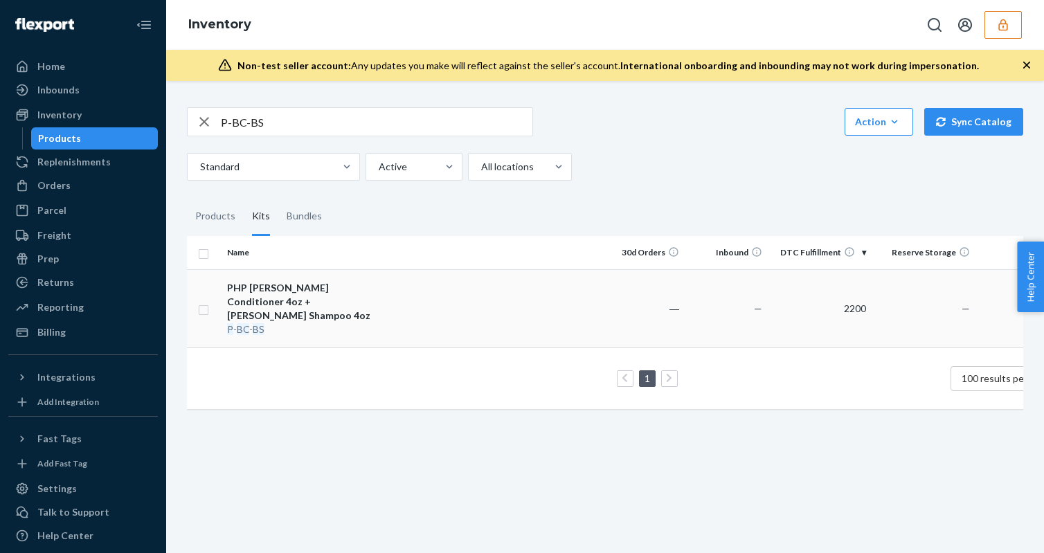
click at [407, 319] on td at bounding box center [489, 308] width 224 height 78
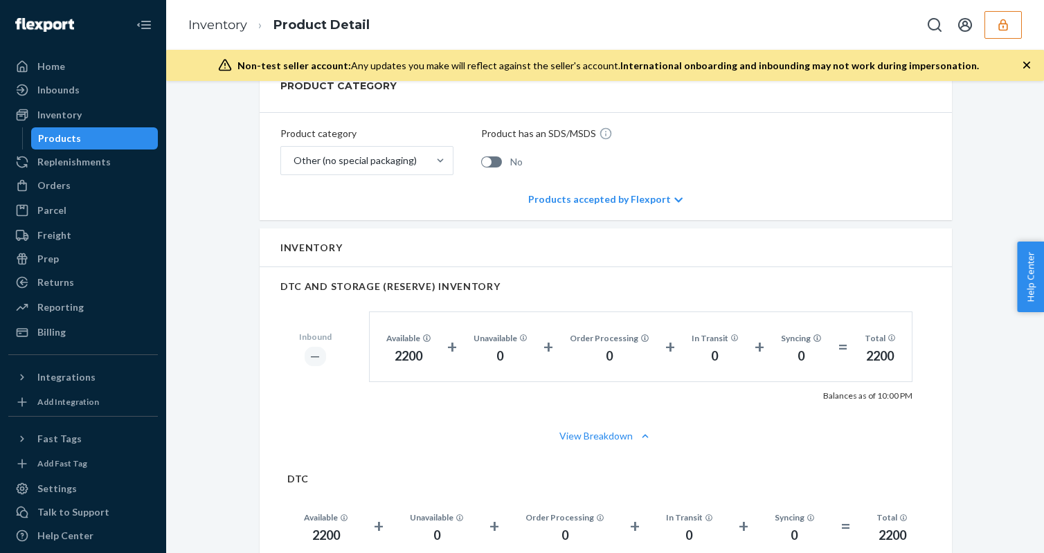
scroll to position [871, 0]
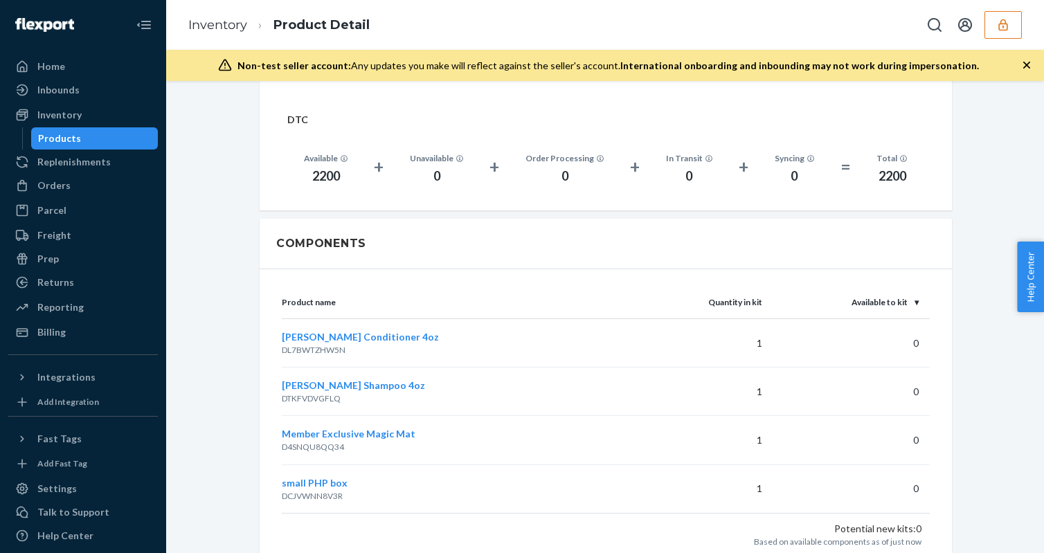
click at [217, 35] on ol "Inventory Product Detail" at bounding box center [279, 25] width 204 height 41
click at [224, 21] on link "Inventory" at bounding box center [217, 24] width 59 height 15
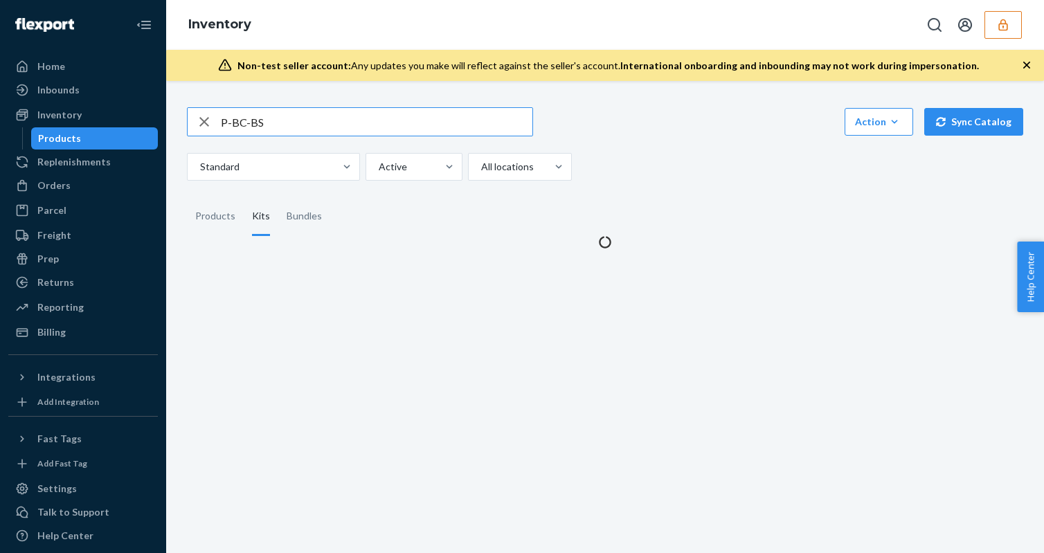
drag, startPoint x: 275, startPoint y: 127, endPoint x: 187, endPoint y: 111, distance: 89.5
click at [187, 111] on div "P-BC-BS" at bounding box center [360, 121] width 346 height 29
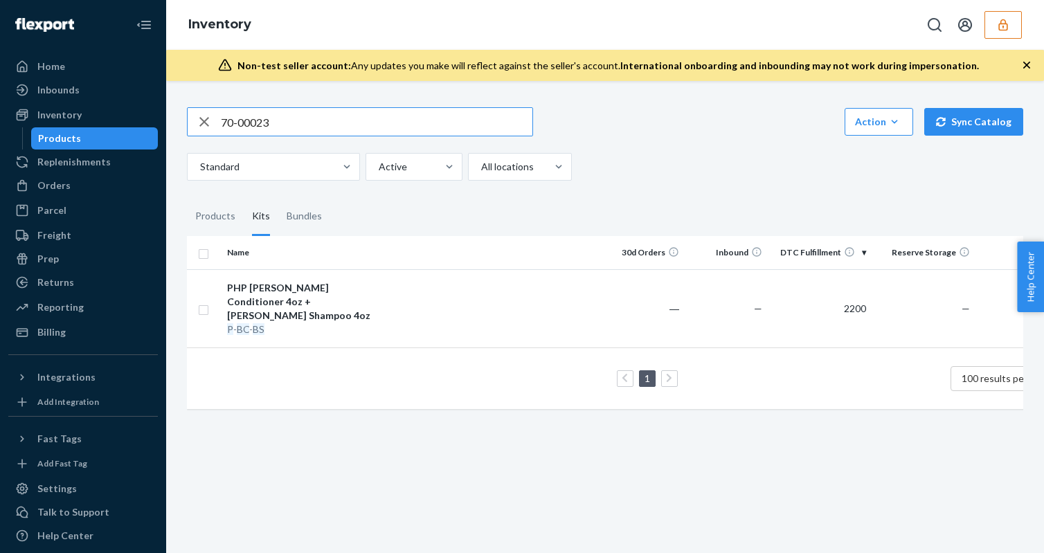
type input "70-00023"
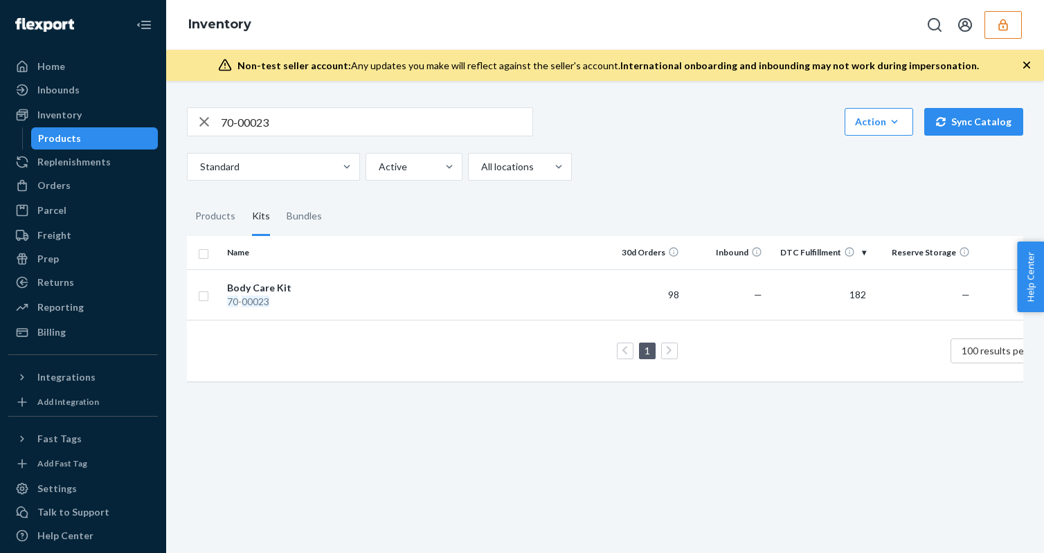
click at [368, 283] on div "Body Care Kit" at bounding box center [299, 288] width 145 height 14
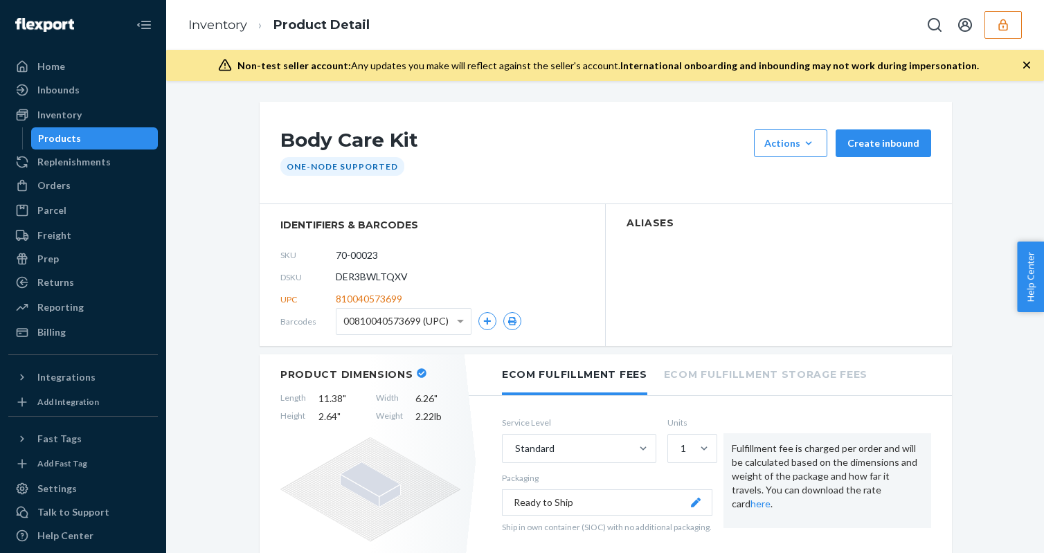
click at [213, 33] on li "Inventory" at bounding box center [217, 26] width 59 height 18
click at [225, 25] on link "Inventory" at bounding box center [217, 24] width 59 height 15
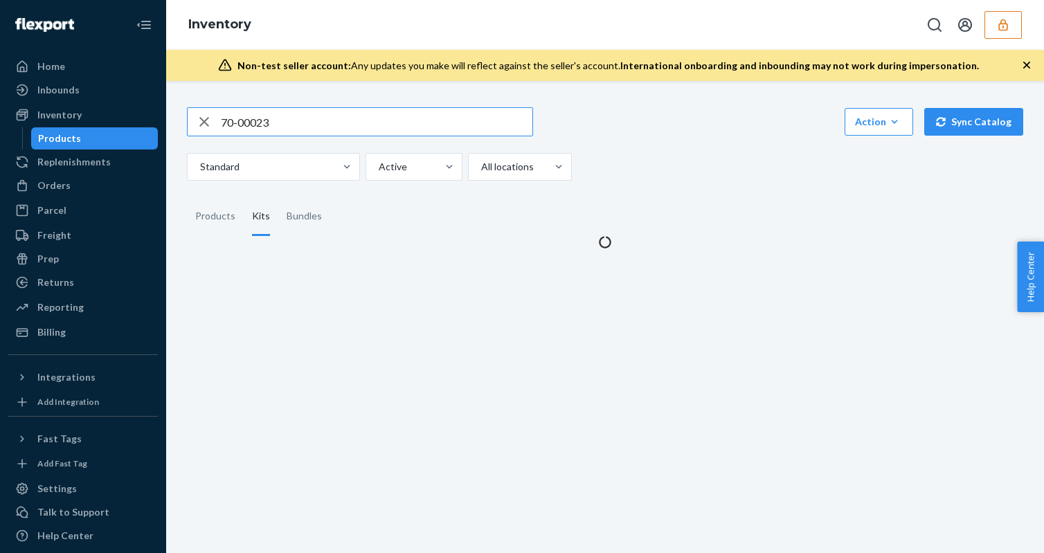
drag, startPoint x: 323, startPoint y: 118, endPoint x: 159, endPoint y: 116, distance: 163.5
click at [159, 116] on div "Home Inbounds Shipping Plans Problems Inventory Products Replenishments Orders …" at bounding box center [522, 276] width 1044 height 553
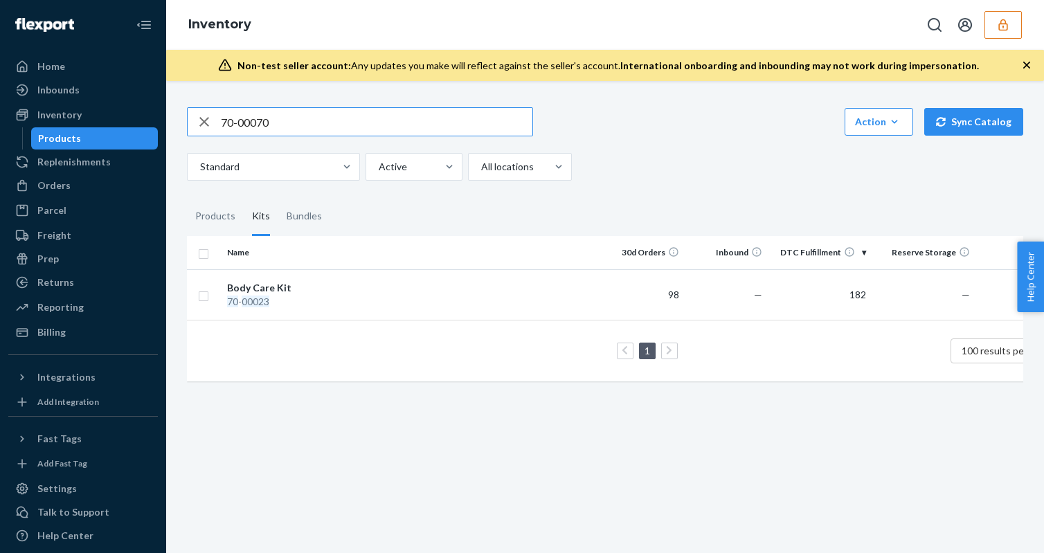
type input "70-00070"
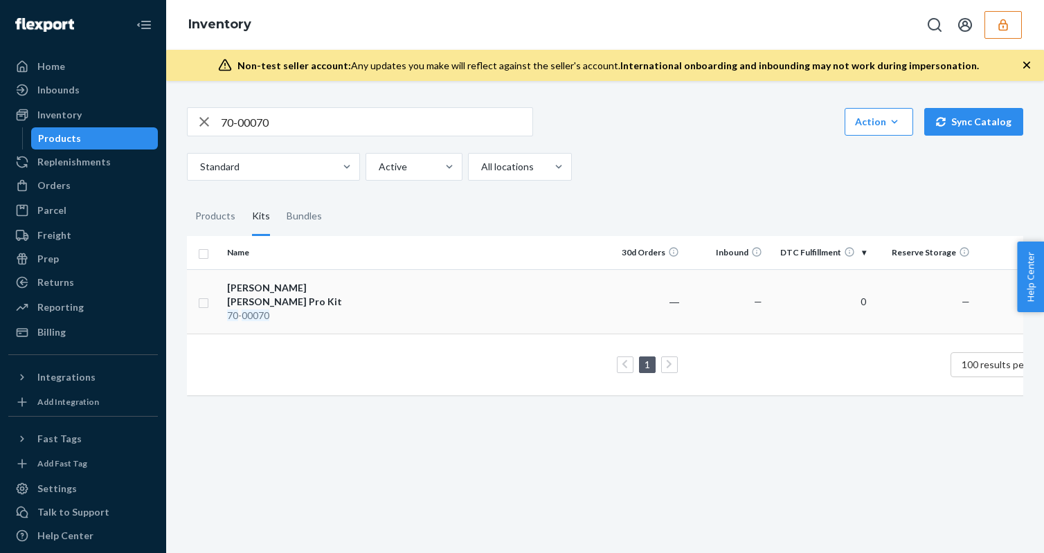
click at [335, 272] on td "[PERSON_NAME] [PERSON_NAME] Pro Kit 70 - 00070" at bounding box center [300, 301] width 156 height 64
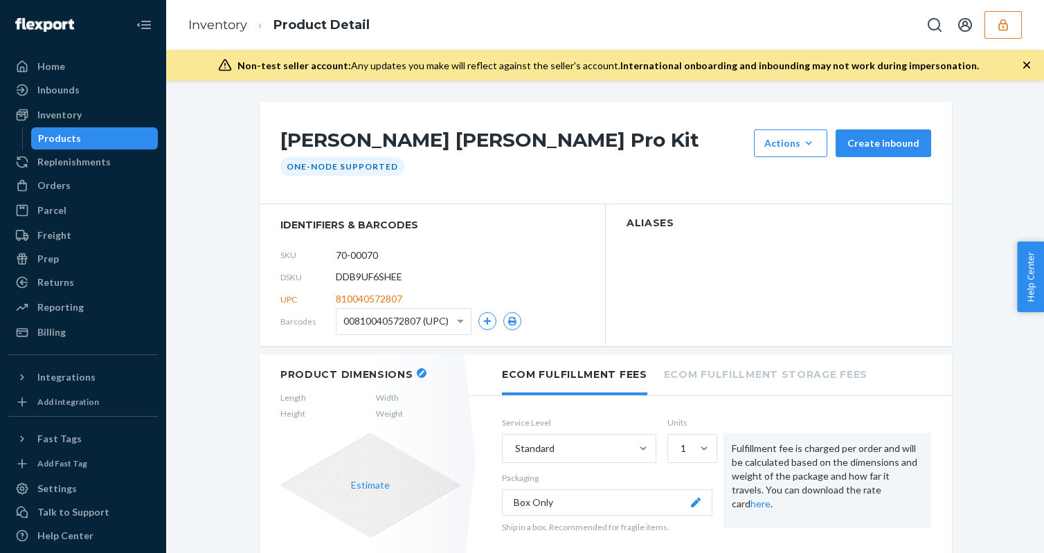
click at [211, 15] on ol "Inventory Product Detail" at bounding box center [279, 25] width 204 height 41
click at [211, 24] on link "Inventory" at bounding box center [217, 24] width 59 height 15
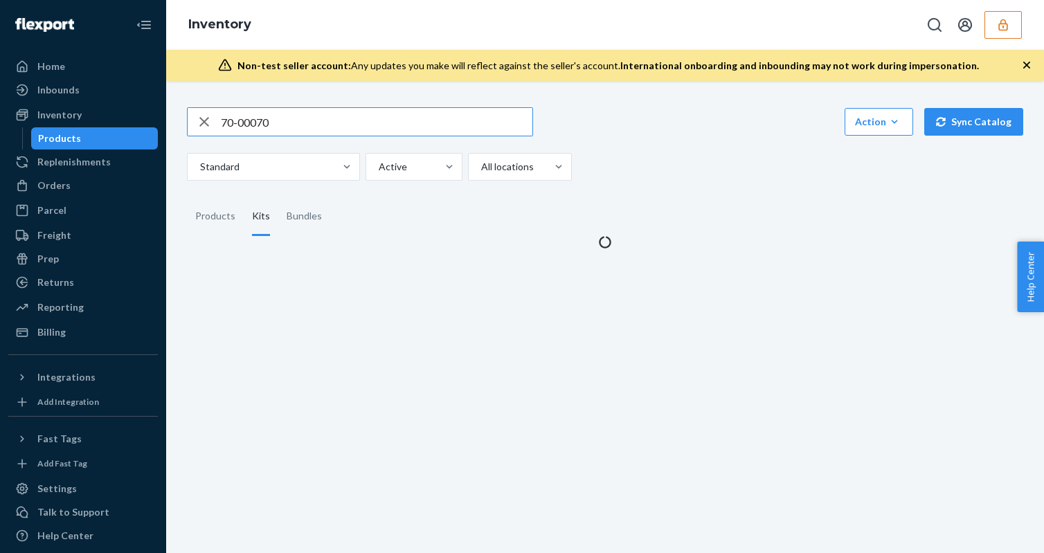
drag, startPoint x: 290, startPoint y: 129, endPoint x: 172, endPoint y: 116, distance: 119.2
click at [172, 116] on div "70-00070 Action Create product Create kit or bundle Bulk create products Bulk u…" at bounding box center [605, 317] width 878 height 472
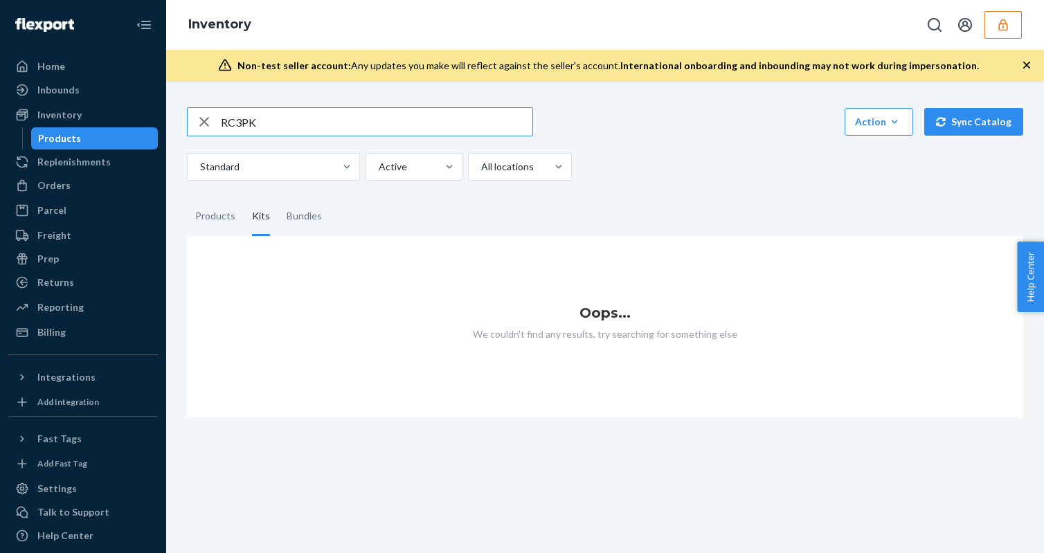
click at [282, 126] on input "RC3PK" at bounding box center [377, 122] width 312 height 28
click at [267, 105] on div "RC3 Action Create product Create kit or bundle Bulk create products Bulk update…" at bounding box center [605, 254] width 857 height 327
click at [260, 125] on input "RC3" at bounding box center [377, 122] width 312 height 28
type input "RC"
click at [212, 211] on div "Products" at bounding box center [215, 216] width 40 height 39
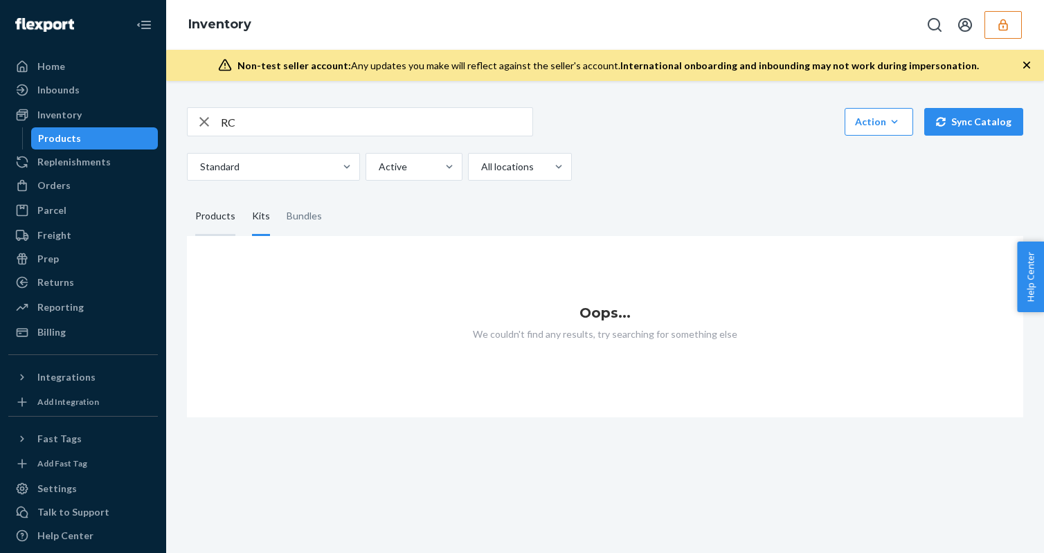
click at [187, 197] on input "Products" at bounding box center [187, 197] width 0 height 0
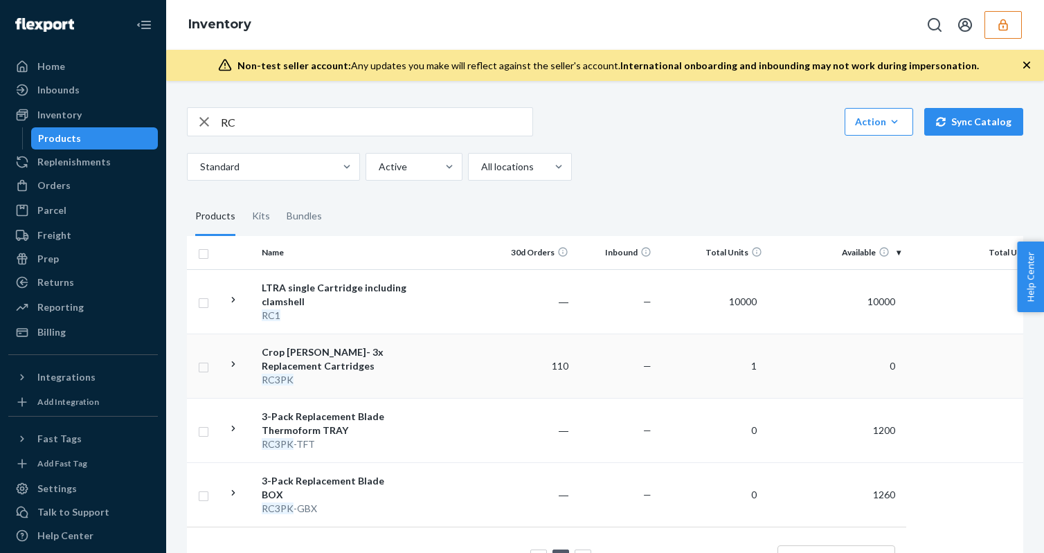
click at [358, 371] on div "Crop [PERSON_NAME]- 3x Replacement Cartridges" at bounding box center [334, 360] width 145 height 28
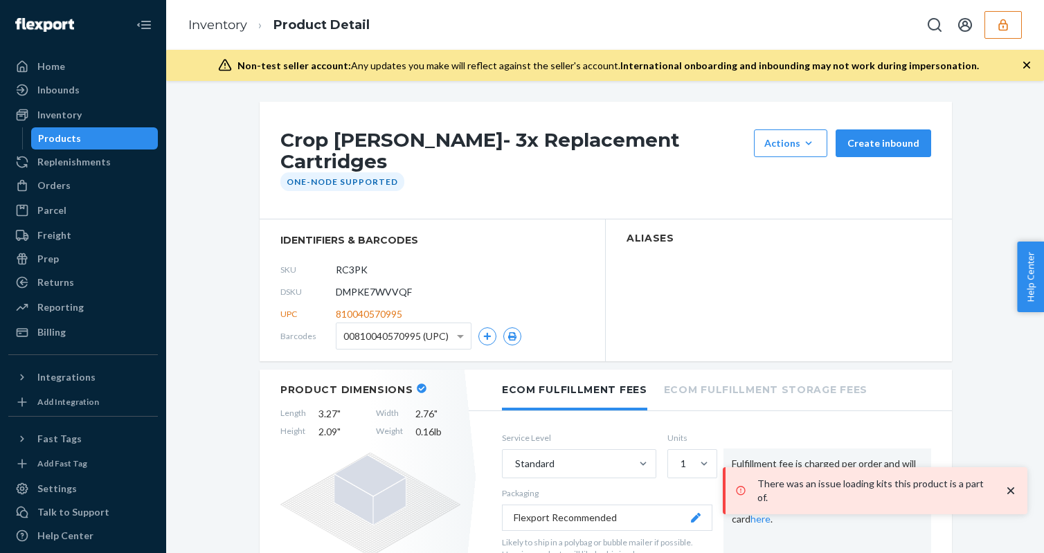
click at [398, 285] on span "DMPKE7WVVQF" at bounding box center [374, 292] width 76 height 14
